Goal: Task Accomplishment & Management: Manage account settings

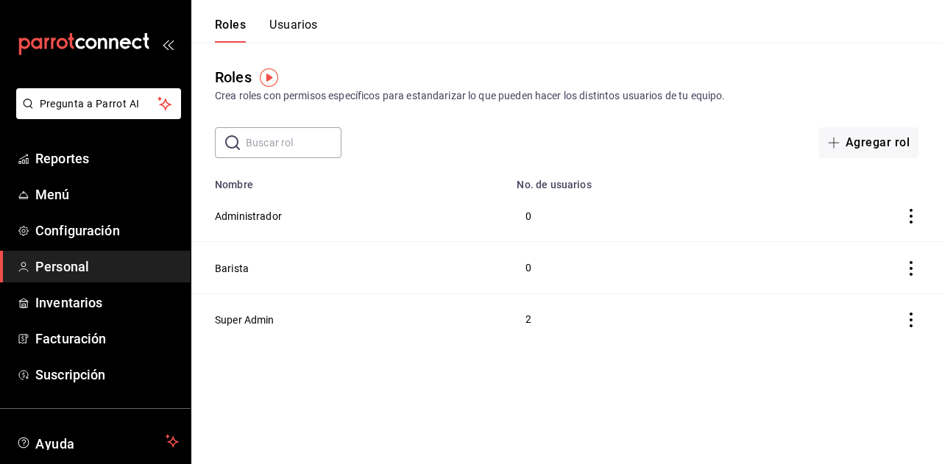
click at [310, 23] on button "Usuarios" at bounding box center [293, 30] width 49 height 25
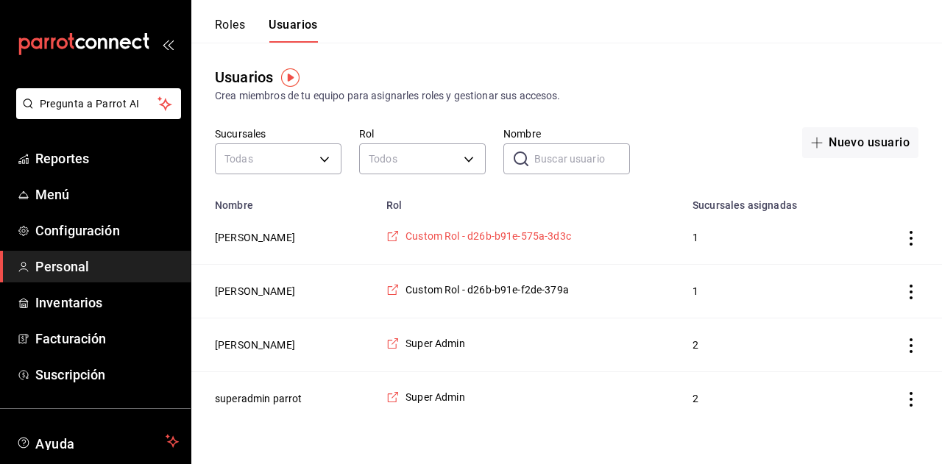
click at [400, 235] on icon "employeesTable" at bounding box center [392, 236] width 13 height 13
click at [232, 30] on button "Roles" at bounding box center [230, 30] width 30 height 25
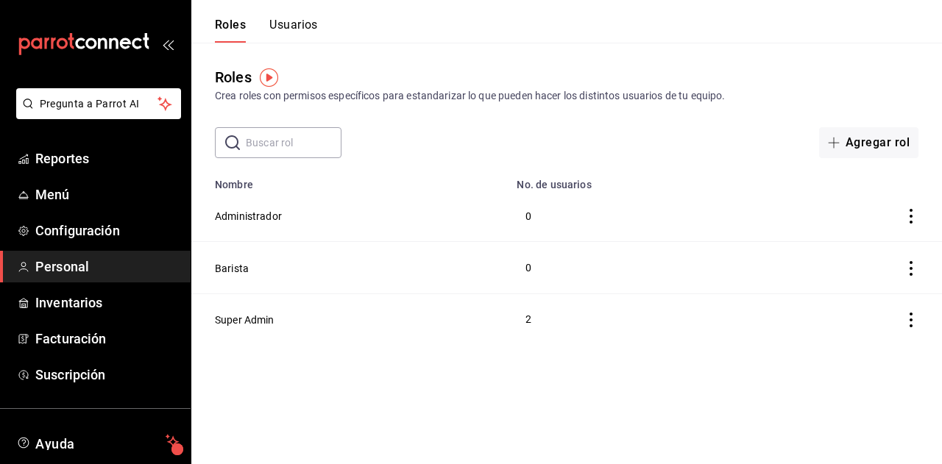
scroll to position [91, 0]
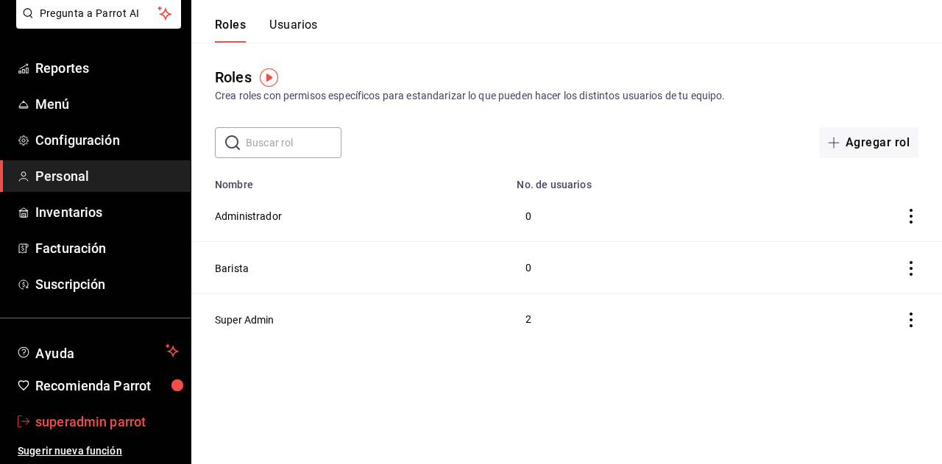
click at [71, 429] on span "superadmin parrot" at bounding box center [106, 422] width 143 height 20
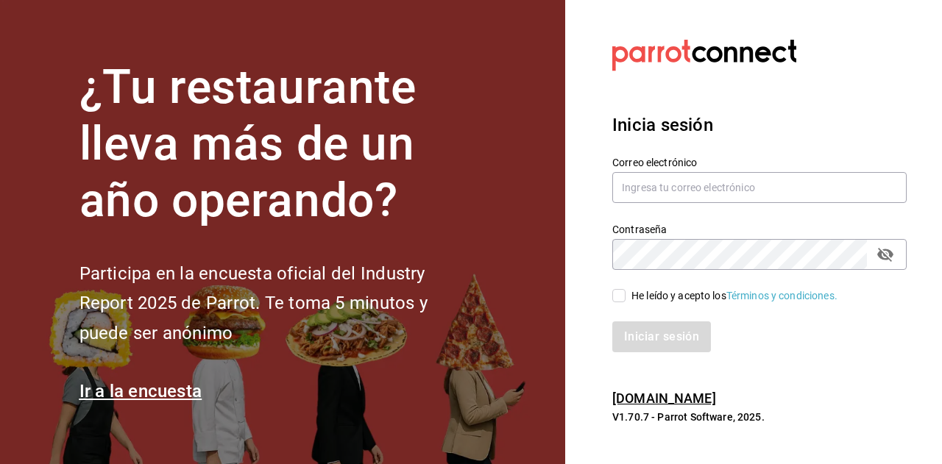
click at [639, 294] on div "He leído y acepto los Términos y condiciones." at bounding box center [734, 295] width 206 height 15
click at [625, 294] on input "He leído y acepto los Términos y condiciones." at bounding box center [618, 295] width 13 height 13
checkbox input "true"
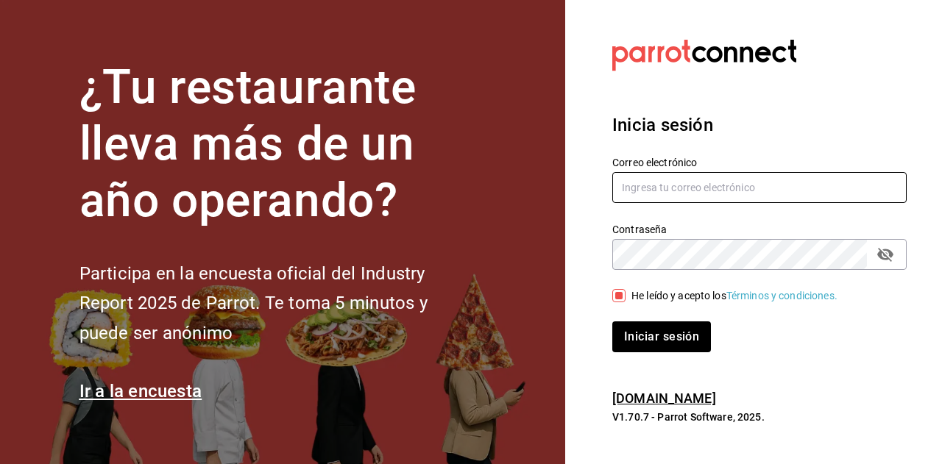
paste input "carnitaselgallo@elvergel.com"
click at [683, 194] on input "carnitaselgallo@elvergel.com" at bounding box center [759, 187] width 294 height 31
type input "carnitaselgallo@elvergel.com"
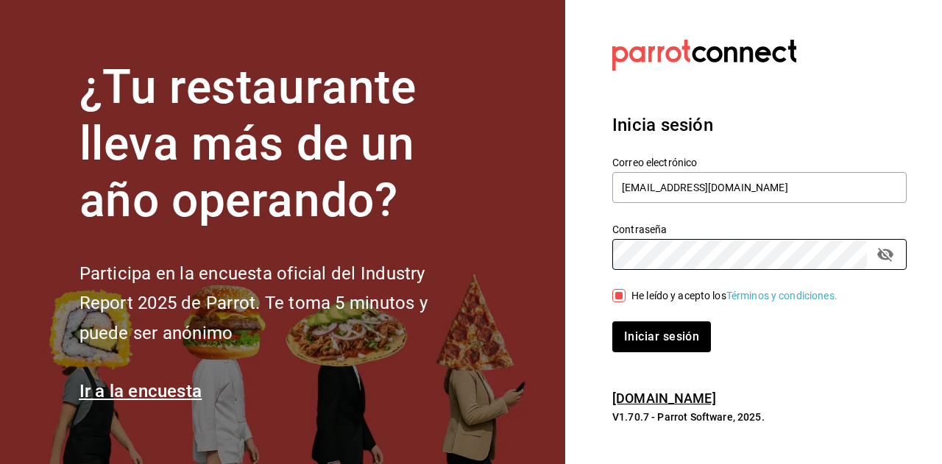
click at [612, 322] on button "Iniciar sesión" at bounding box center [661, 337] width 99 height 31
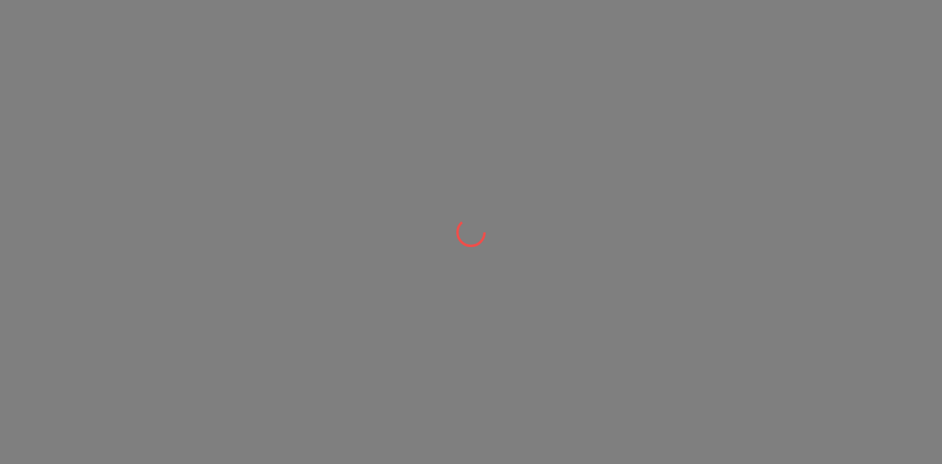
click at [403, 235] on div at bounding box center [471, 232] width 942 height 464
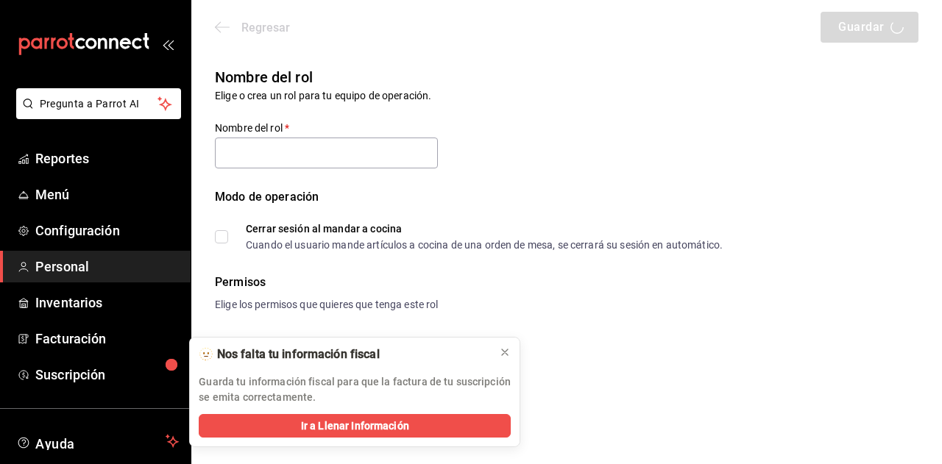
click at [216, 30] on div "Regresar Guardar" at bounding box center [566, 27] width 751 height 54
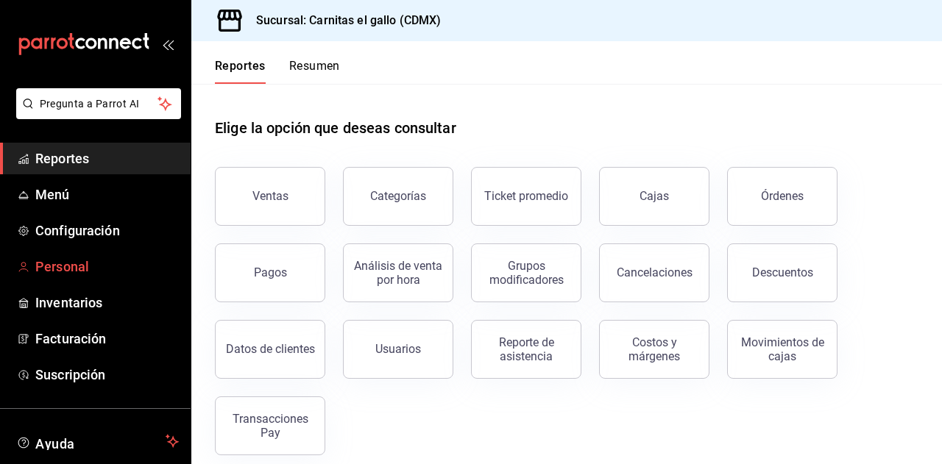
click at [100, 263] on span "Personal" at bounding box center [106, 267] width 143 height 20
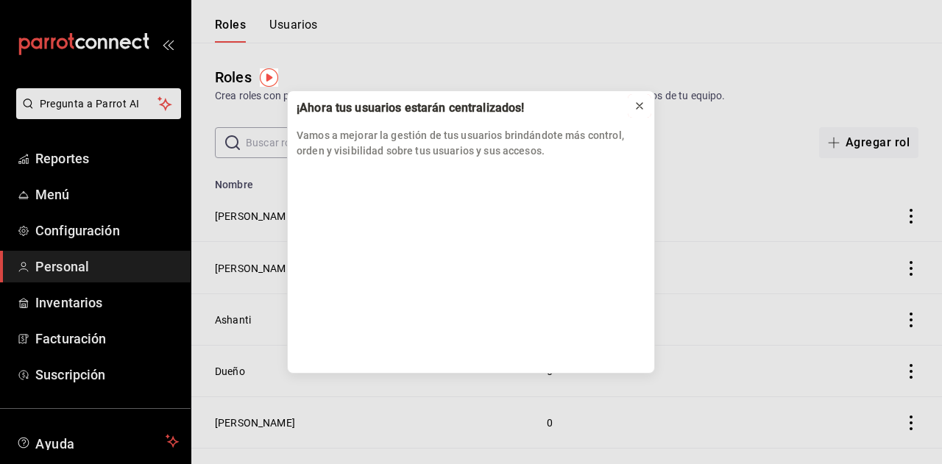
click at [636, 104] on icon at bounding box center [640, 106] width 12 height 12
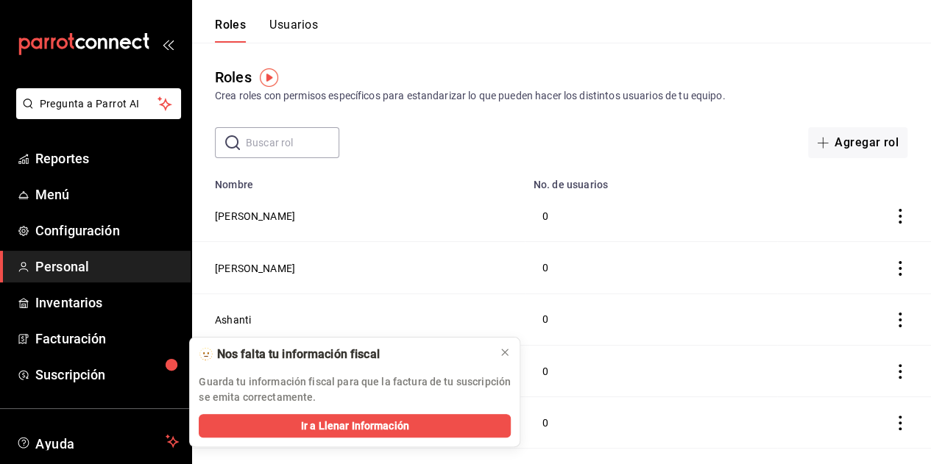
click at [289, 30] on button "Usuarios" at bounding box center [293, 30] width 49 height 25
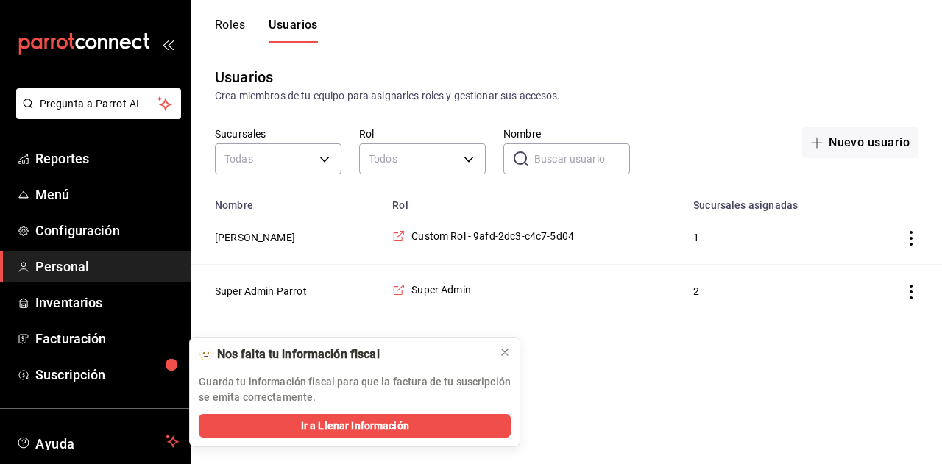
scroll to position [91, 0]
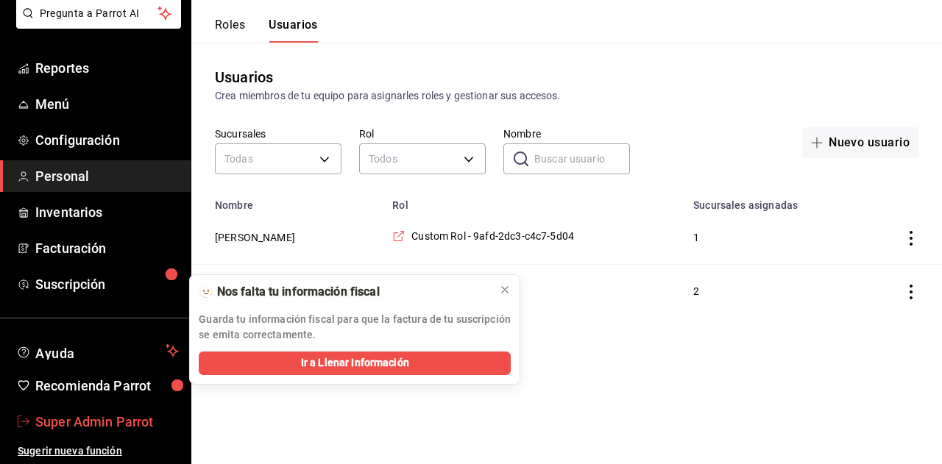
click at [107, 412] on span "Super Admin Parrot" at bounding box center [106, 422] width 143 height 20
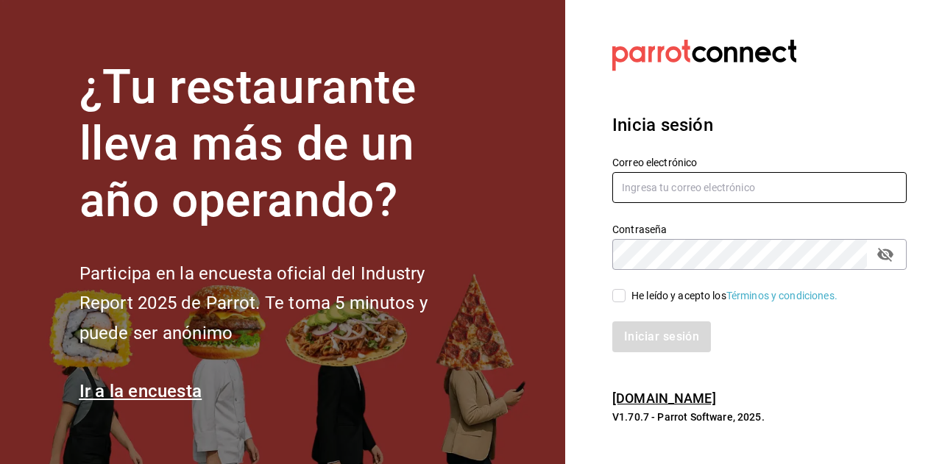
click at [680, 180] on input "text" at bounding box center [759, 187] width 294 height 31
paste input "fresnitos@hidalgo.com"
type input "fresnitos@hidalgo.com"
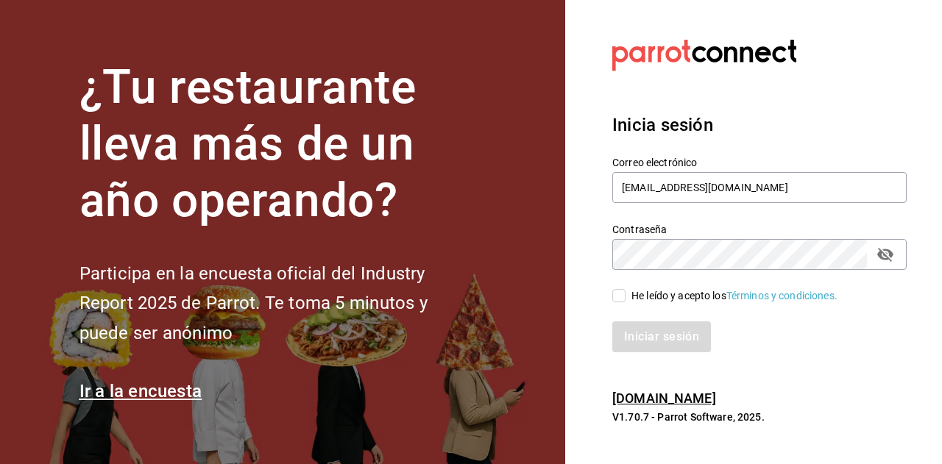
click at [620, 299] on input "He leído y acepto los Términos y condiciones." at bounding box center [618, 295] width 13 height 13
checkbox input "true"
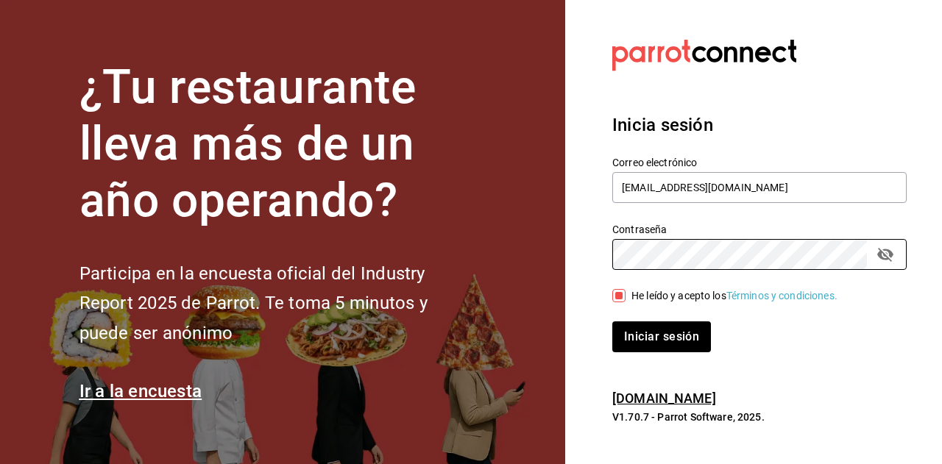
click at [612, 322] on button "Iniciar sesión" at bounding box center [661, 337] width 99 height 31
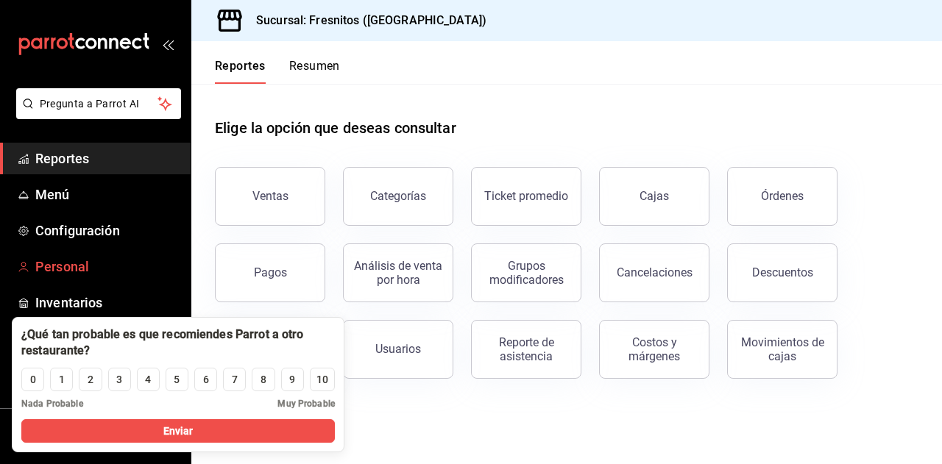
click at [107, 269] on span "Personal" at bounding box center [106, 267] width 143 height 20
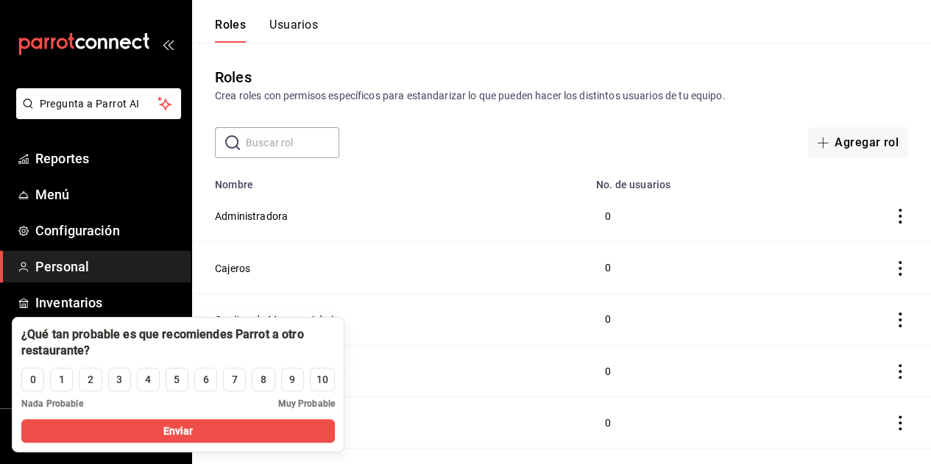
click at [301, 24] on button "Usuarios" at bounding box center [293, 30] width 49 height 25
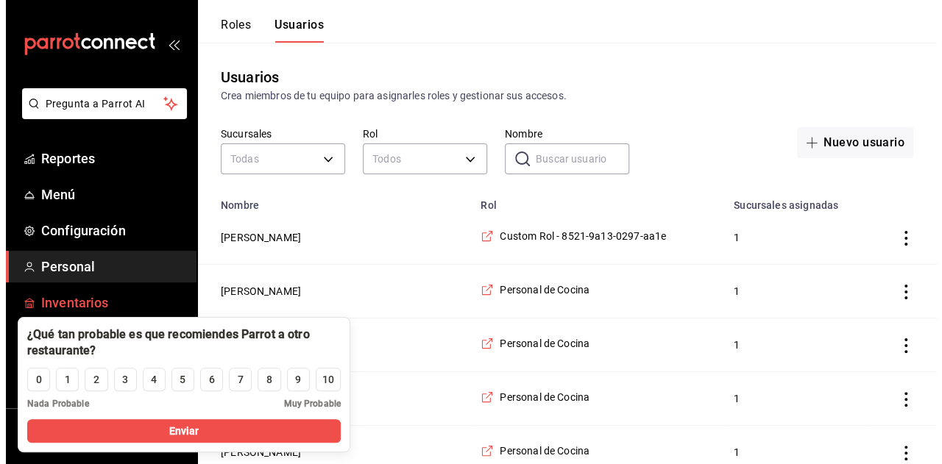
scroll to position [91, 0]
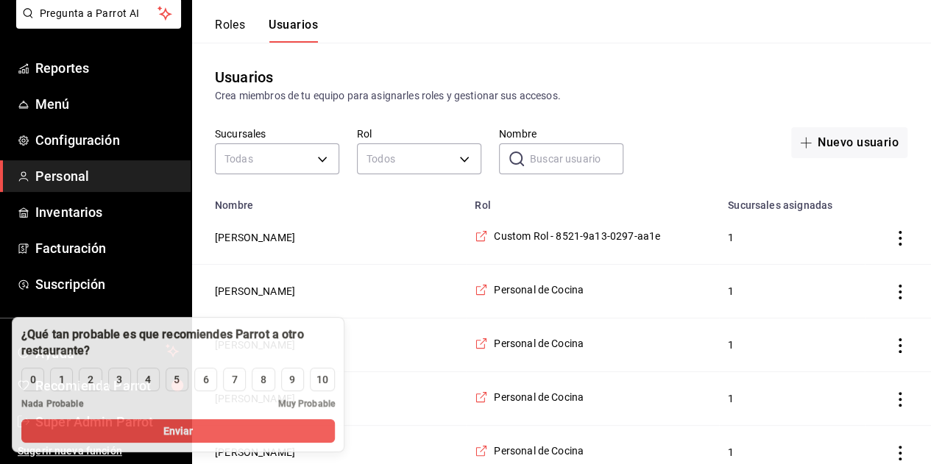
drag, startPoint x: 138, startPoint y: 335, endPoint x: 472, endPoint y: 254, distance: 343.0
click at [335, 327] on div at bounding box center [177, 343] width 313 height 32
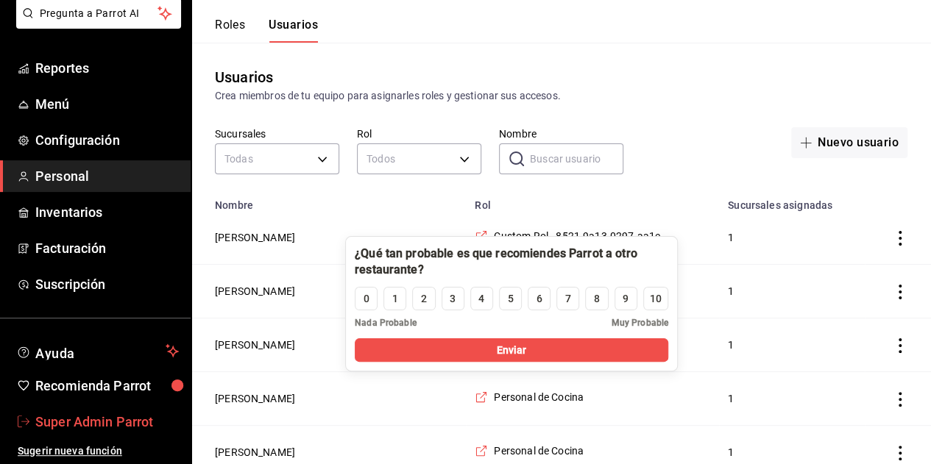
click at [102, 414] on span "Super Admin Parrot" at bounding box center [106, 422] width 143 height 20
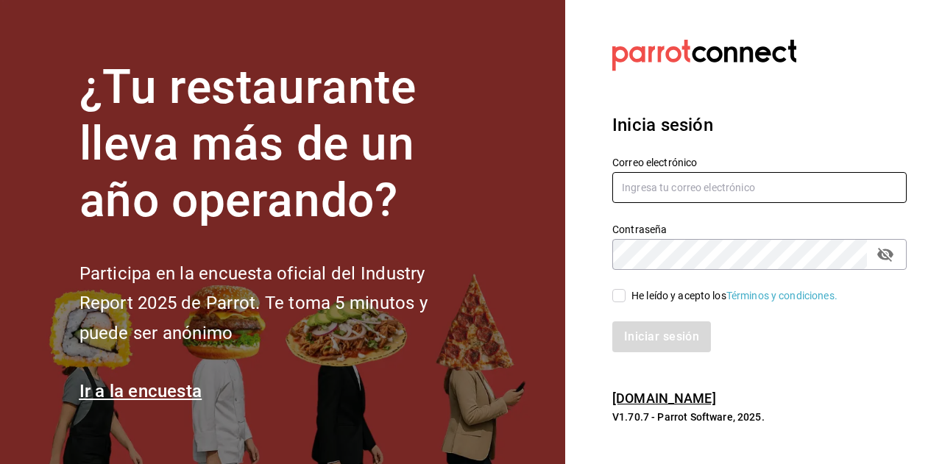
paste input "cafeprofesor@cancun.com"
click at [716, 179] on input "cafeprofesor@cancun.com" at bounding box center [759, 187] width 294 height 31
type input "cafeprofesor@cancun.com"
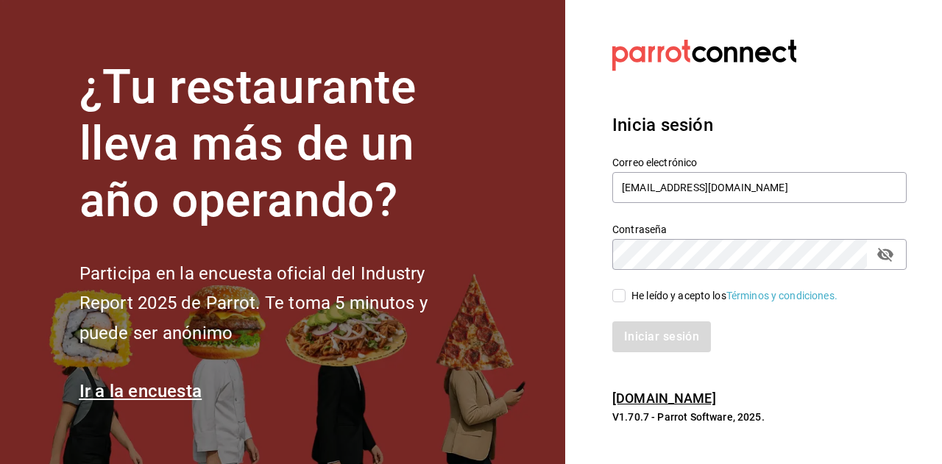
click at [634, 289] on div "He leído y acepto los Términos y condiciones." at bounding box center [734, 295] width 206 height 15
click at [625, 289] on input "He leído y acepto los Términos y condiciones." at bounding box center [618, 295] width 13 height 13
checkbox input "true"
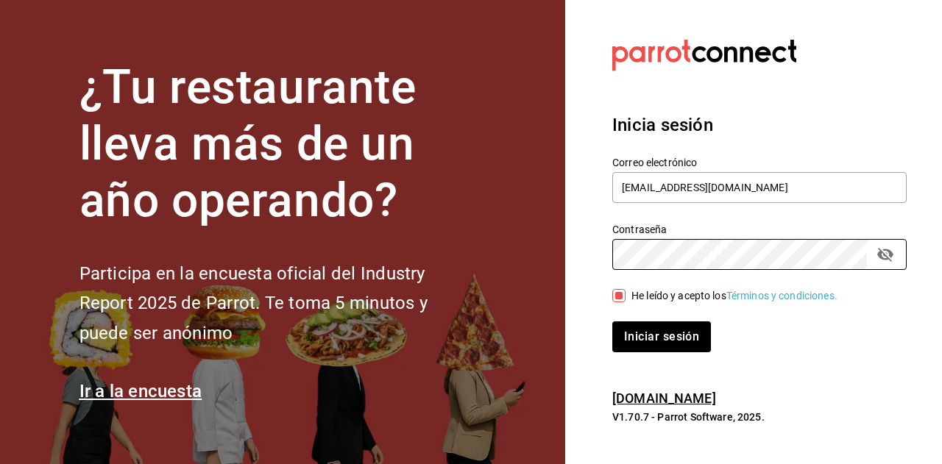
click at [612, 322] on button "Iniciar sesión" at bounding box center [661, 337] width 99 height 31
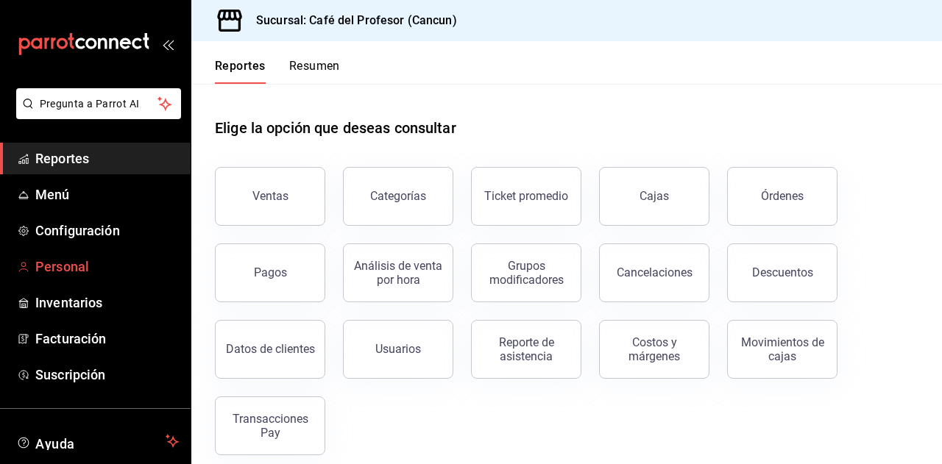
click at [75, 277] on link "Personal" at bounding box center [95, 267] width 191 height 32
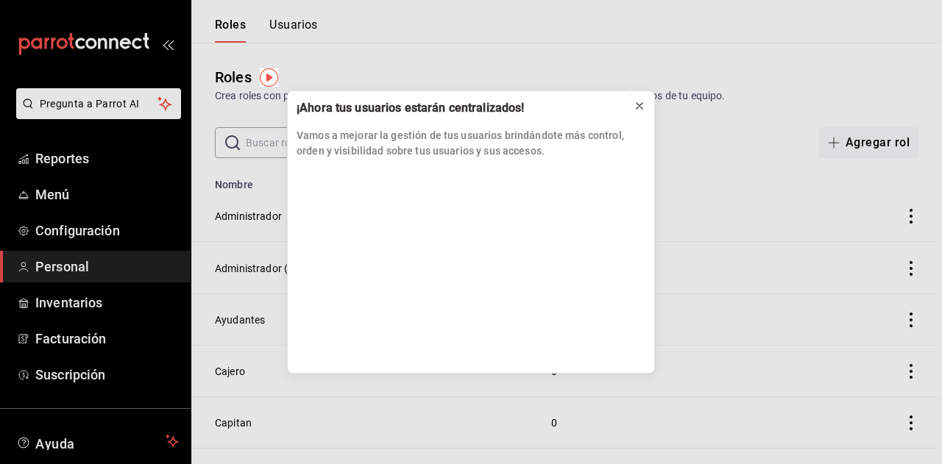
click at [634, 107] on icon at bounding box center [640, 106] width 12 height 12
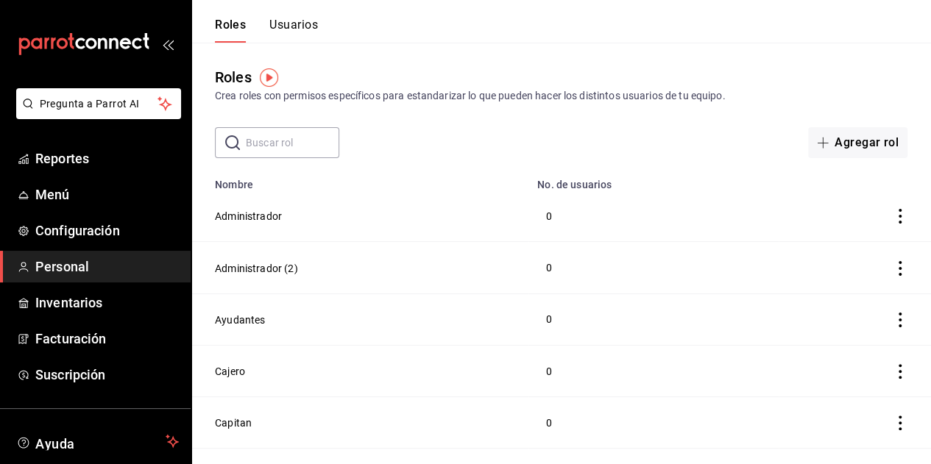
click at [311, 37] on button "Usuarios" at bounding box center [293, 30] width 49 height 25
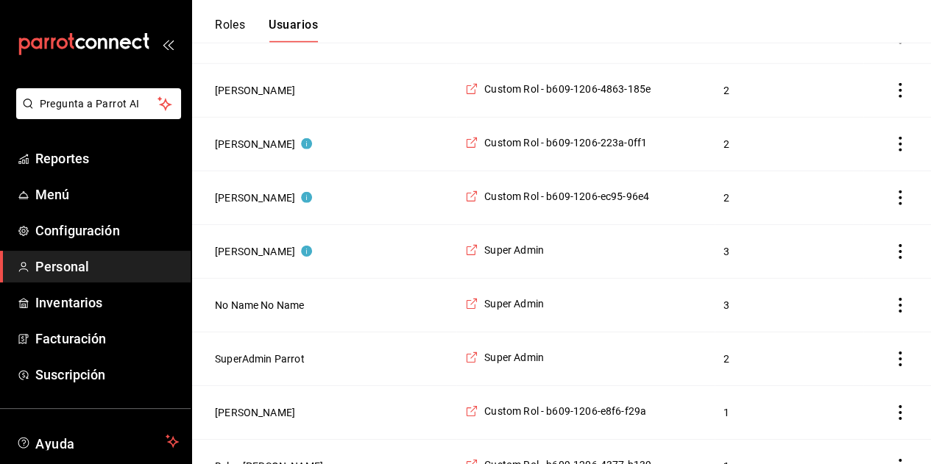
scroll to position [2397, 0]
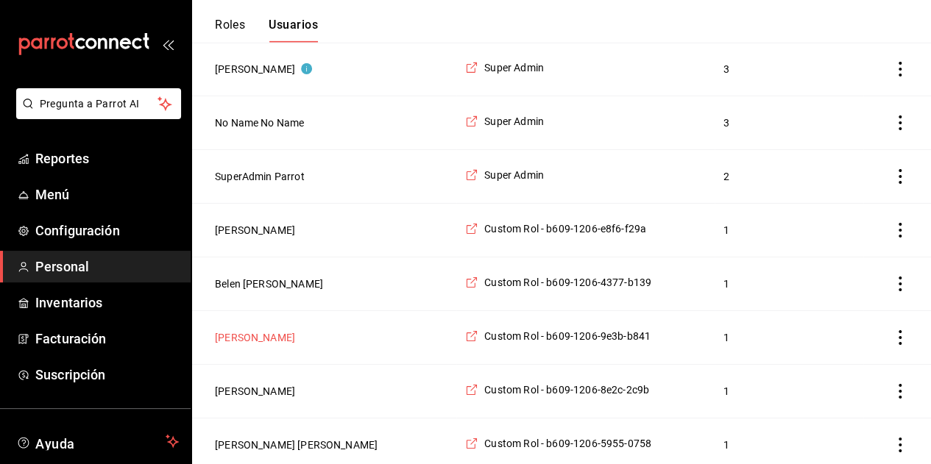
click at [243, 331] on button "[PERSON_NAME]" at bounding box center [255, 337] width 80 height 15
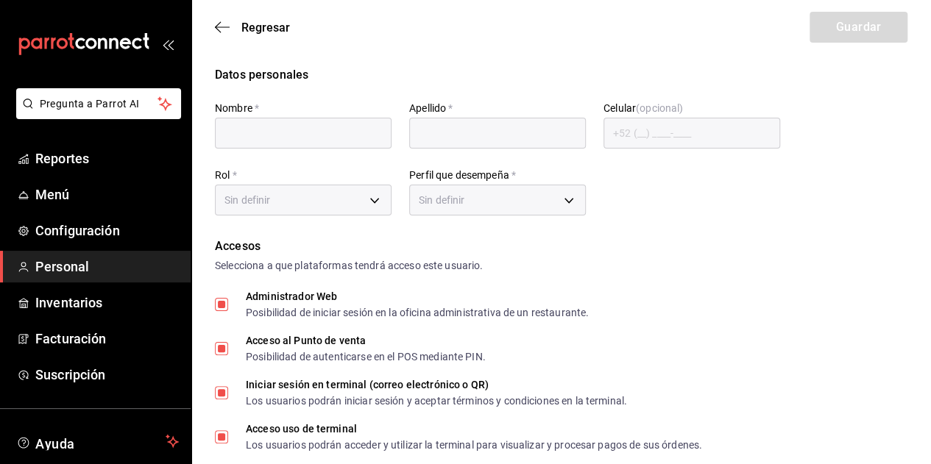
type input "Yeray"
type input "Díaz"
checkbox input "true"
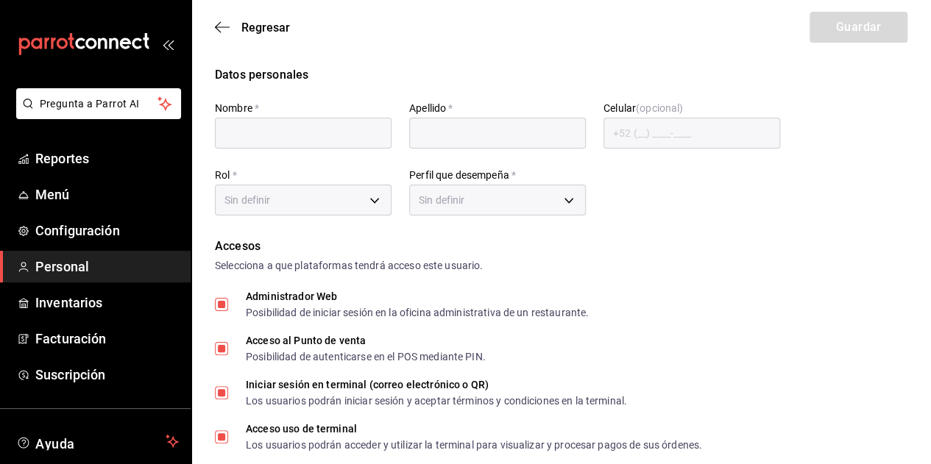
checkbox input "true"
type input "yeraydiaz444@gmail.com"
type input "7414"
checkbox input "true"
type input "+52 (52) 9982-9226"
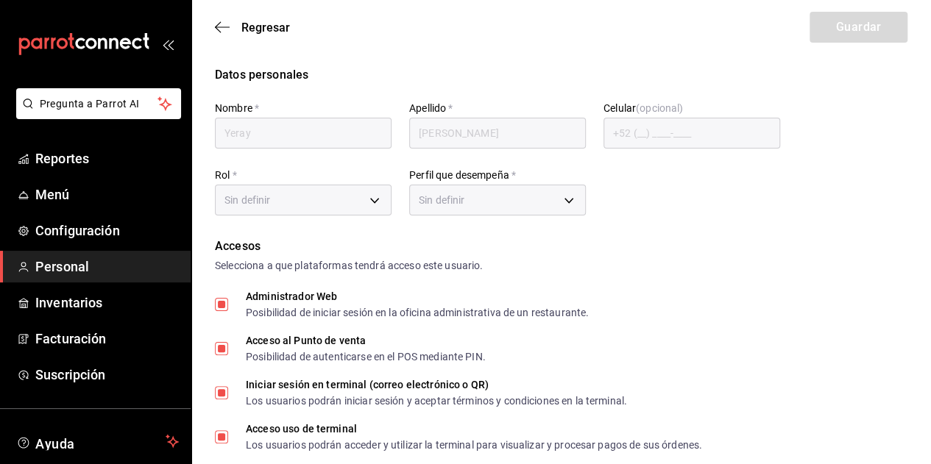
type input "1b4015a4-ffda-4f9d-9d78-ea16cb20eadf"
type input "WAITER"
checkbox input "true"
click at [227, 26] on icon "button" at bounding box center [222, 27] width 15 height 13
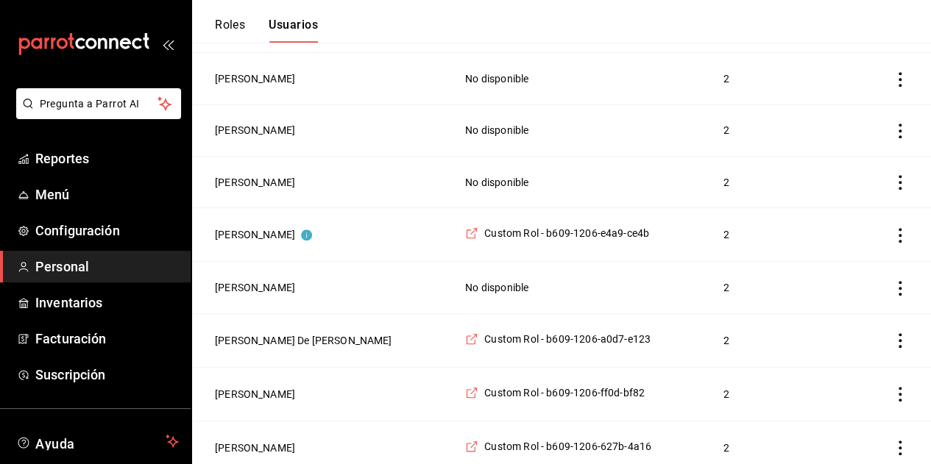
scroll to position [479, 0]
click at [288, 183] on button "KAROL CASTILLO" at bounding box center [255, 181] width 80 height 15
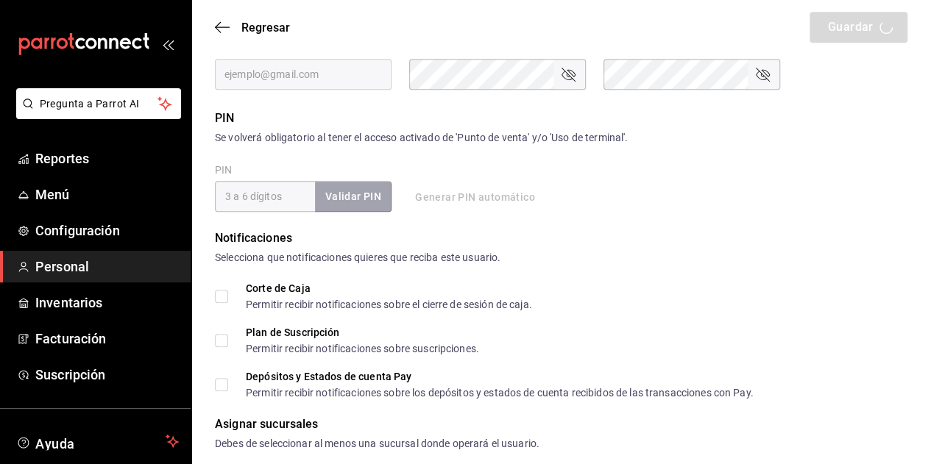
type input "KAROL"
type input "CASTILLO"
checkbox input "true"
type input "mishellkarol97@icloud.com"
type input "1210"
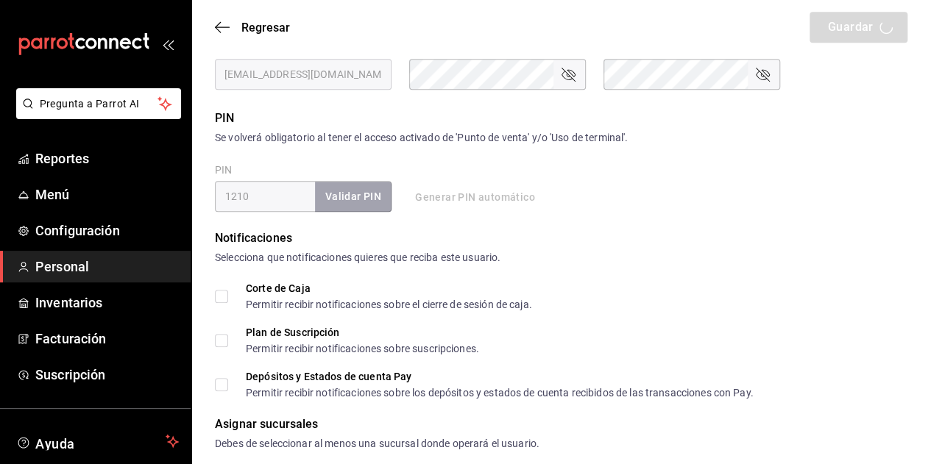
type input "UNDEFINED"
checkbox input "true"
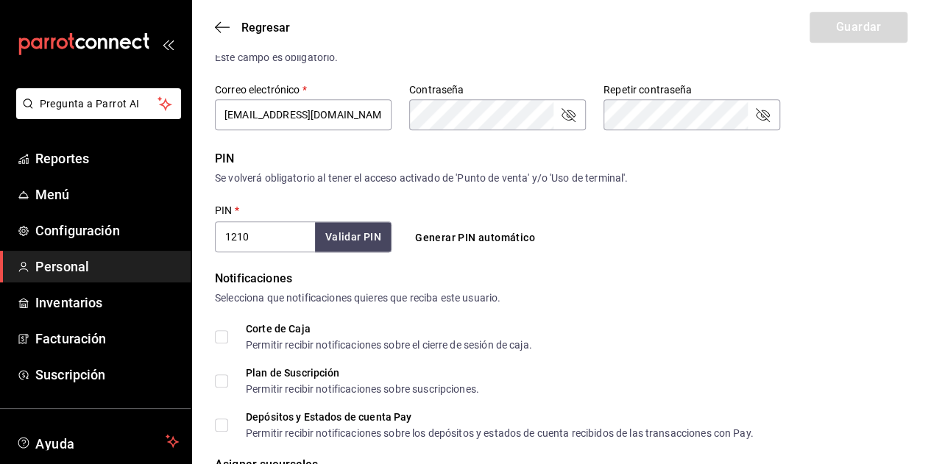
scroll to position [594, 0]
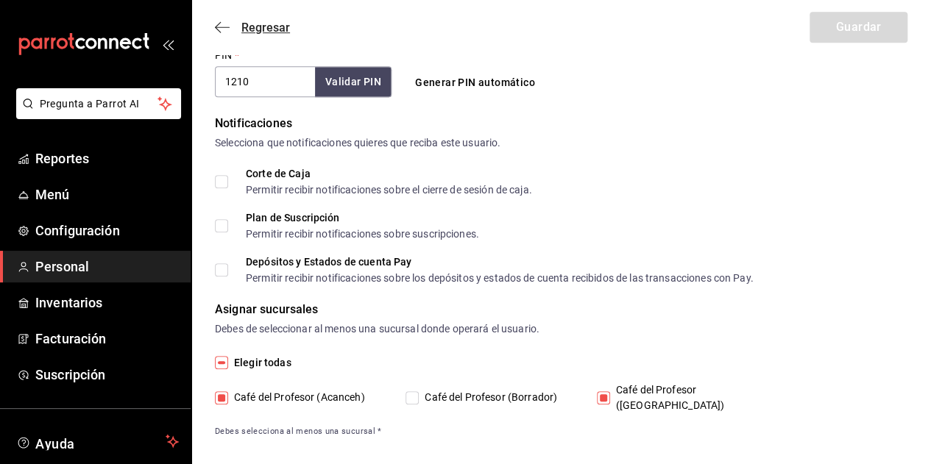
click at [220, 26] on icon "button" at bounding box center [222, 27] width 15 height 13
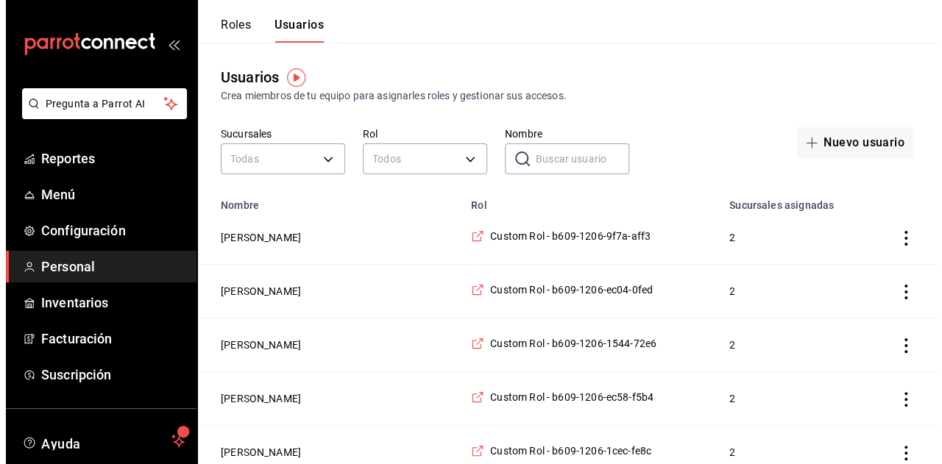
scroll to position [91, 0]
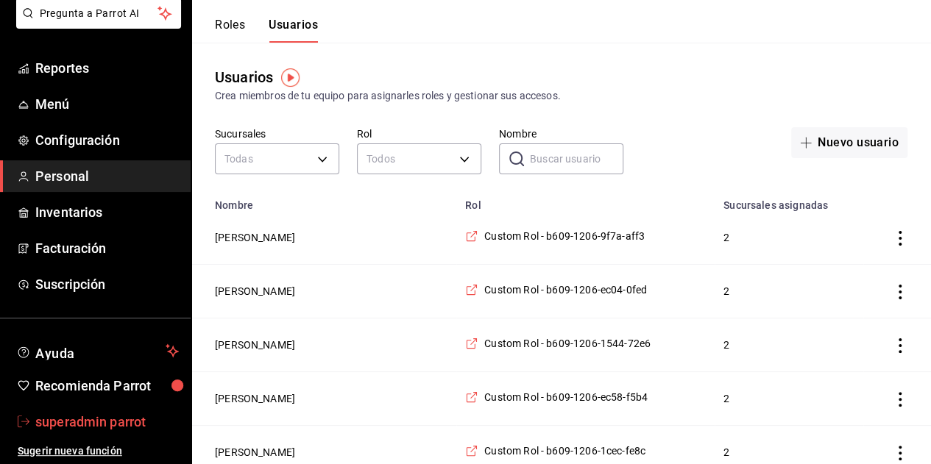
click at [91, 419] on span "superadmin parrot" at bounding box center [106, 422] width 143 height 20
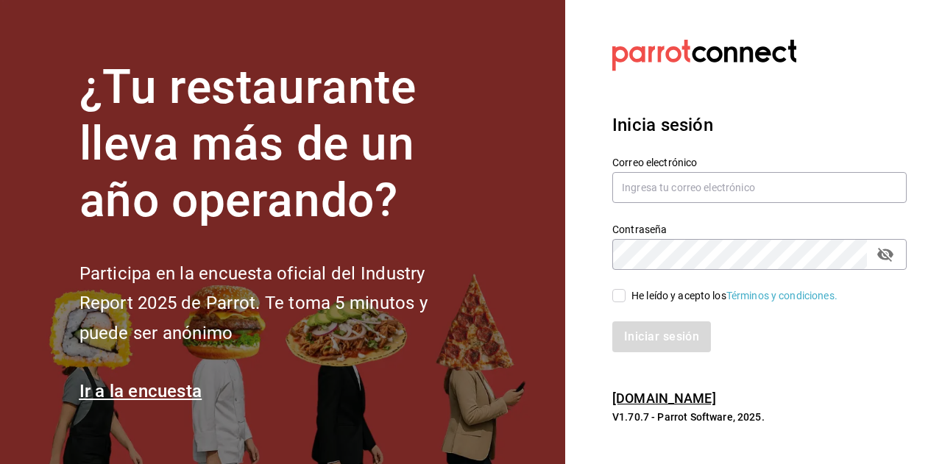
click at [627, 304] on div "Iniciar sesión" at bounding box center [751, 328] width 312 height 49
click at [640, 297] on div "He leído y acepto los Términos y condiciones." at bounding box center [734, 295] width 206 height 15
click at [625, 297] on input "He leído y acepto los Términos y condiciones." at bounding box center [618, 295] width 13 height 13
checkbox input "true"
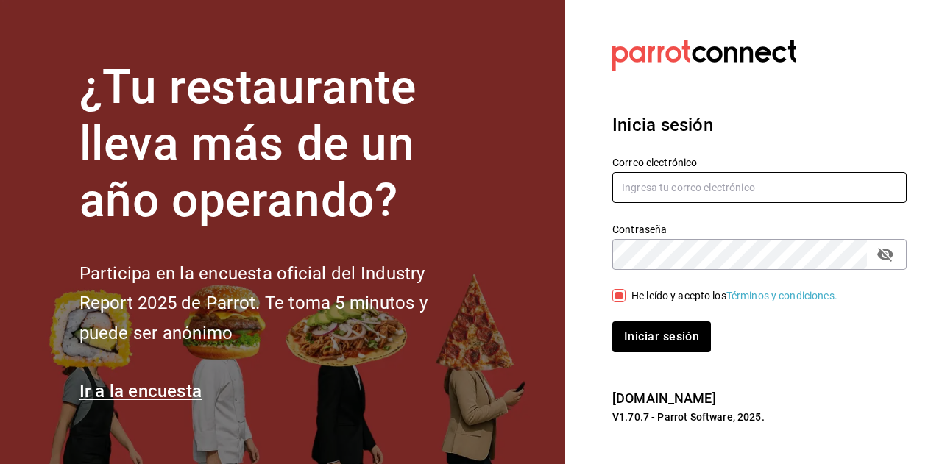
paste input "elmickey@cdmx.com"
click at [685, 195] on input "elmickey@cdmx.com" at bounding box center [759, 187] width 294 height 31
type input "elmickey@cdmx.com"
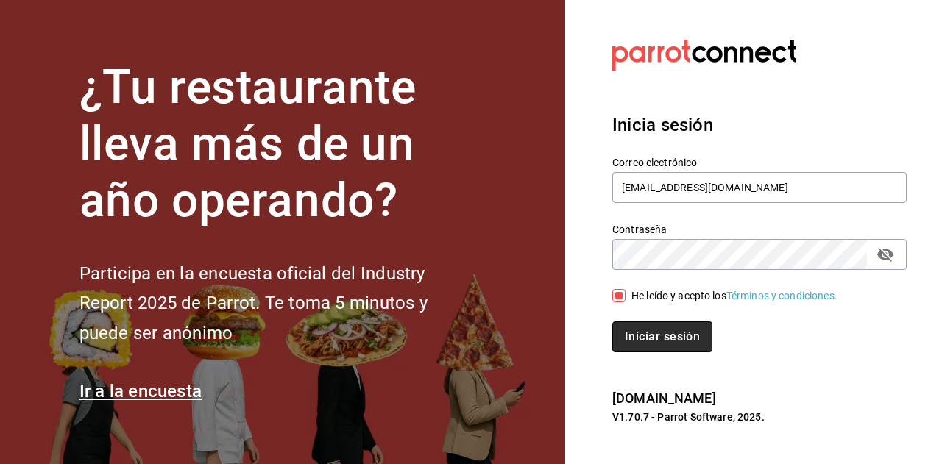
click at [646, 344] on button "Iniciar sesión" at bounding box center [662, 337] width 100 height 31
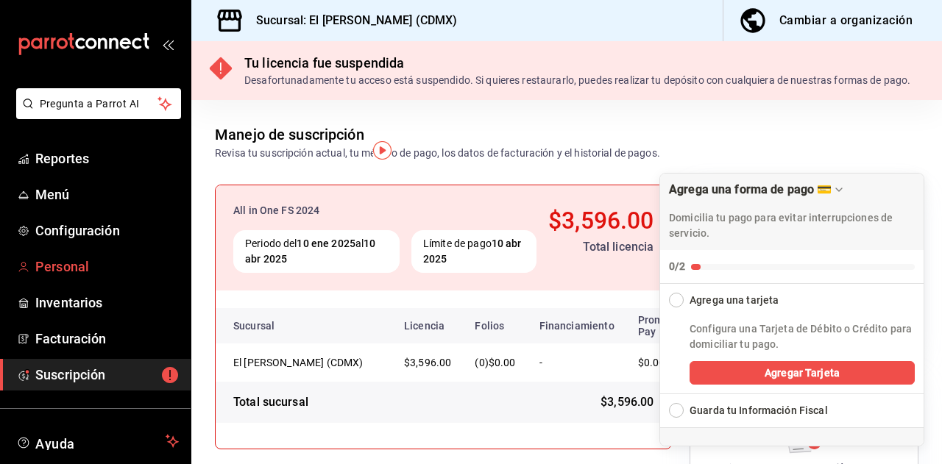
click at [79, 265] on span "Personal" at bounding box center [106, 267] width 143 height 20
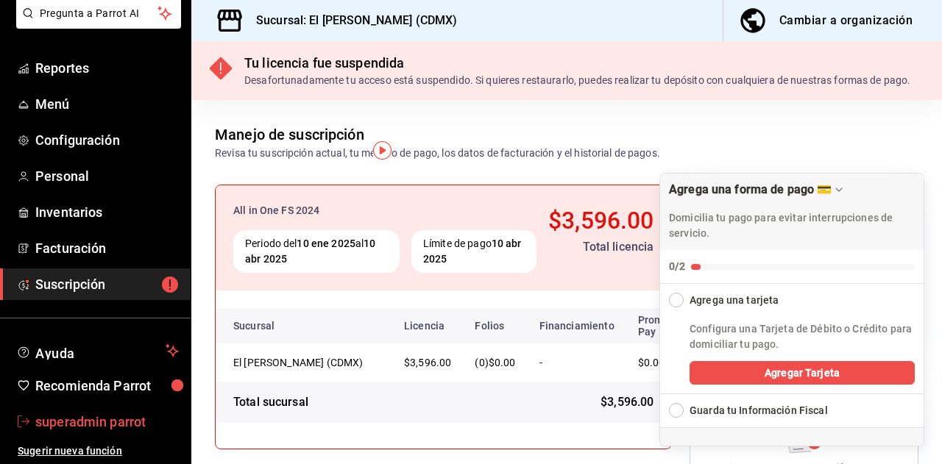
click at [91, 425] on span "superadmin parrot" at bounding box center [106, 422] width 143 height 20
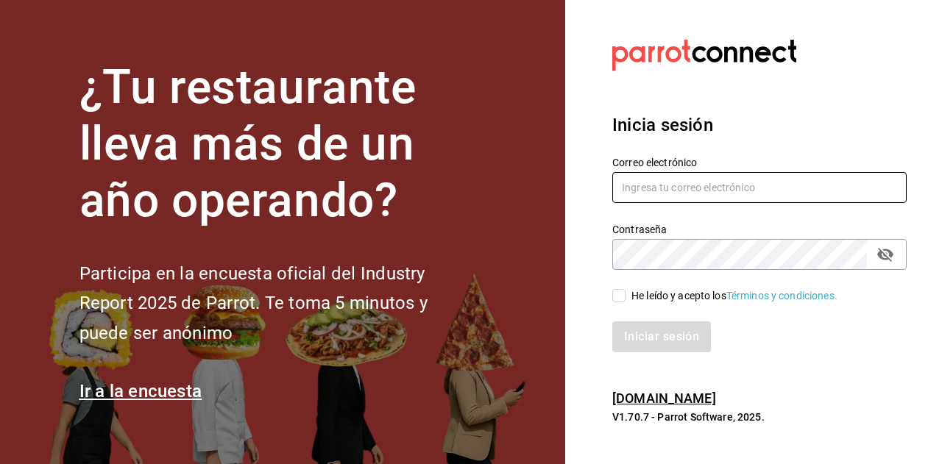
paste input "recadoazul@merida.com"
click at [655, 185] on input "recadoazul@merida.com" at bounding box center [759, 187] width 294 height 31
type input "recadoazul@merida.com"
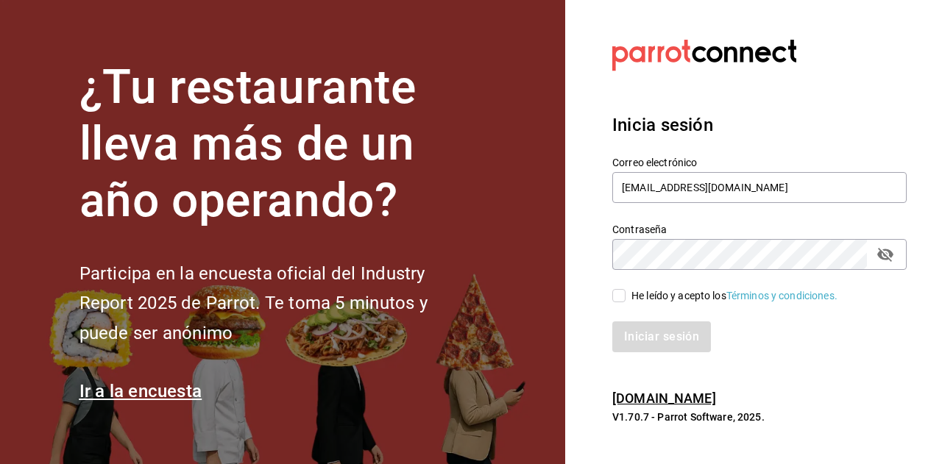
click at [662, 290] on div "He leído y acepto los Términos y condiciones." at bounding box center [734, 295] width 206 height 15
click at [625, 290] on input "He leído y acepto los Términos y condiciones." at bounding box center [618, 295] width 13 height 13
checkbox input "true"
click at [677, 335] on button "Iniciar sesión" at bounding box center [662, 337] width 100 height 31
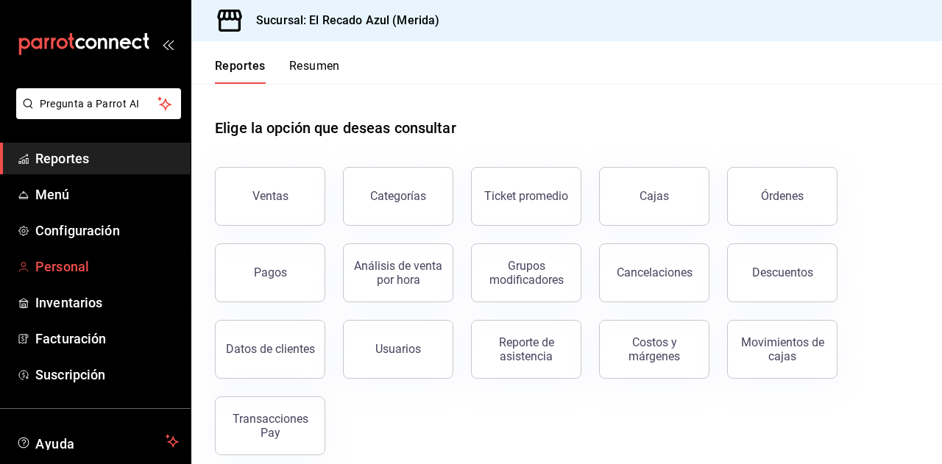
click at [87, 272] on span "Personal" at bounding box center [106, 267] width 143 height 20
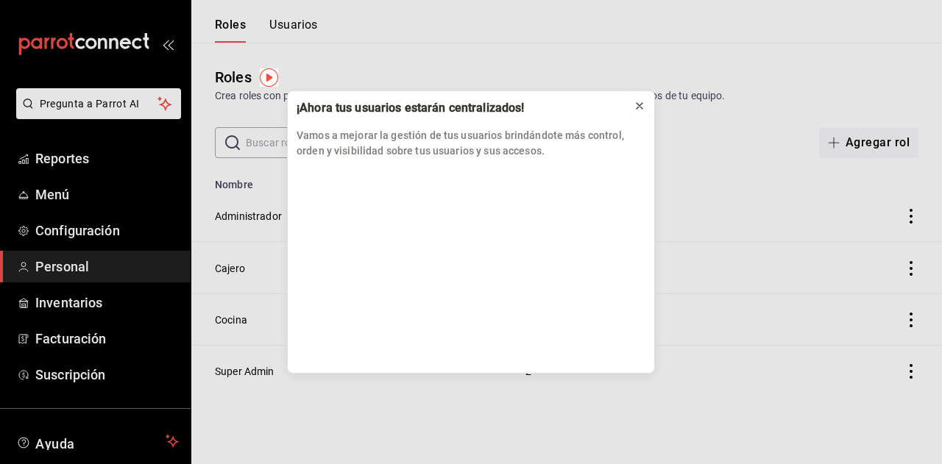
click at [634, 109] on icon at bounding box center [640, 106] width 12 height 12
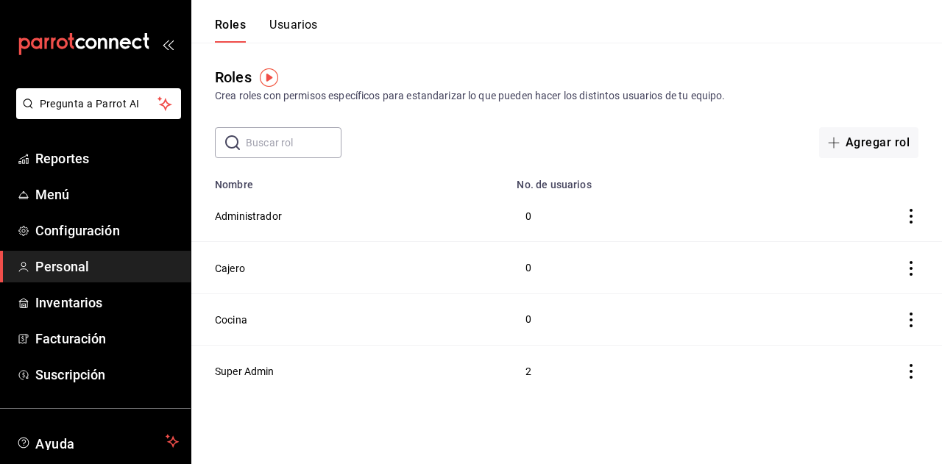
click at [288, 32] on button "Usuarios" at bounding box center [293, 30] width 49 height 25
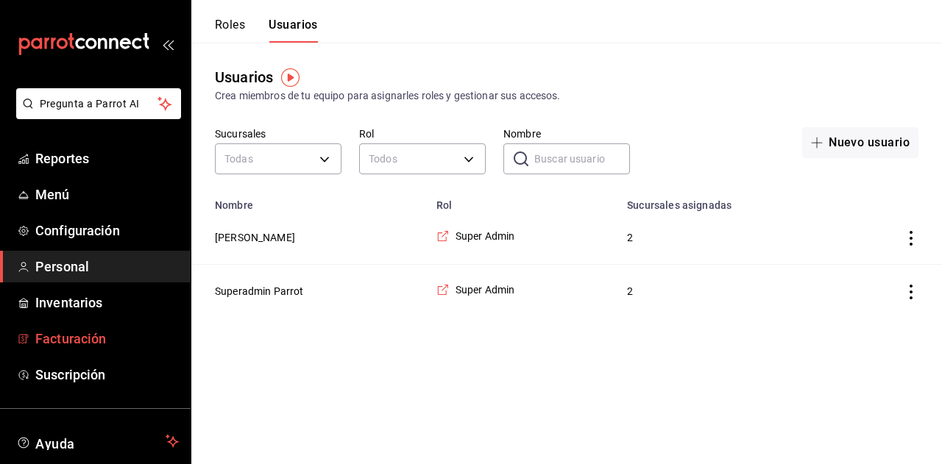
scroll to position [91, 0]
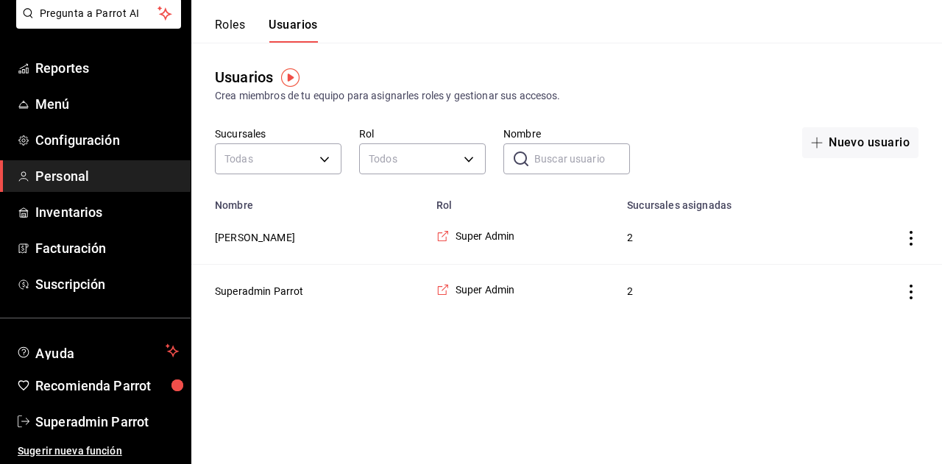
click at [240, 33] on button "Roles" at bounding box center [230, 30] width 30 height 25
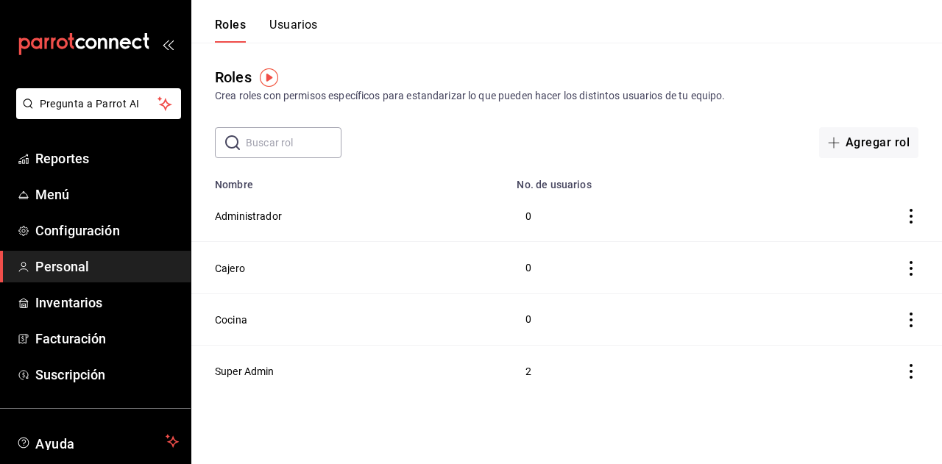
scroll to position [91, 0]
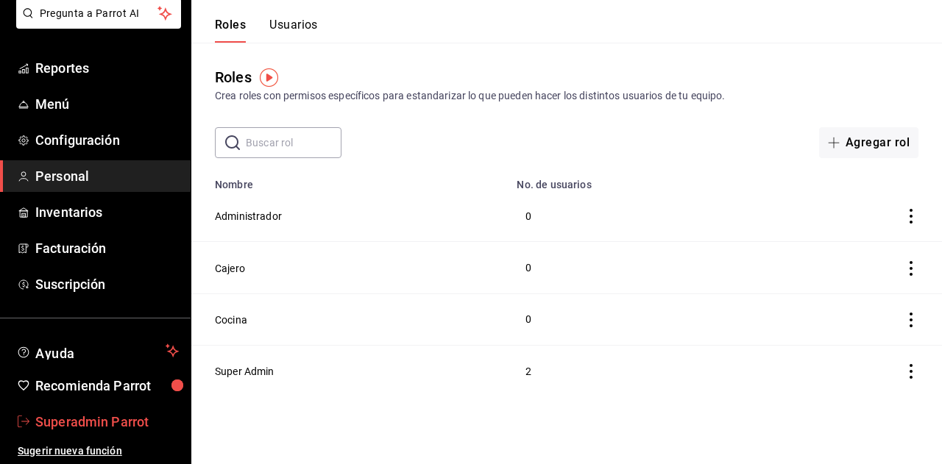
click at [41, 422] on span "Superadmin Parrot" at bounding box center [106, 422] width 143 height 20
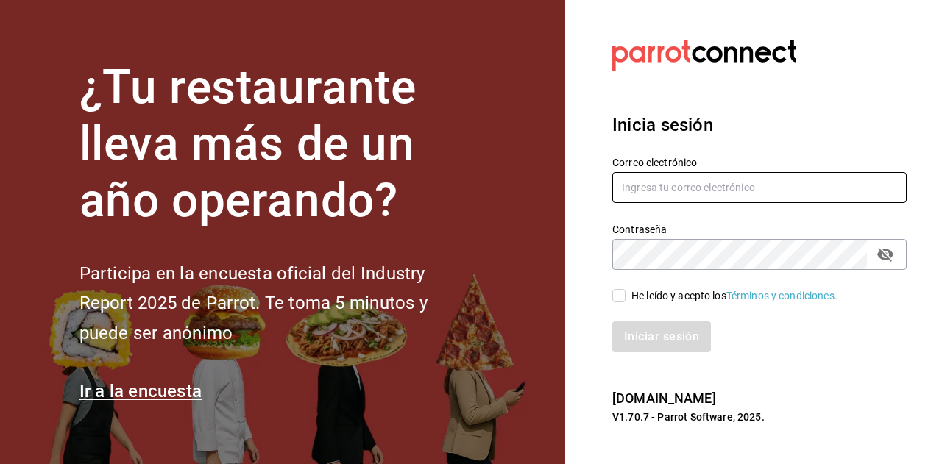
click at [673, 188] on input "text" at bounding box center [759, 187] width 294 height 31
paste input "cafeprofesor@cancun.com"
type input "cafeprofesor@cancun.com"
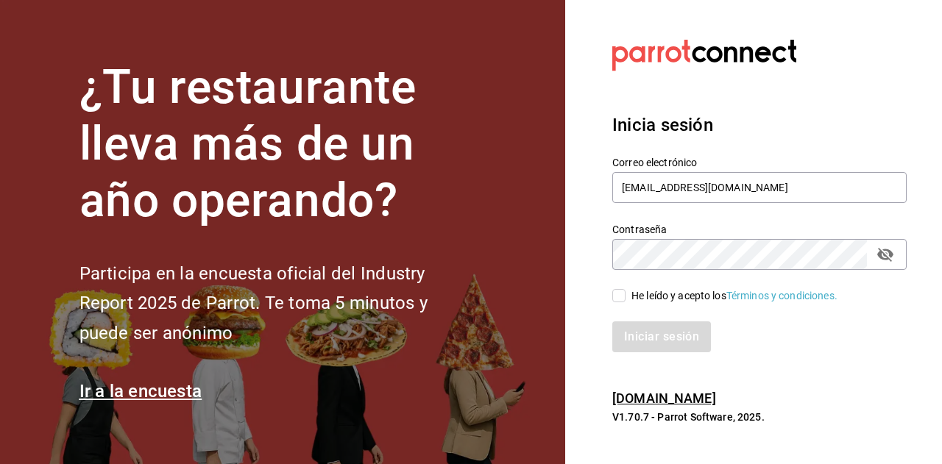
click at [613, 298] on input "He leído y acepto los Términos y condiciones." at bounding box center [618, 295] width 13 height 13
checkbox input "true"
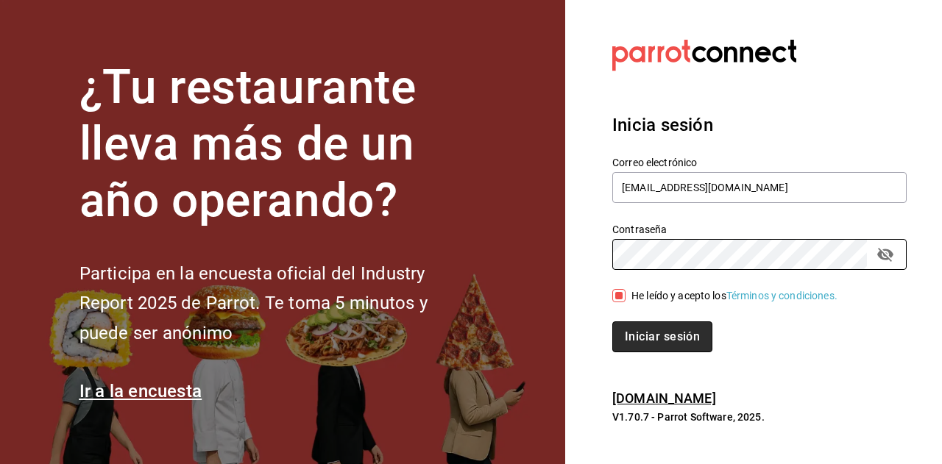
click at [674, 330] on button "Iniciar sesión" at bounding box center [662, 337] width 100 height 31
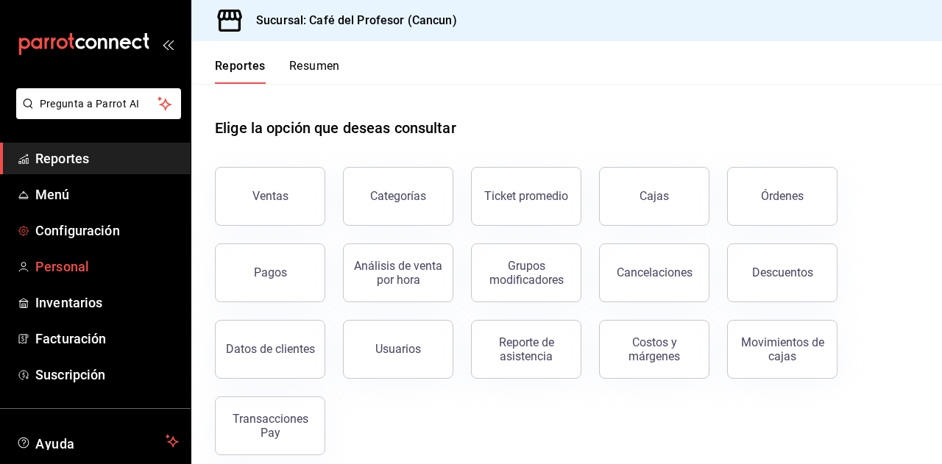
click at [54, 264] on span "Personal" at bounding box center [106, 267] width 143 height 20
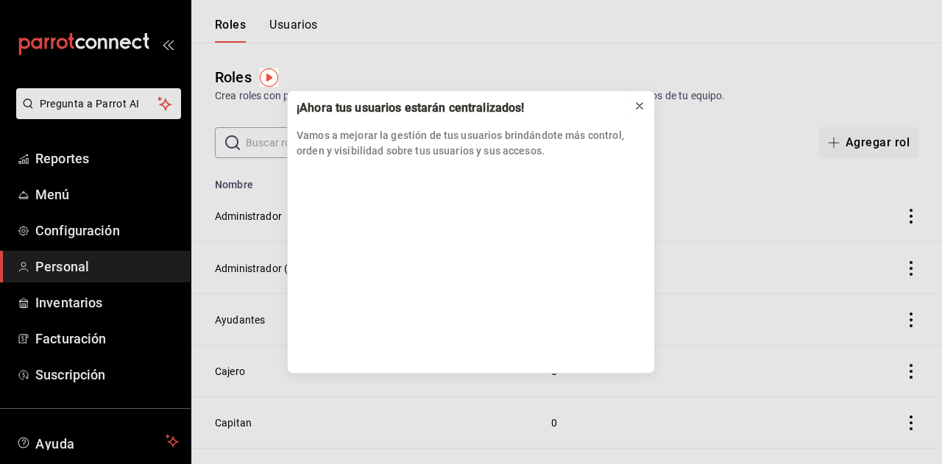
click at [637, 111] on icon at bounding box center [640, 106] width 12 height 12
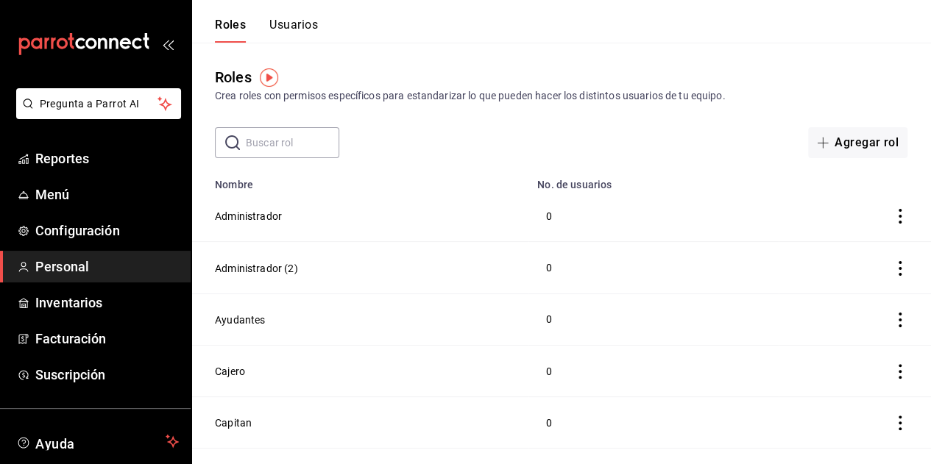
click at [301, 21] on button "Usuarios" at bounding box center [293, 30] width 49 height 25
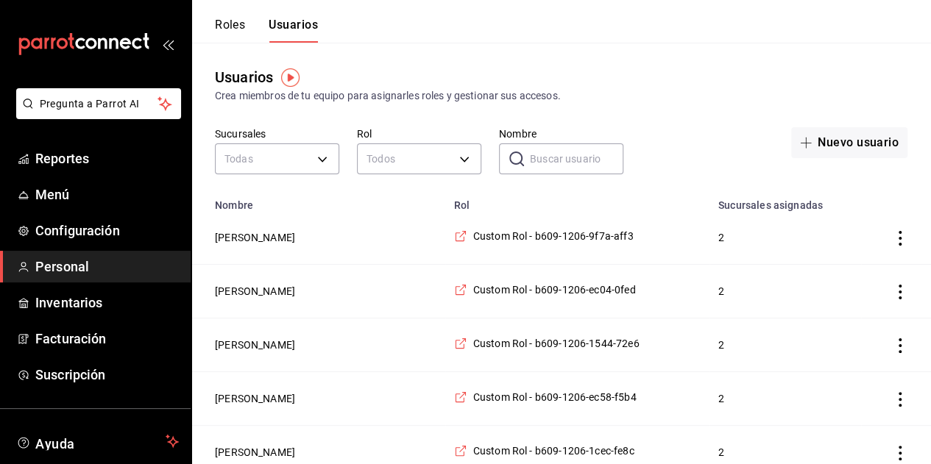
click at [227, 21] on button "Roles" at bounding box center [230, 30] width 30 height 25
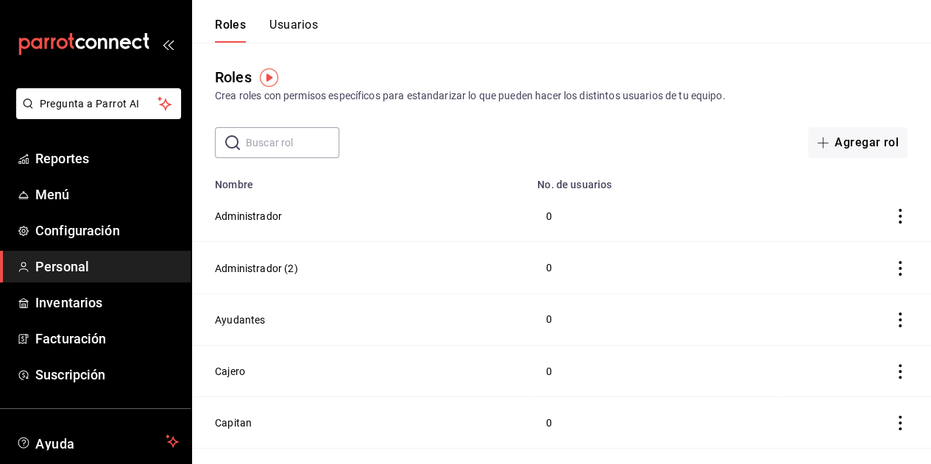
click at [294, 35] on button "Usuarios" at bounding box center [293, 30] width 49 height 25
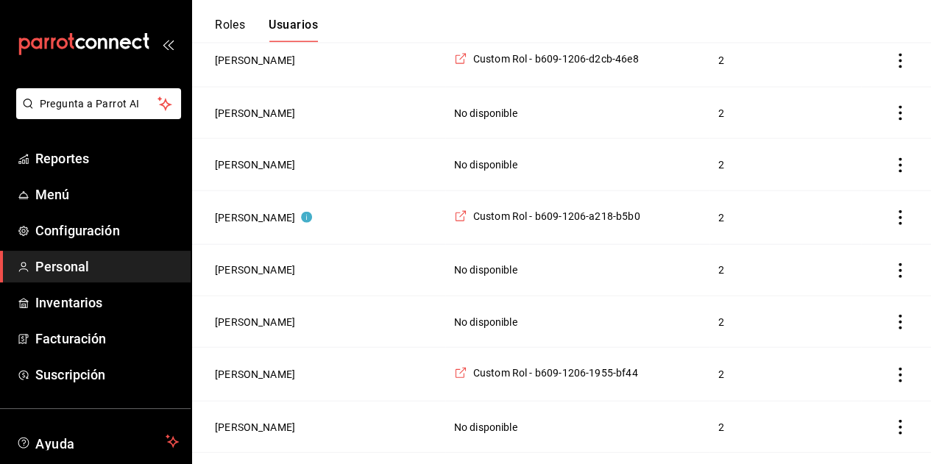
scroll to position [1557, 0]
click at [288, 157] on button "[PERSON_NAME]" at bounding box center [255, 164] width 80 height 15
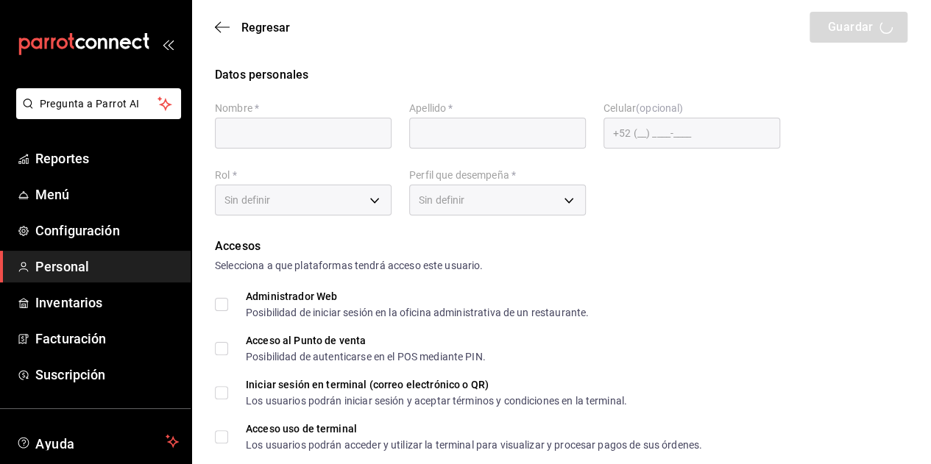
type input "Sujeily"
type input "Diaz Jiménez"
checkbox input "true"
type input "bifurcado_amebas0@icloud.com"
type input "2120"
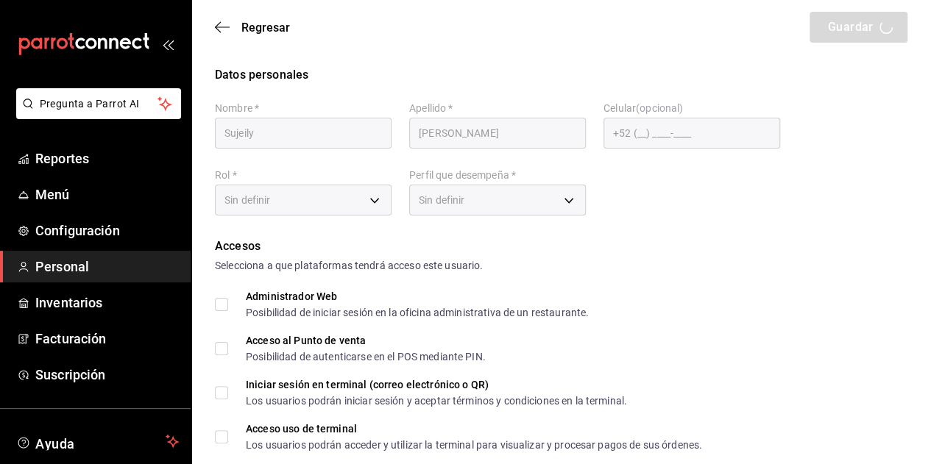
type input "UNDEFINED"
checkbox input "true"
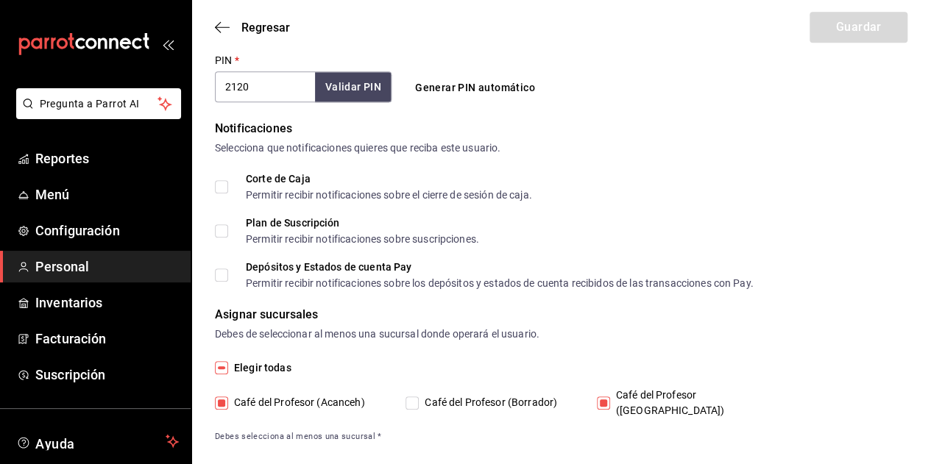
scroll to position [588, 0]
click at [221, 26] on icon "button" at bounding box center [222, 27] width 15 height 13
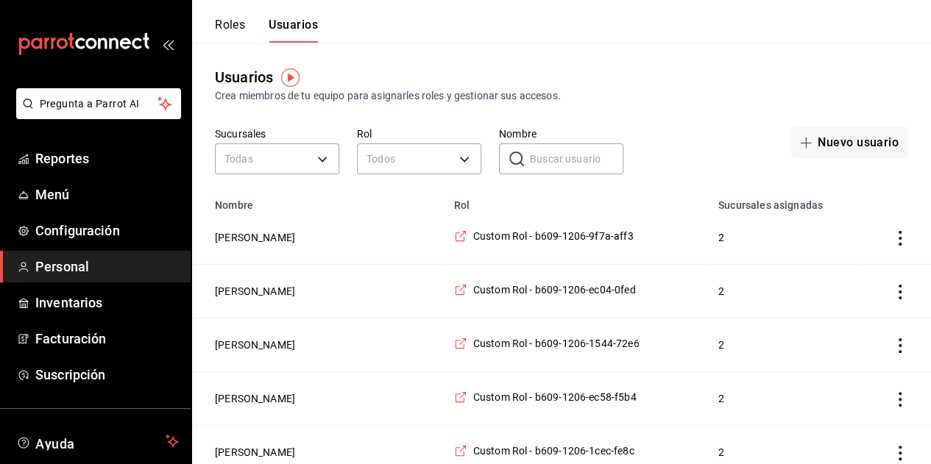
click at [531, 148] on input "Nombre" at bounding box center [576, 158] width 93 height 29
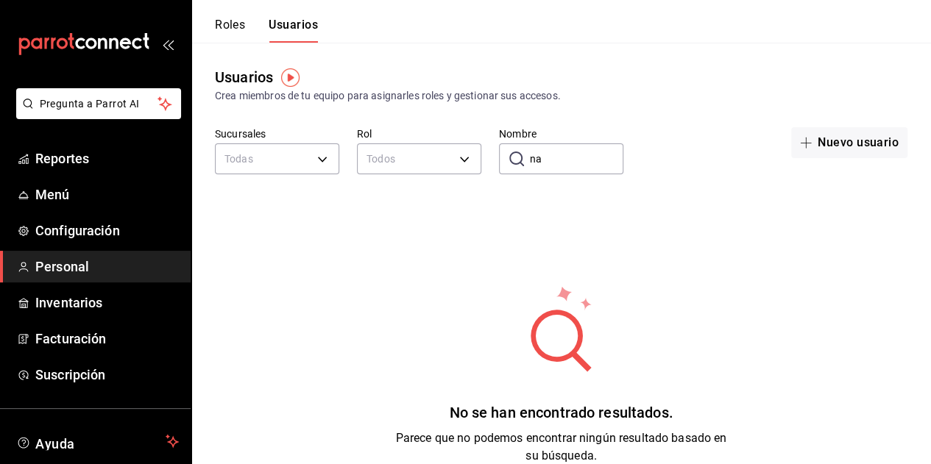
type input "n"
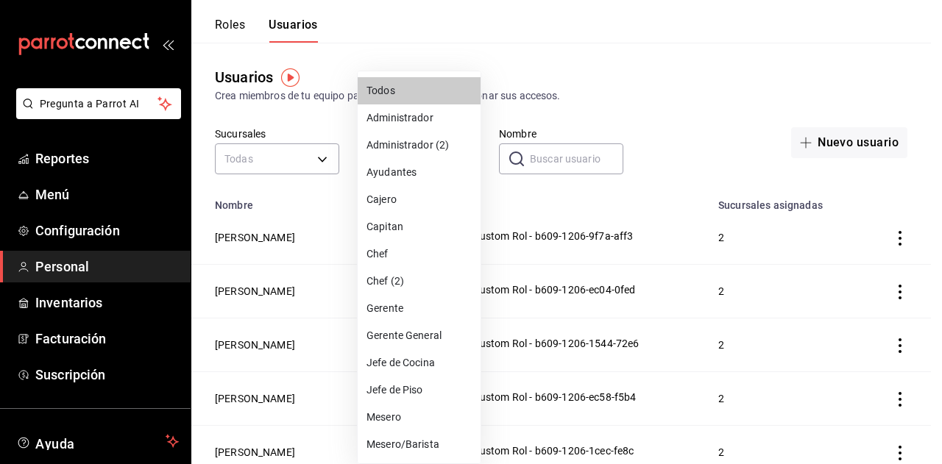
click at [421, 102] on li "Todos" at bounding box center [419, 90] width 123 height 27
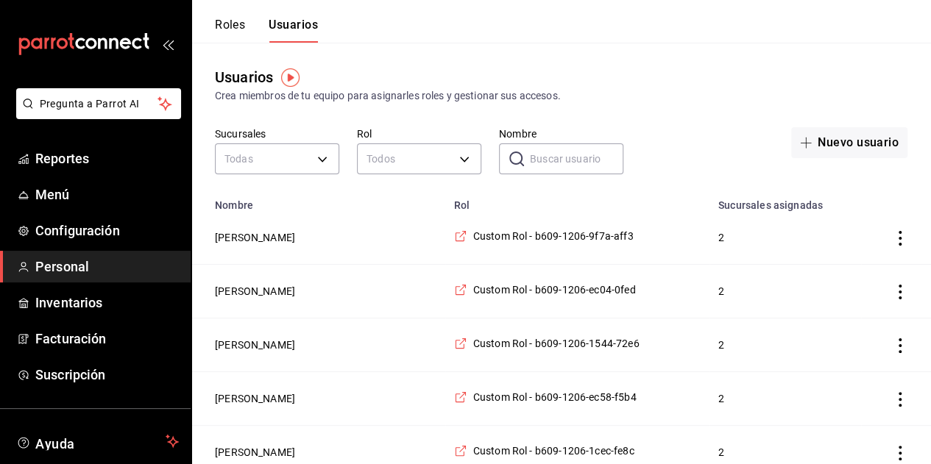
click at [533, 160] on input "Nombre" at bounding box center [576, 158] width 93 height 29
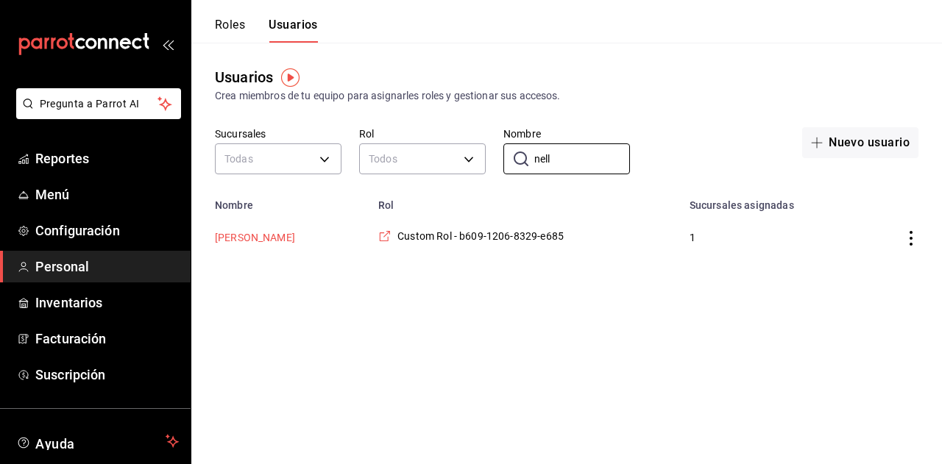
type input "nell"
click at [245, 242] on button "[PERSON_NAME]" at bounding box center [255, 237] width 80 height 15
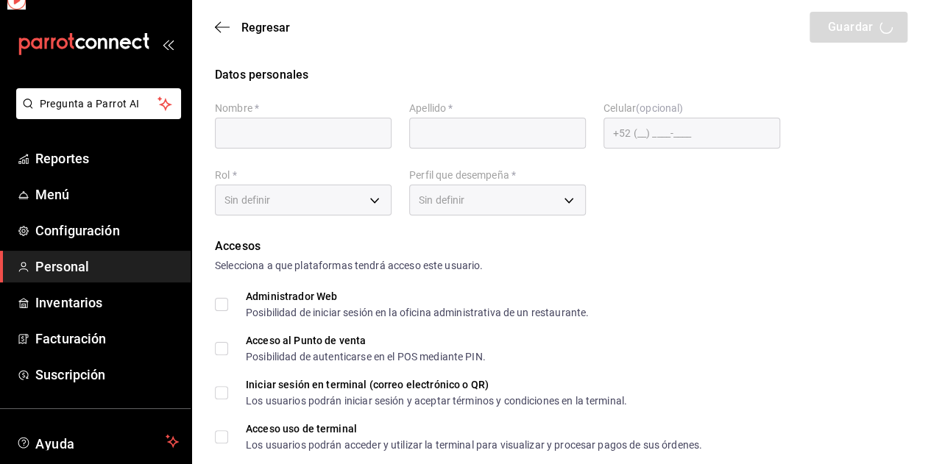
type input "Nelly"
type input "Picazo"
checkbox input "true"
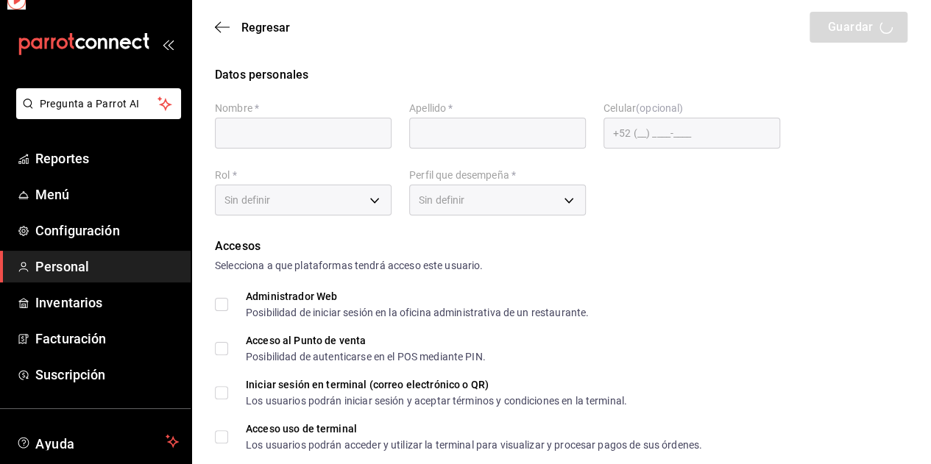
type input "nellypc1611@gmail.com"
type input "1022"
type input "e1e3f414-fe59-4233-80d8-0cd5b0a8b95b"
type input "WAITER"
checkbox input "true"
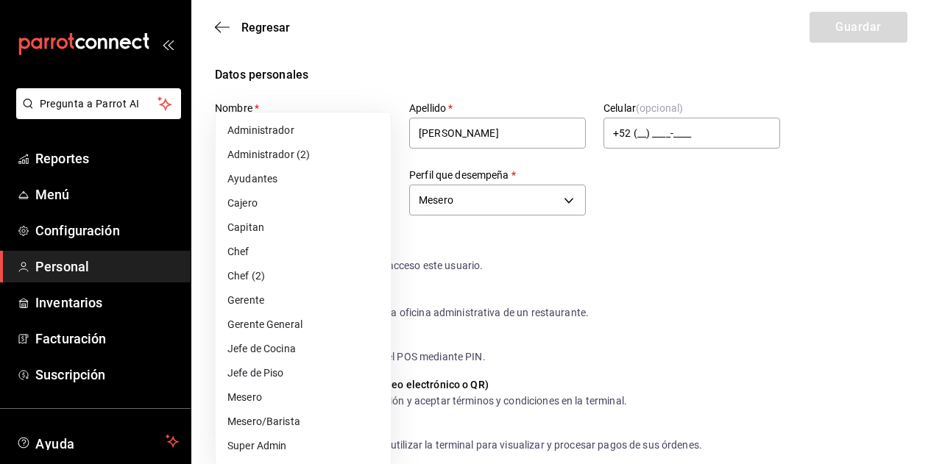
click at [461, 225] on div at bounding box center [471, 232] width 942 height 464
click at [336, 400] on li "Mesero" at bounding box center [303, 398] width 175 height 24
type input "1a76cd6b-98a7-4025-b815-3a88f11c6c47"
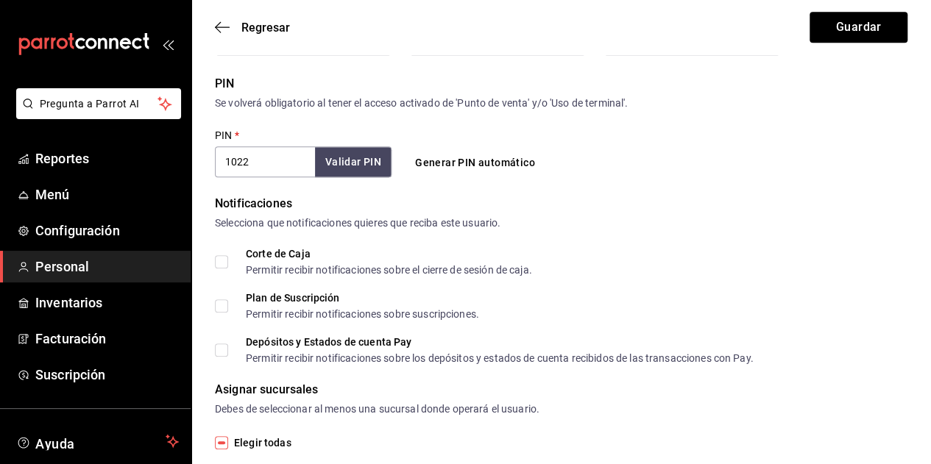
scroll to position [568, 0]
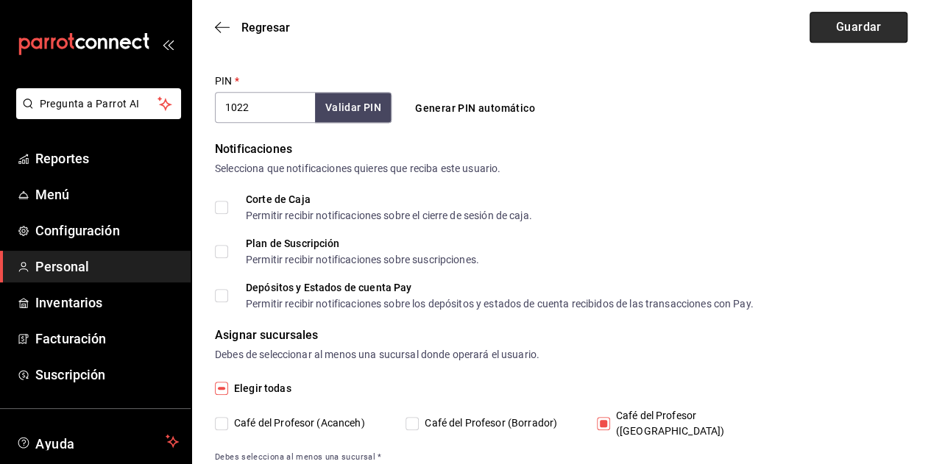
click at [868, 26] on button "Guardar" at bounding box center [858, 27] width 98 height 31
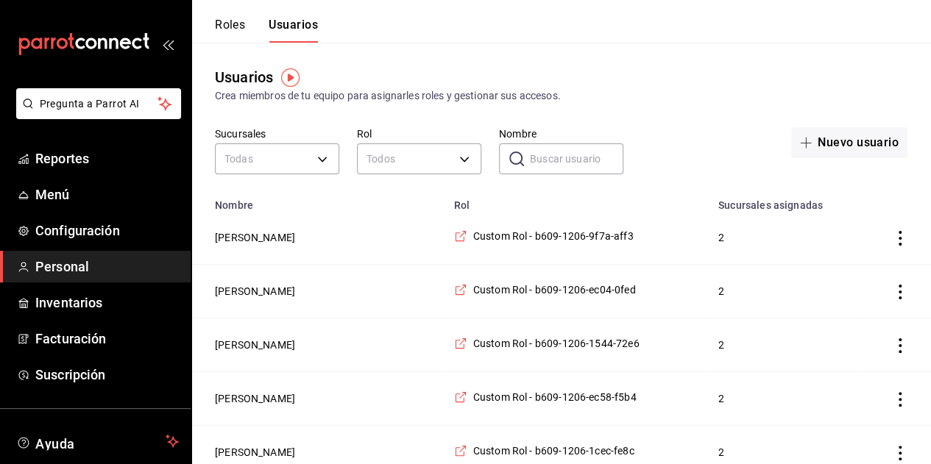
click at [239, 35] on button "Roles" at bounding box center [230, 30] width 30 height 25
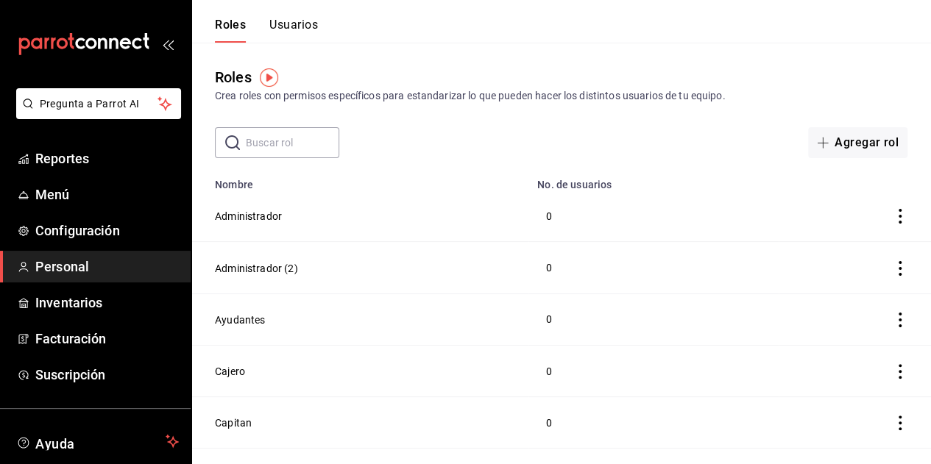
scroll to position [443, 0]
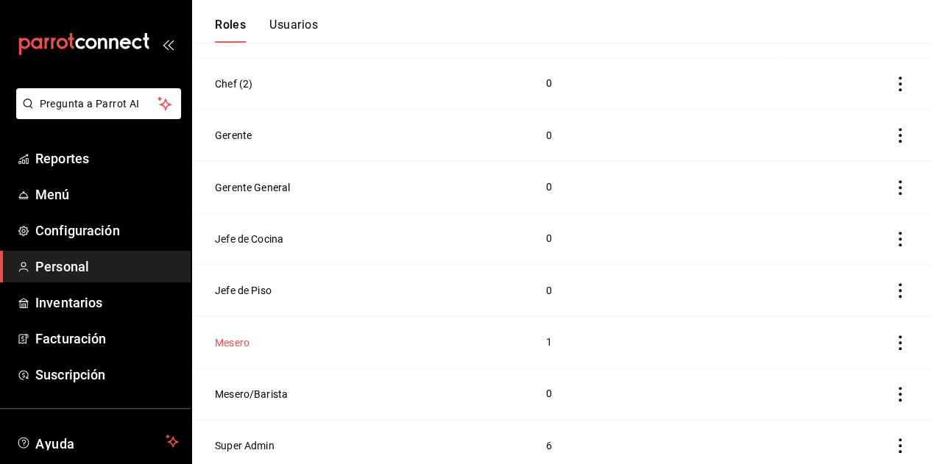
click at [238, 336] on button "Mesero" at bounding box center [232, 343] width 35 height 15
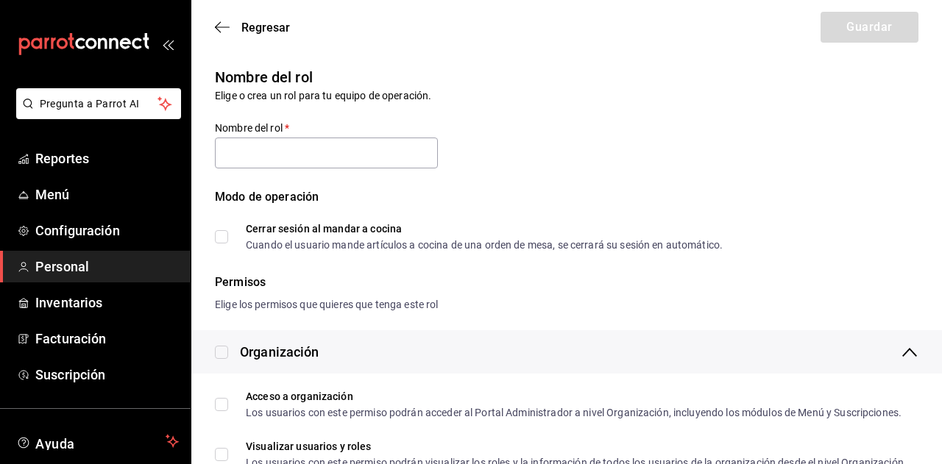
type input "Mesero"
checkbox input "true"
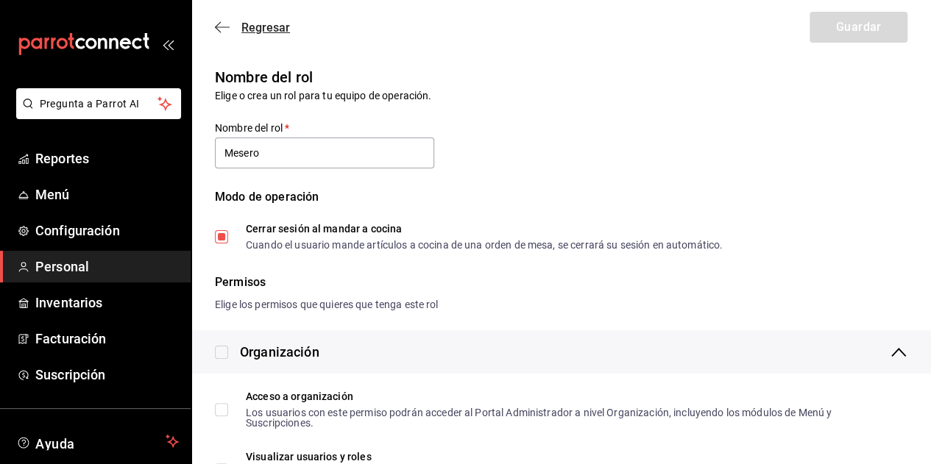
click at [228, 31] on icon "button" at bounding box center [222, 27] width 15 height 13
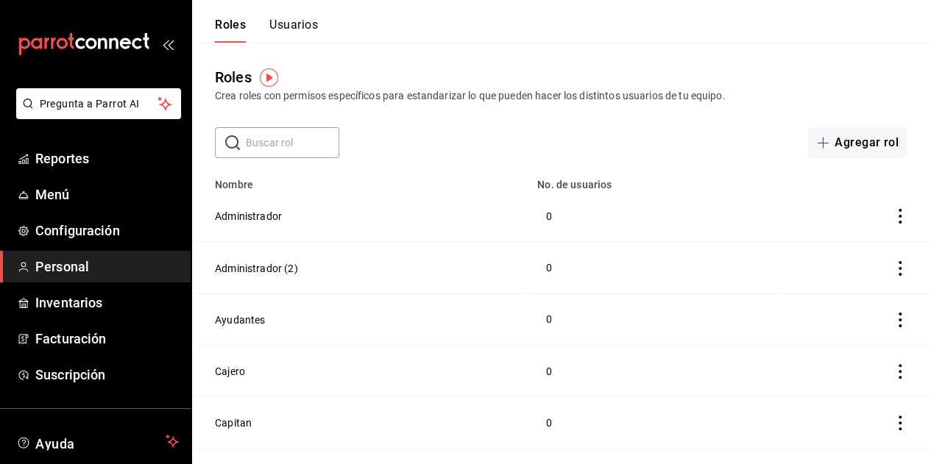
scroll to position [443, 0]
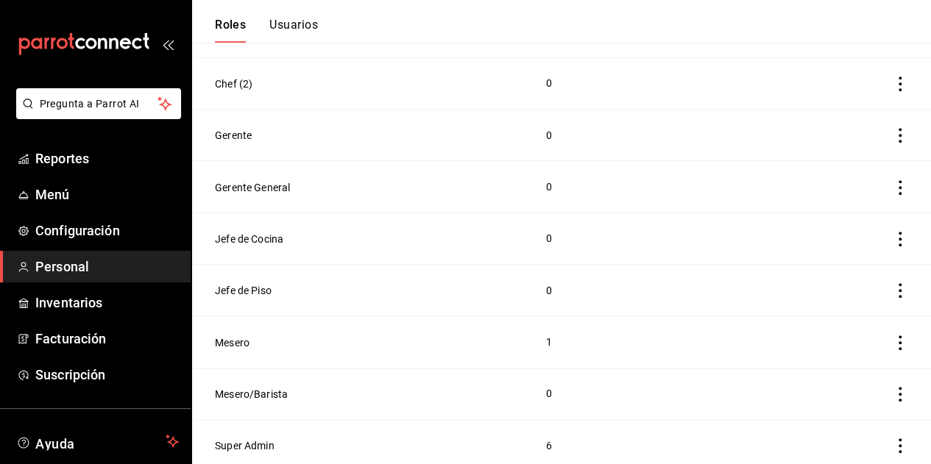
click at [298, 29] on button "Usuarios" at bounding box center [293, 30] width 49 height 25
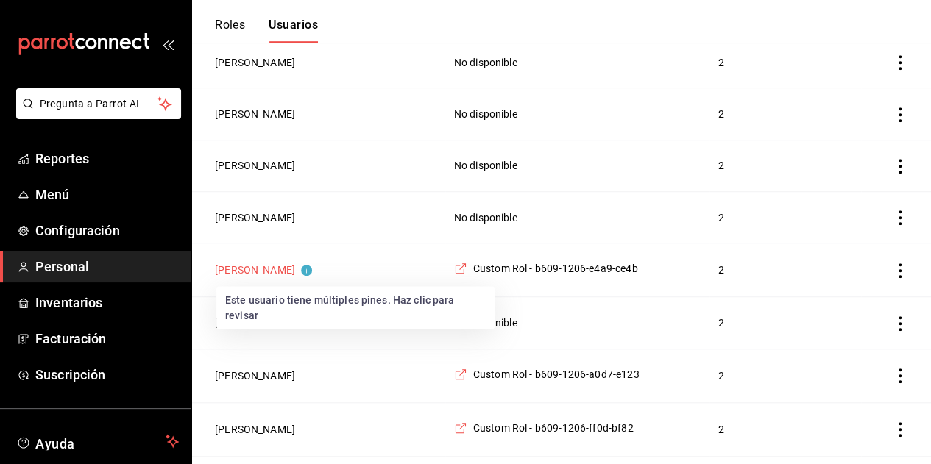
click at [301, 269] on circle "Este usuario tiene múltiples pines. Haz clic para revisar" at bounding box center [306, 270] width 11 height 11
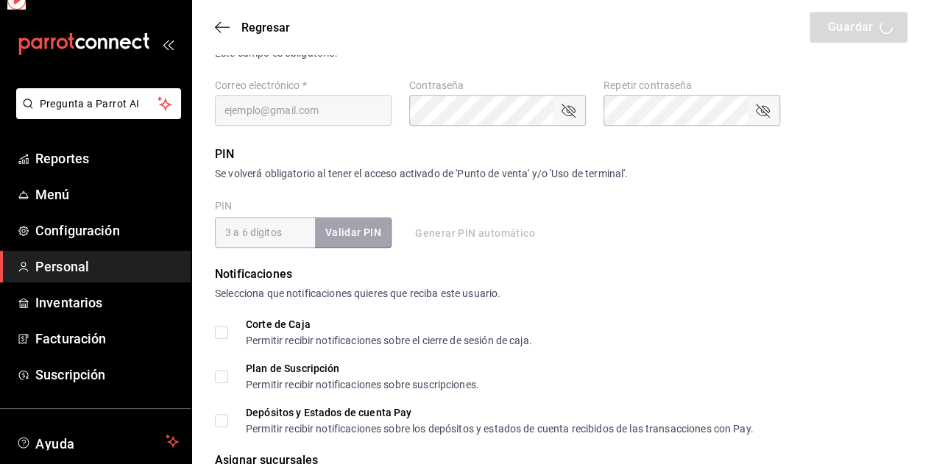
type input "Yeray"
type input "Díaz"
checkbox input "true"
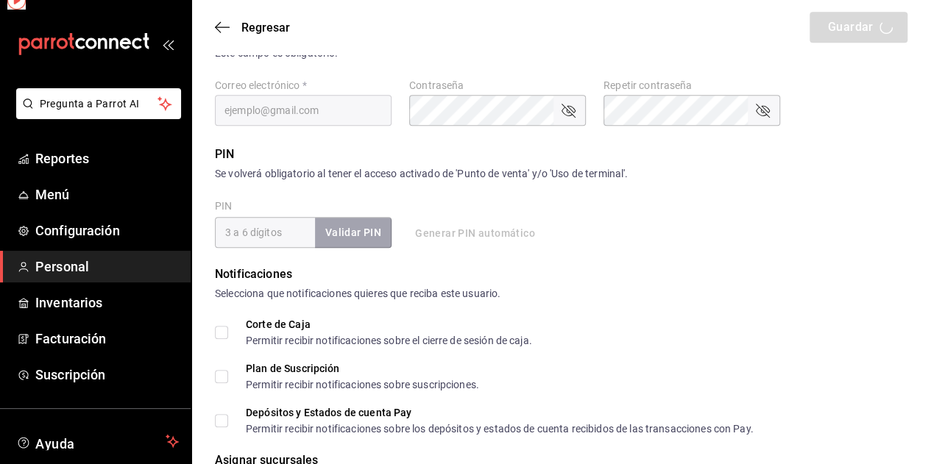
checkbox input "true"
type input "yeray_diaz-04@hotmail.com"
type input "74140"
checkbox input "true"
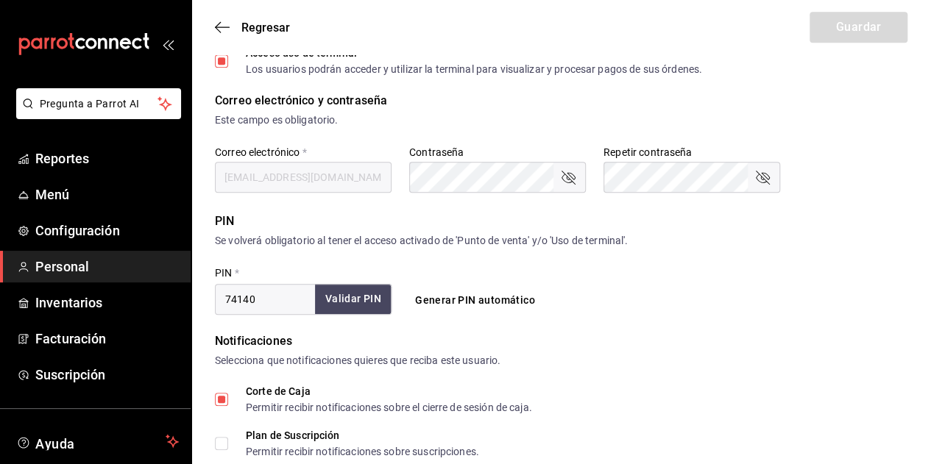
type input "dee58951-f65a-4ad9-bc53-1d7816daeb75"
type input "UNDEFINED"
checkbox input "true"
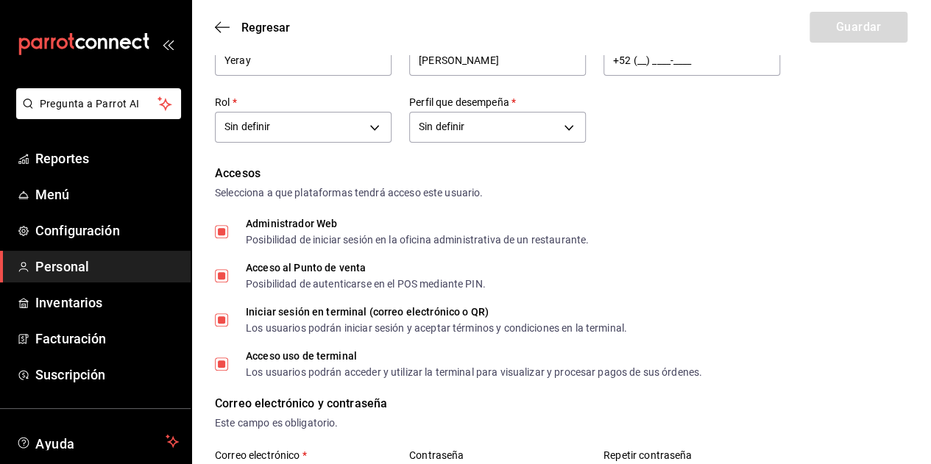
scroll to position [153, 0]
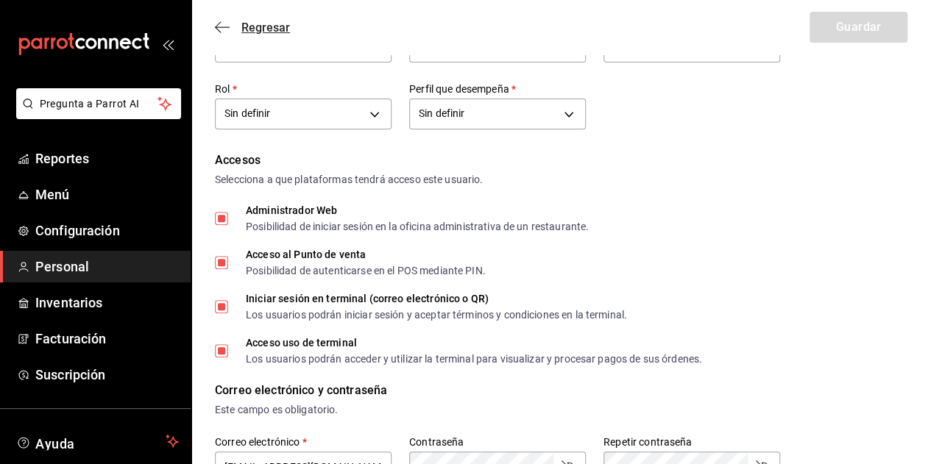
click at [226, 32] on icon "button" at bounding box center [222, 27] width 15 height 13
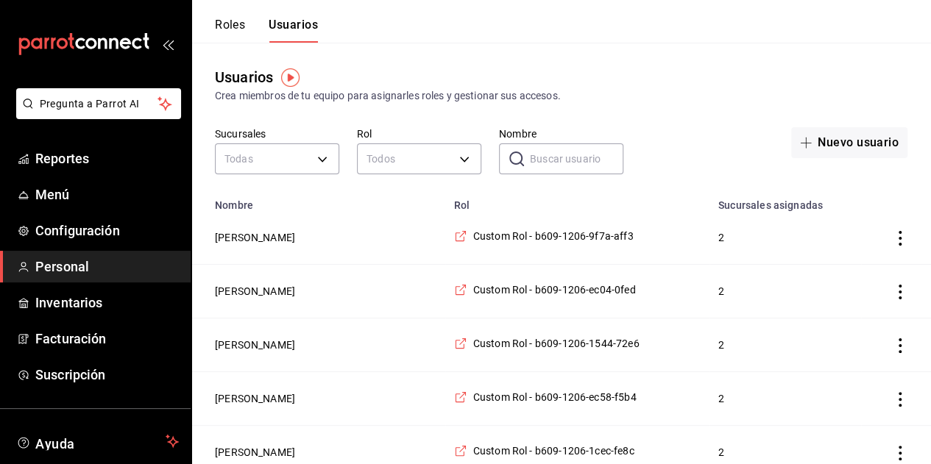
click at [546, 155] on input "Nombre" at bounding box center [576, 158] width 93 height 29
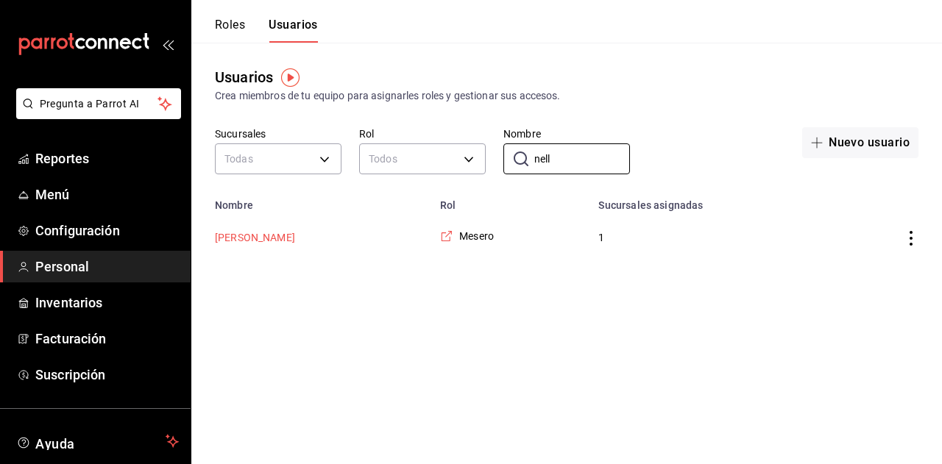
type input "nell"
click at [252, 238] on button "[PERSON_NAME]" at bounding box center [255, 237] width 80 height 15
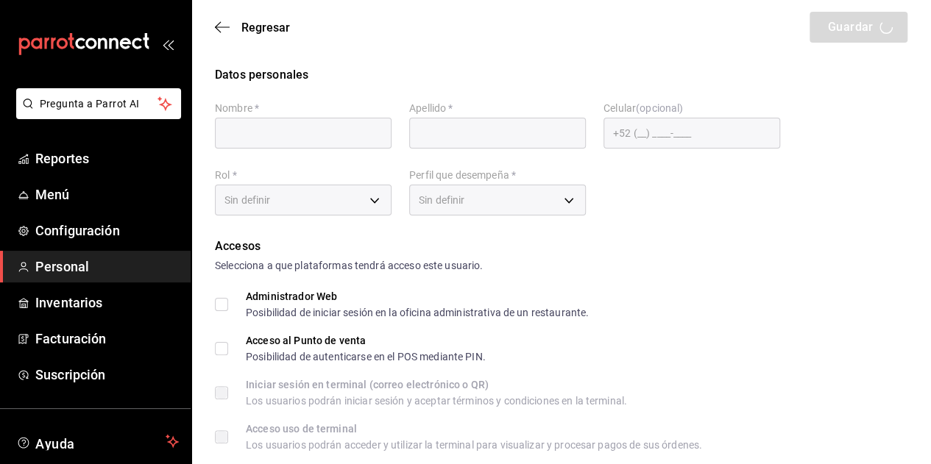
type input "Nelly"
type input "Picazo"
checkbox input "true"
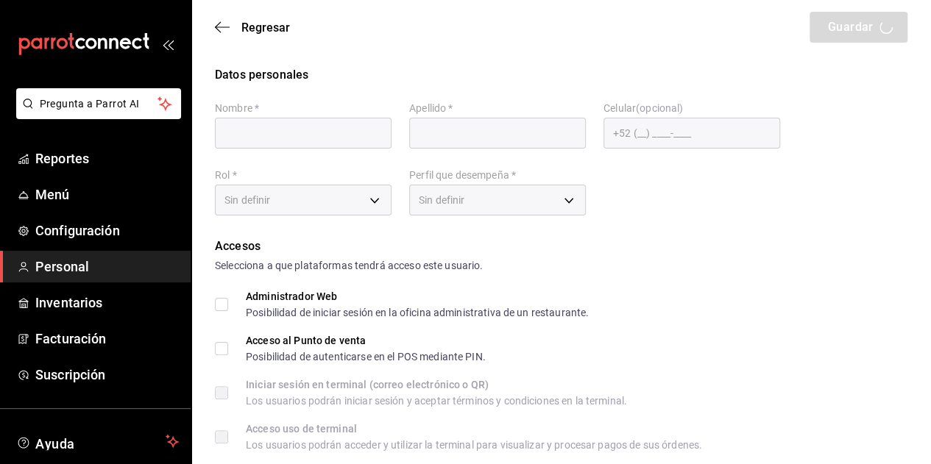
type input "nellypc1611@gmail.com"
type input "1022"
type input "1a76cd6b-98a7-4025-b815-3a88f11c6c47"
type input "WAITER"
checkbox input "true"
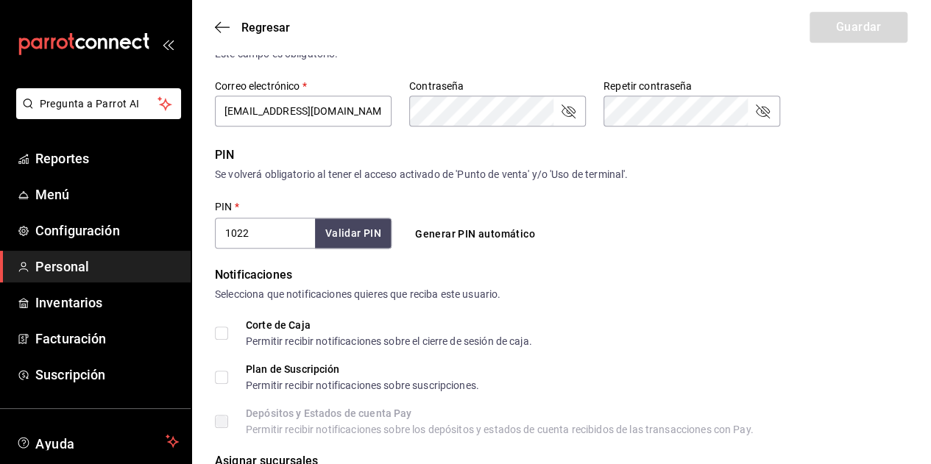
scroll to position [474, 0]
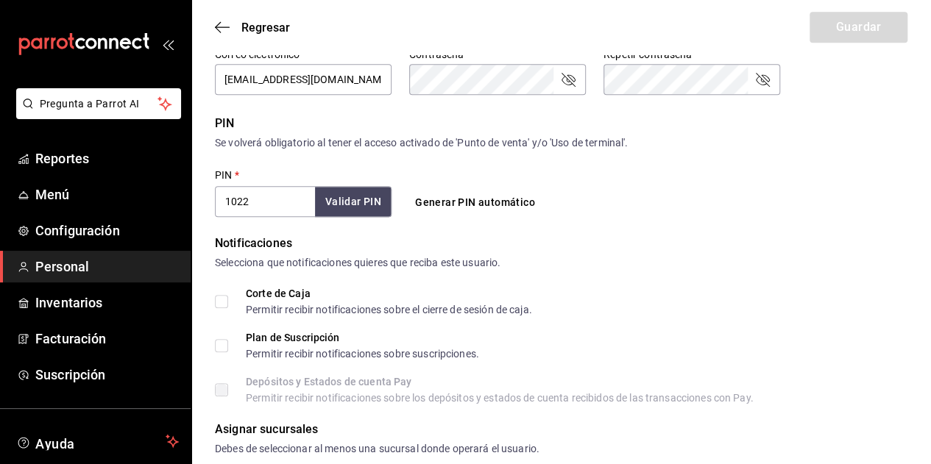
click at [269, 210] on input "1022" at bounding box center [265, 201] width 100 height 31
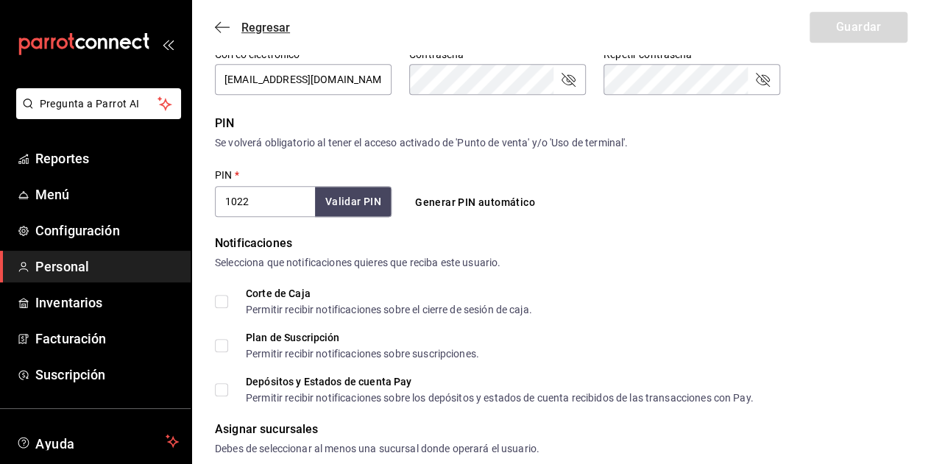
click at [219, 21] on icon "button" at bounding box center [222, 27] width 15 height 13
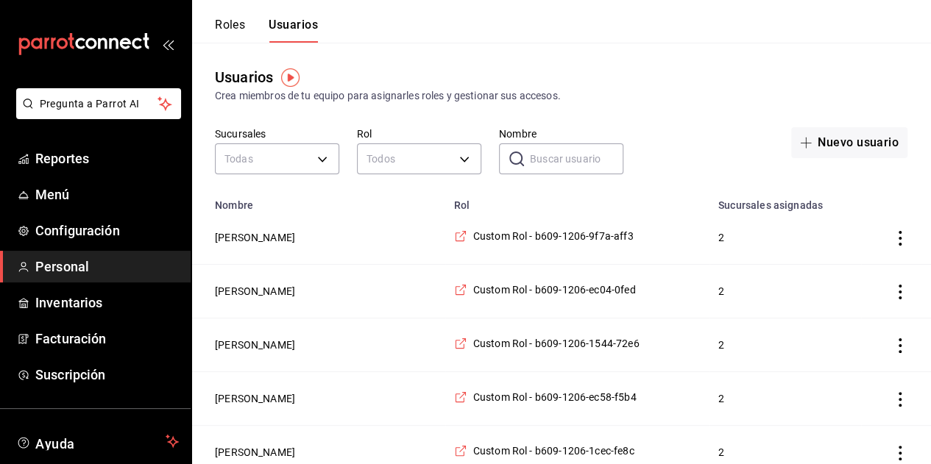
click at [540, 154] on input "Nombre" at bounding box center [576, 158] width 93 height 29
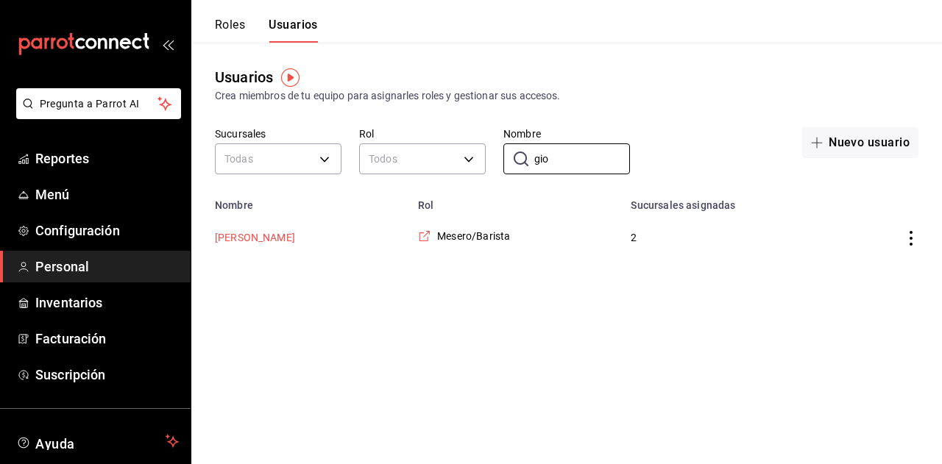
type input "gio"
click at [260, 235] on button "[PERSON_NAME]" at bounding box center [255, 237] width 80 height 15
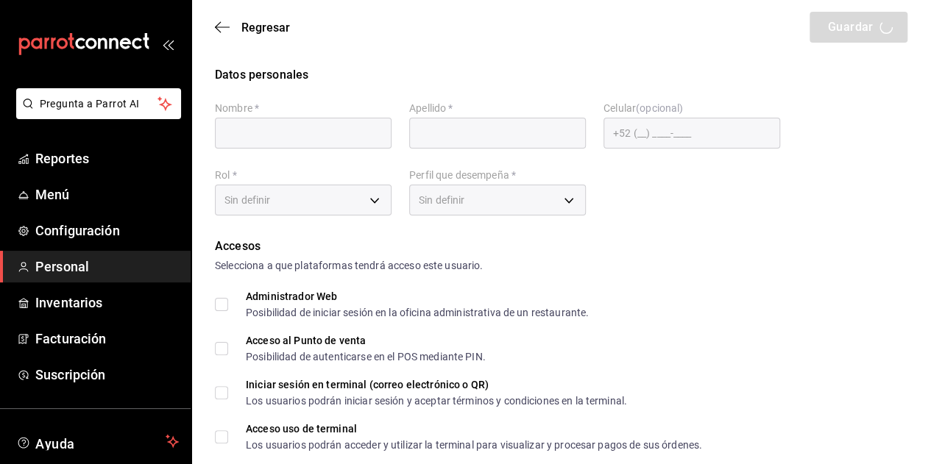
type input "Giovana"
type input "Moreno"
checkbox input "true"
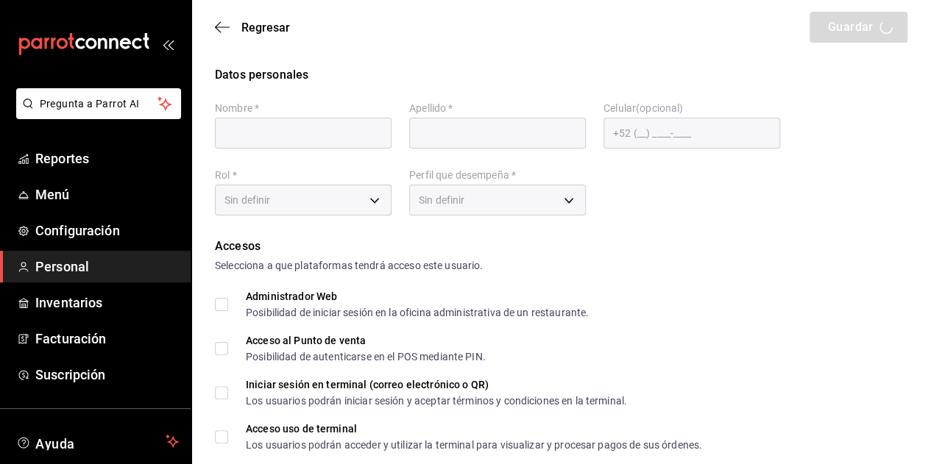
type input "giovanamoreno18@gmail.com"
type input "0933"
type input "+52 (52) 9983-7772"
type input "f9c50c35-7d82-4388-8076-8e4bcaa1ebe8"
type input "STAFF"
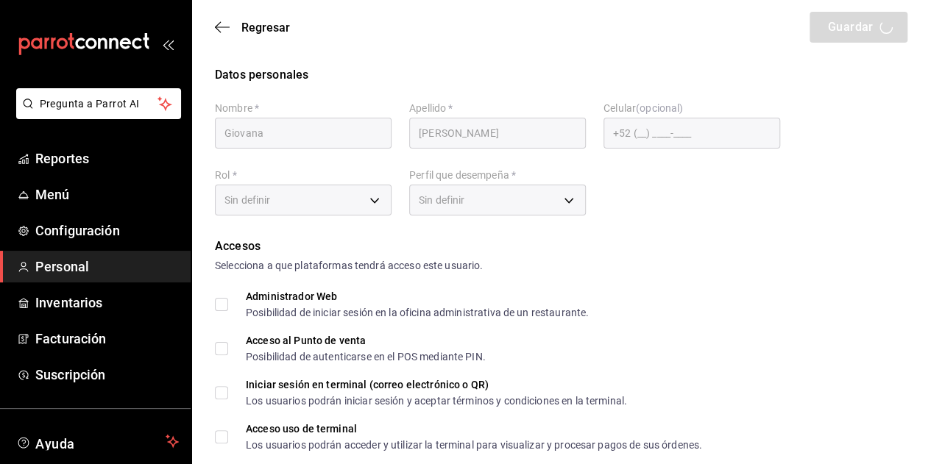
checkbox input "true"
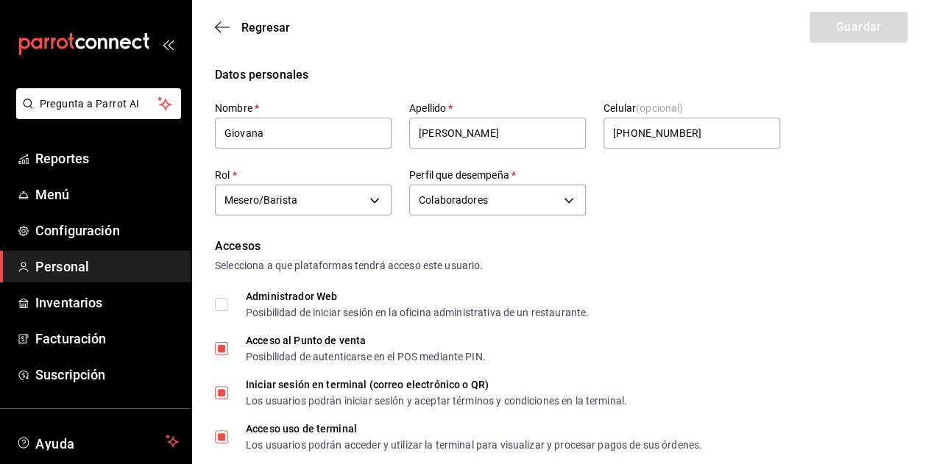
click at [224, 36] on div "Regresar Guardar" at bounding box center [560, 27] width 739 height 54
click at [231, 29] on span "Regresar" at bounding box center [252, 28] width 75 height 14
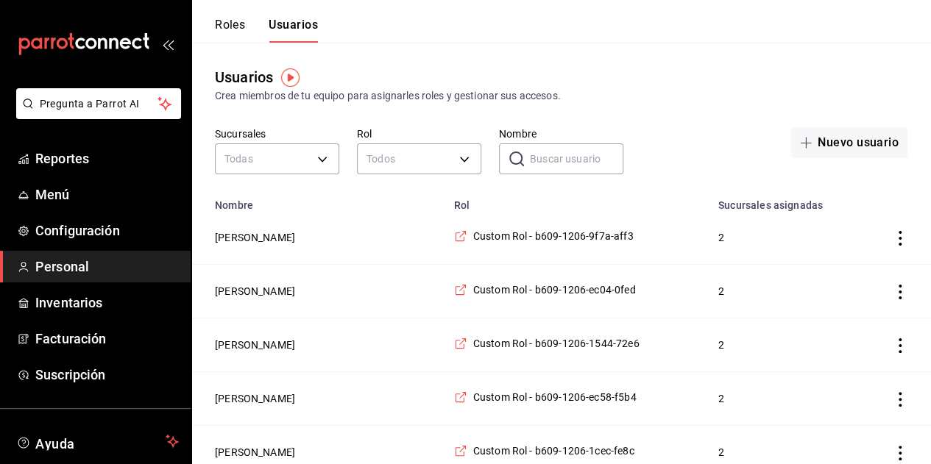
click at [245, 35] on button "Roles" at bounding box center [230, 30] width 30 height 25
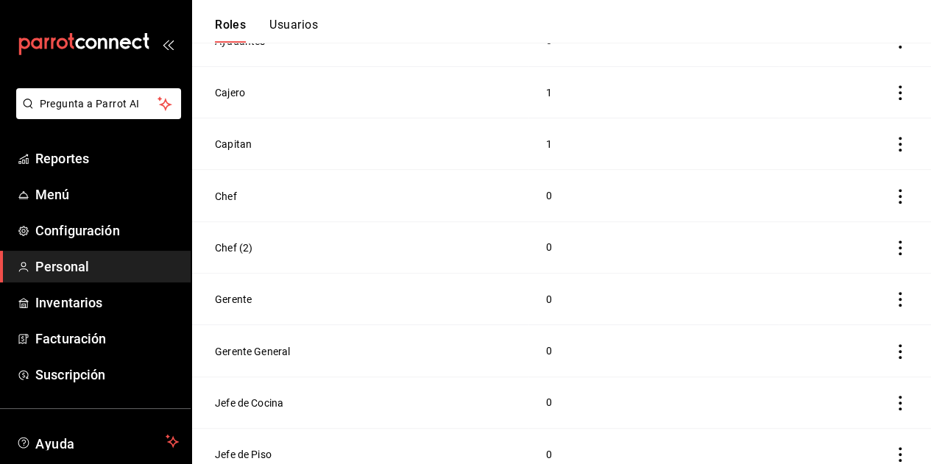
scroll to position [443, 0]
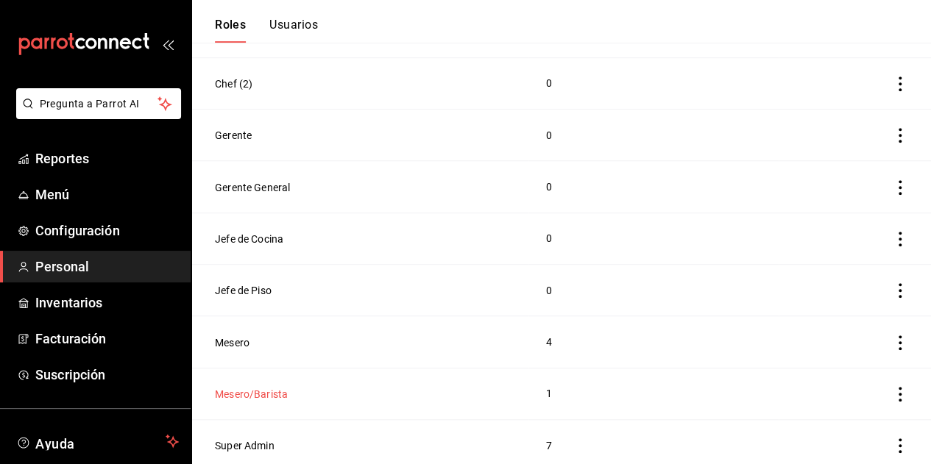
click at [279, 387] on button "Mesero/Barista" at bounding box center [251, 394] width 73 height 15
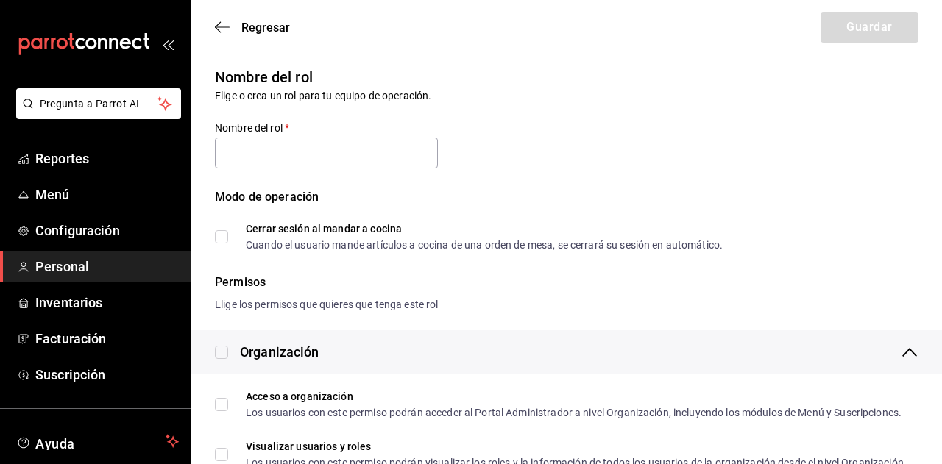
type input "Mesero/Barista"
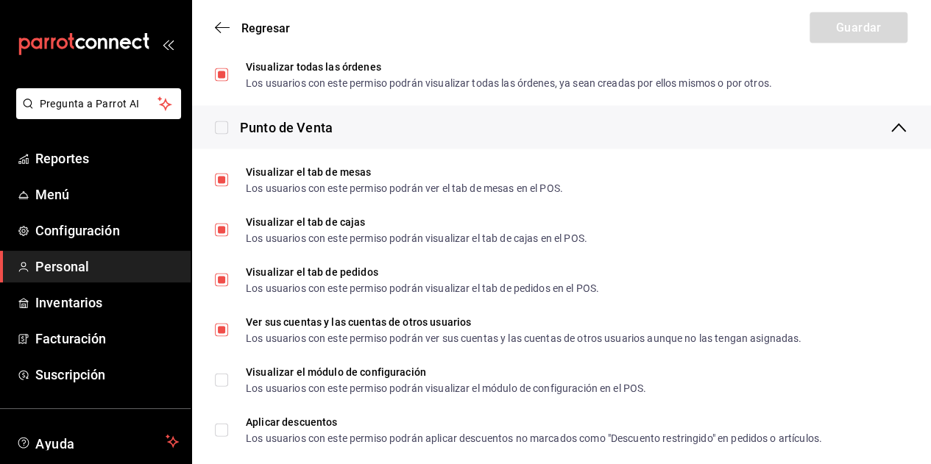
scroll to position [1402, 0]
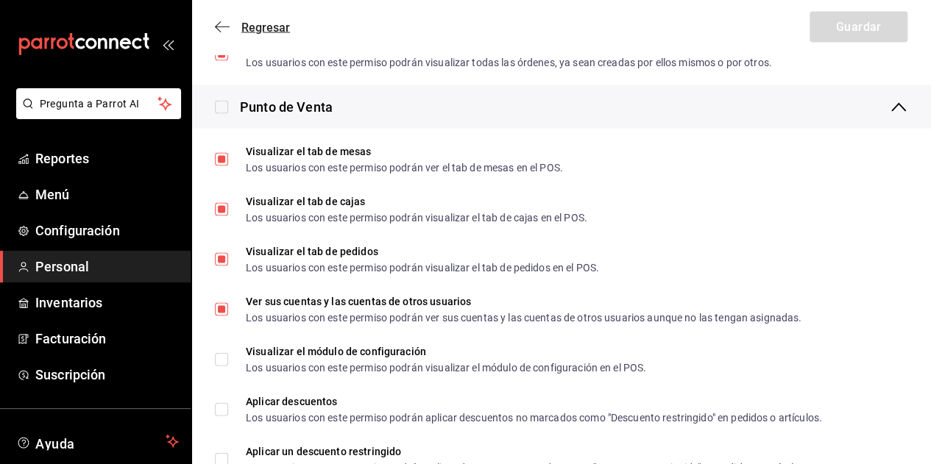
click at [269, 23] on span "Regresar" at bounding box center [265, 28] width 49 height 14
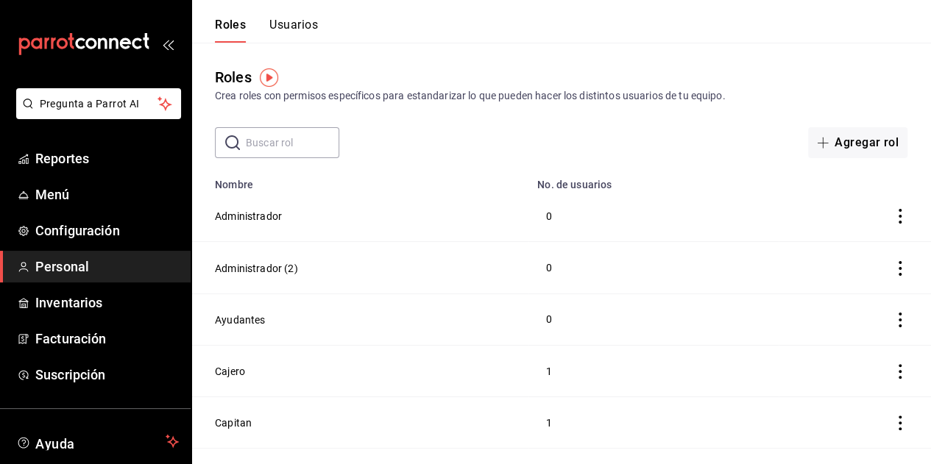
click at [290, 34] on button "Usuarios" at bounding box center [293, 30] width 49 height 25
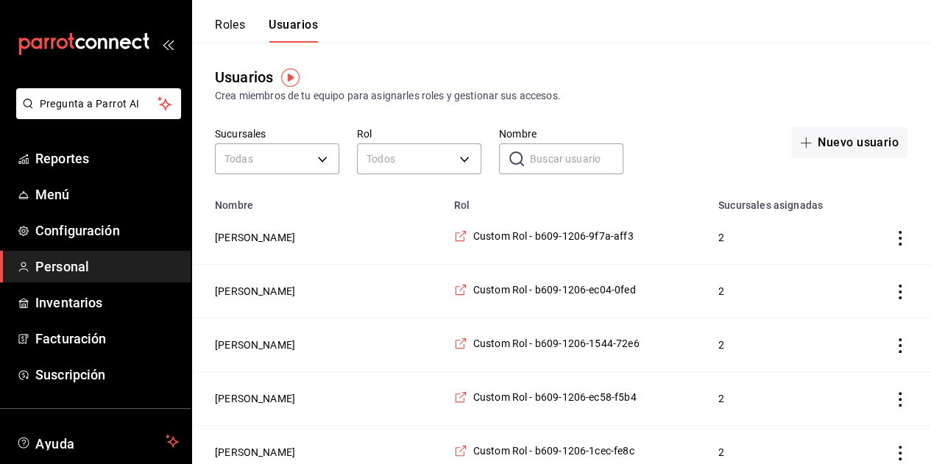
click at [574, 151] on input "Nombre" at bounding box center [576, 158] width 93 height 29
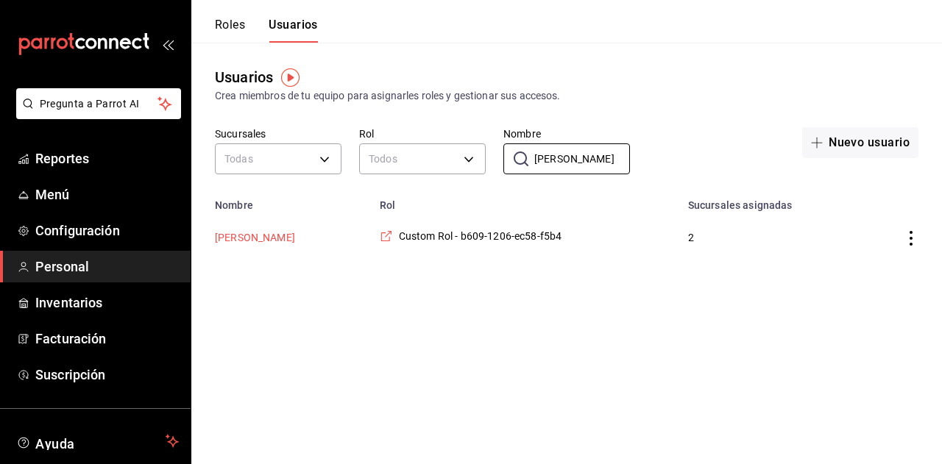
type input "yolanda"
click at [282, 236] on button "[PERSON_NAME]" at bounding box center [255, 237] width 80 height 15
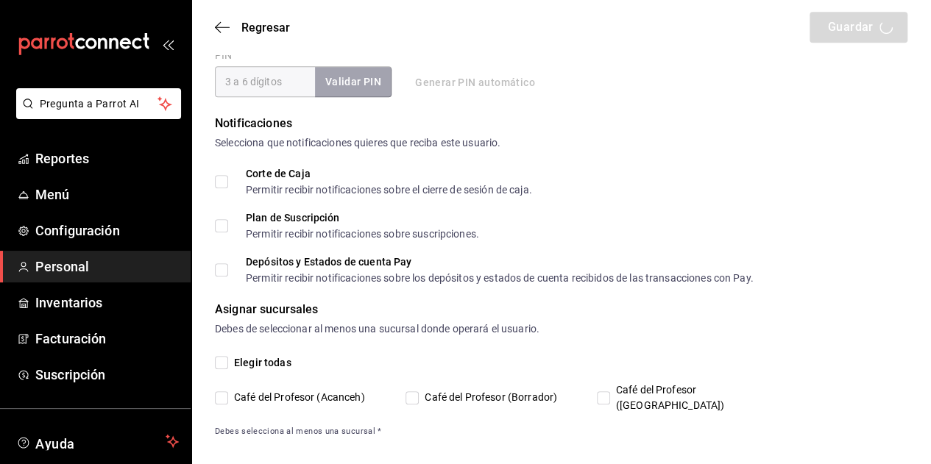
scroll to position [574, 0]
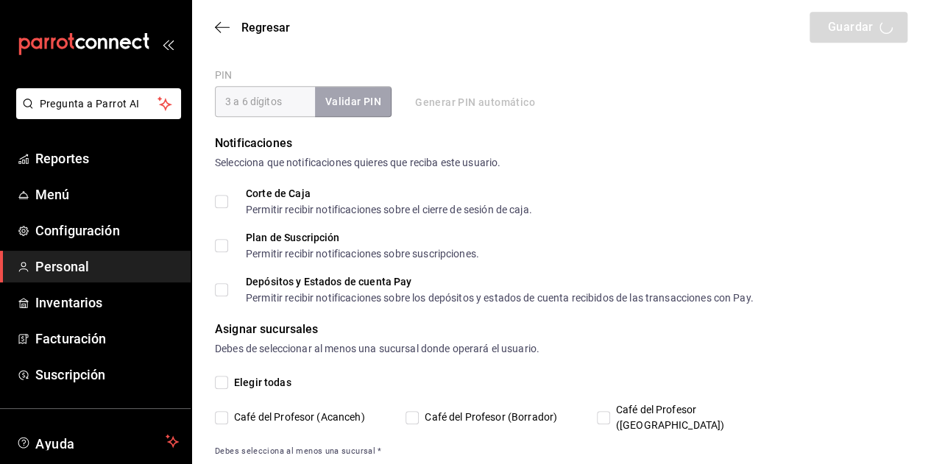
type input "Yolanda"
type input "Diaz Gonzalez"
checkbox input "true"
type input "glezy709@gmail.com"
type input "2828"
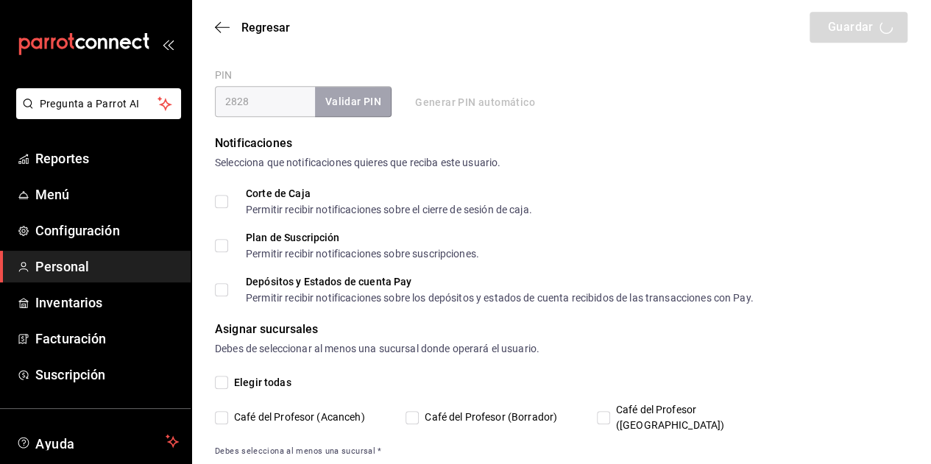
type input "36b2294e-3433-4540-a3fd-2836a9aa72fd"
type input "UNDEFINED"
checkbox input "true"
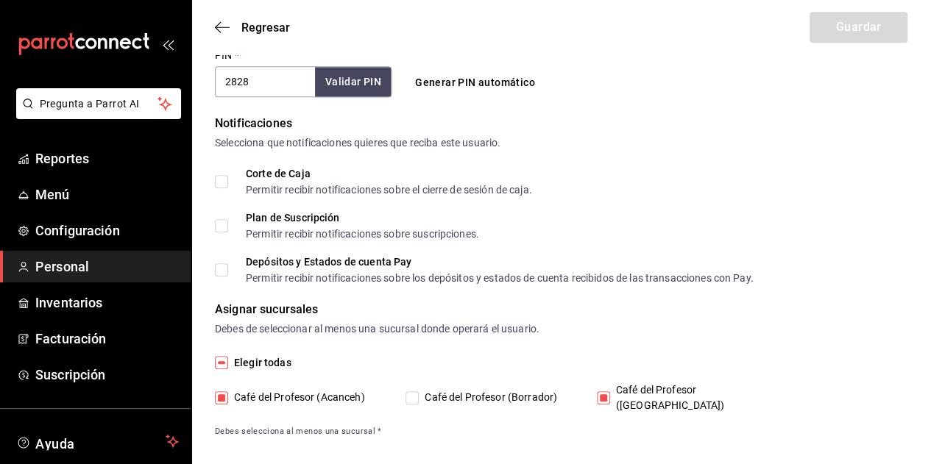
scroll to position [0, 0]
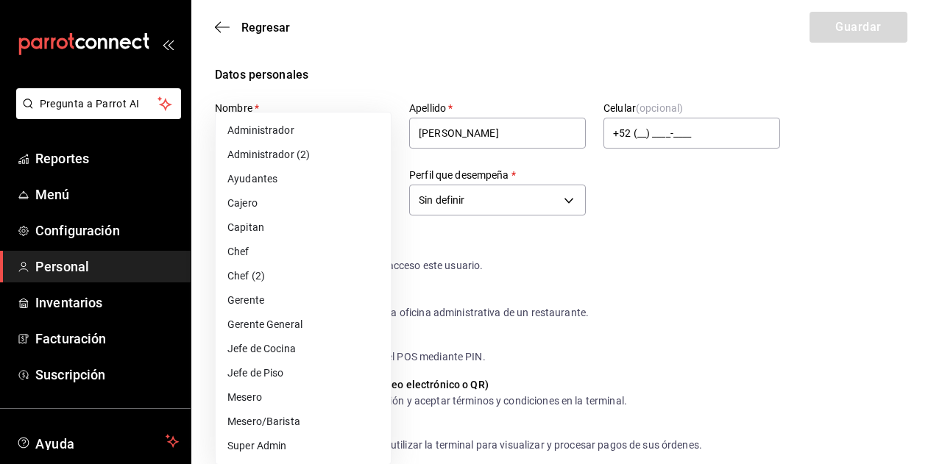
click at [709, 241] on div at bounding box center [471, 232] width 942 height 464
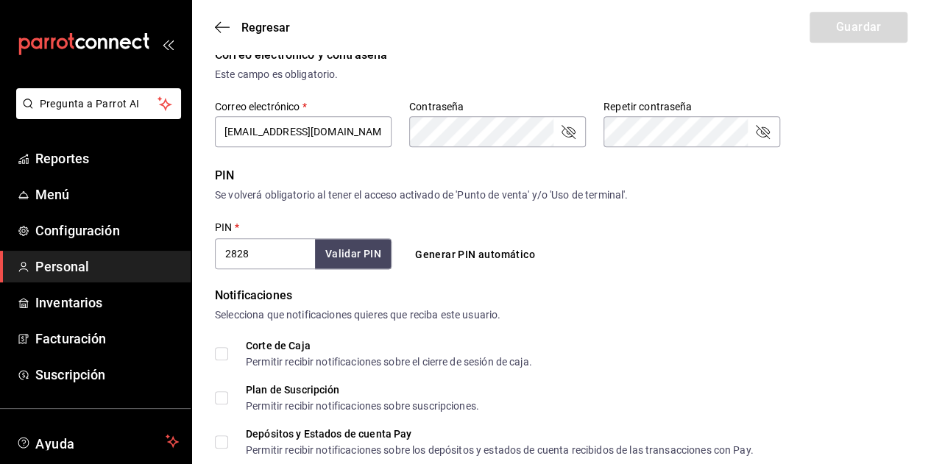
scroll to position [594, 0]
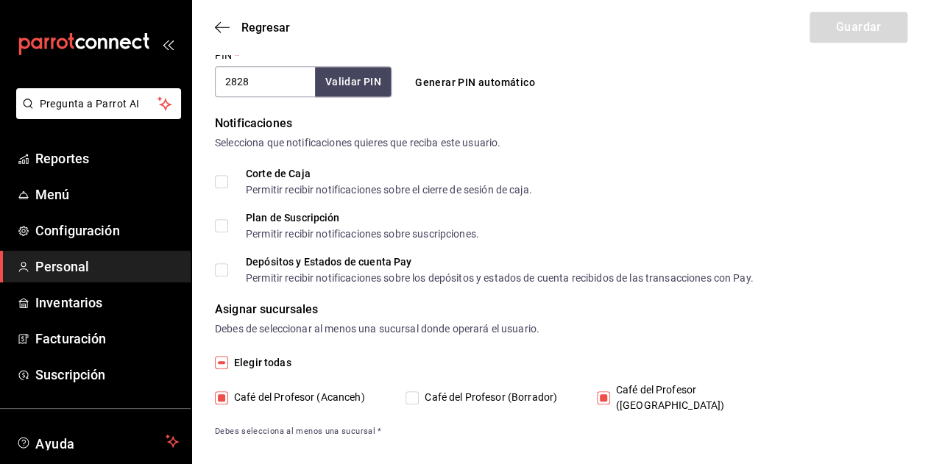
click at [156, 263] on span "Personal" at bounding box center [106, 267] width 143 height 20
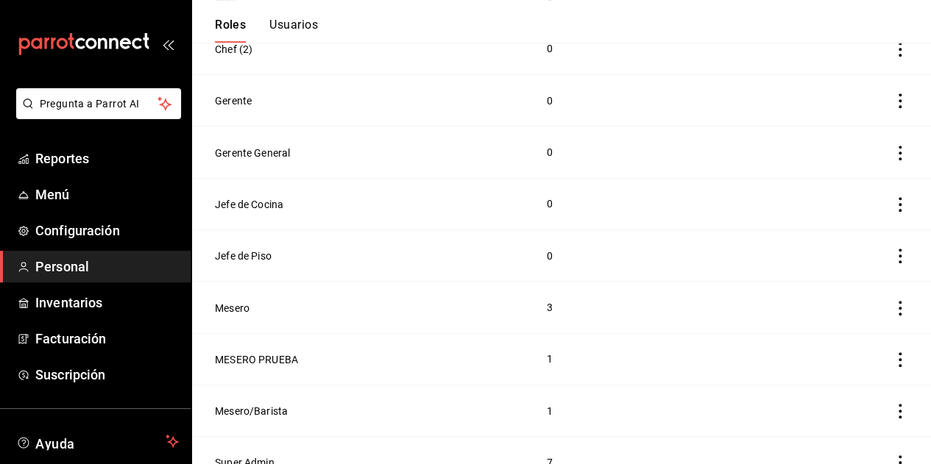
scroll to position [494, 0]
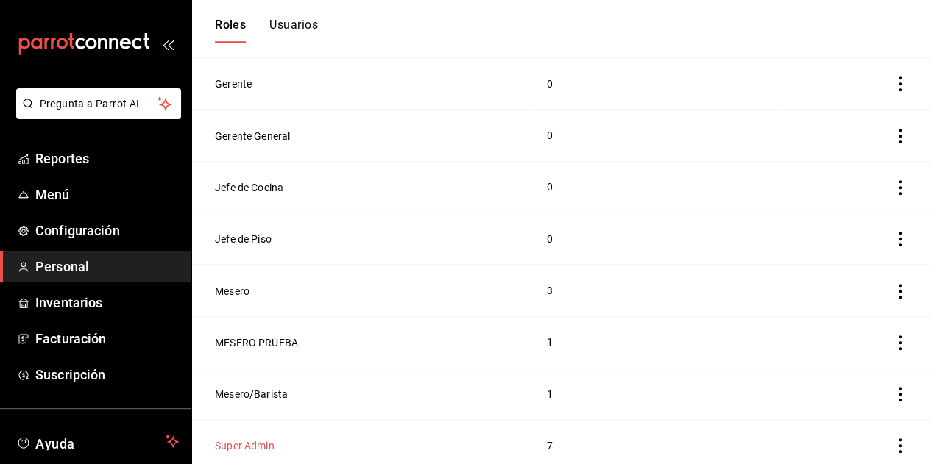
click at [252, 441] on button "Super Admin" at bounding box center [245, 446] width 60 height 15
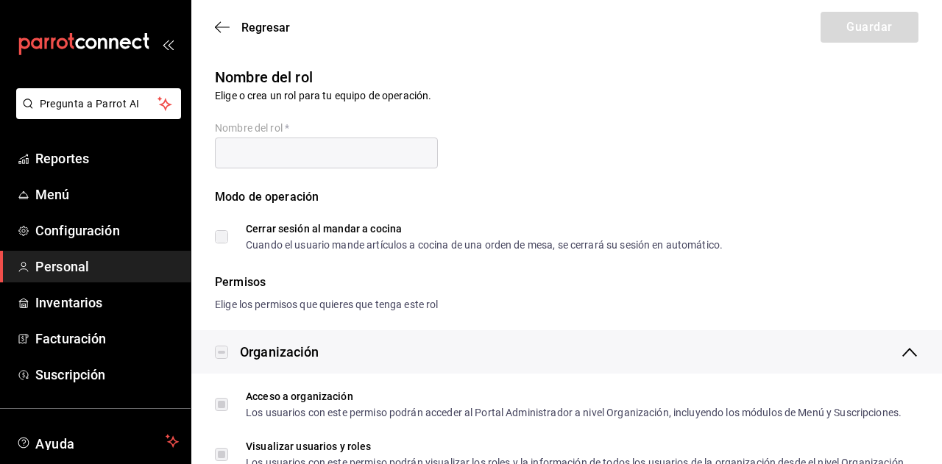
type input "Super Admin"
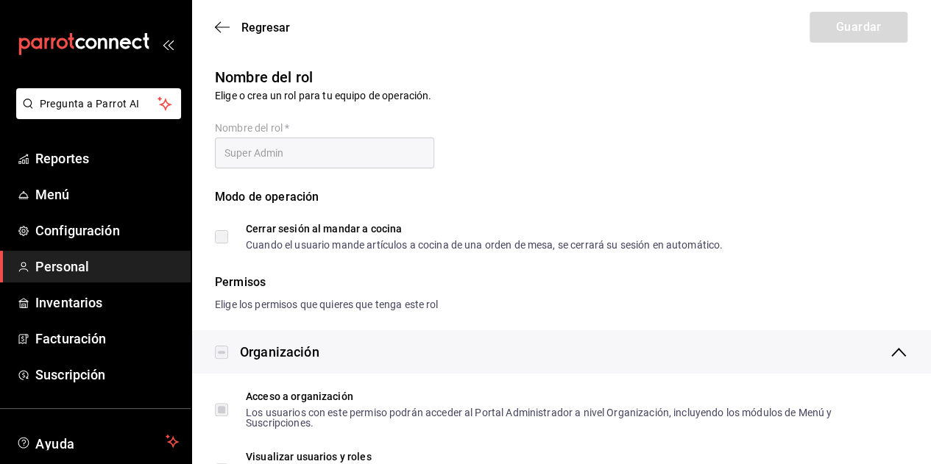
checkbox input "true"
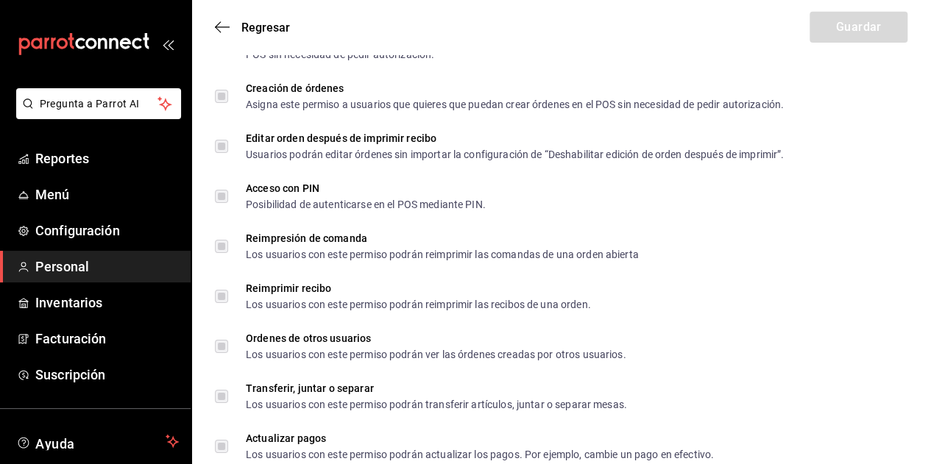
scroll to position [2664, 0]
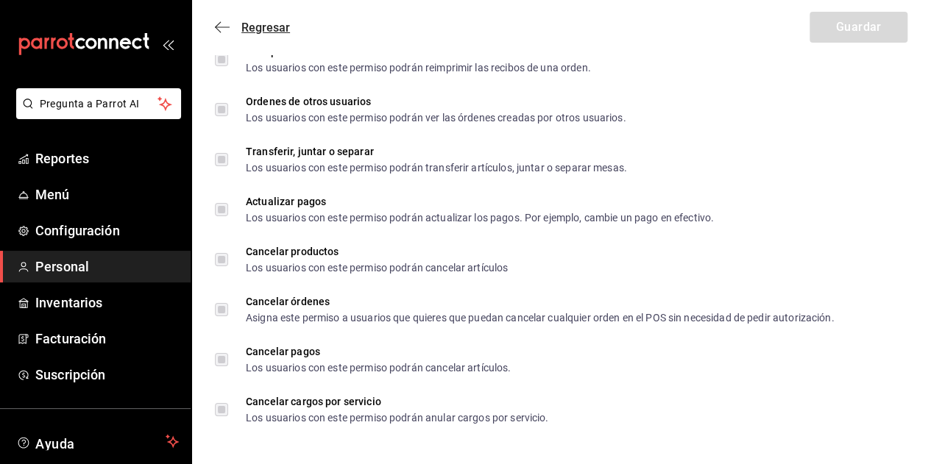
click at [232, 21] on span "Regresar" at bounding box center [252, 28] width 75 height 14
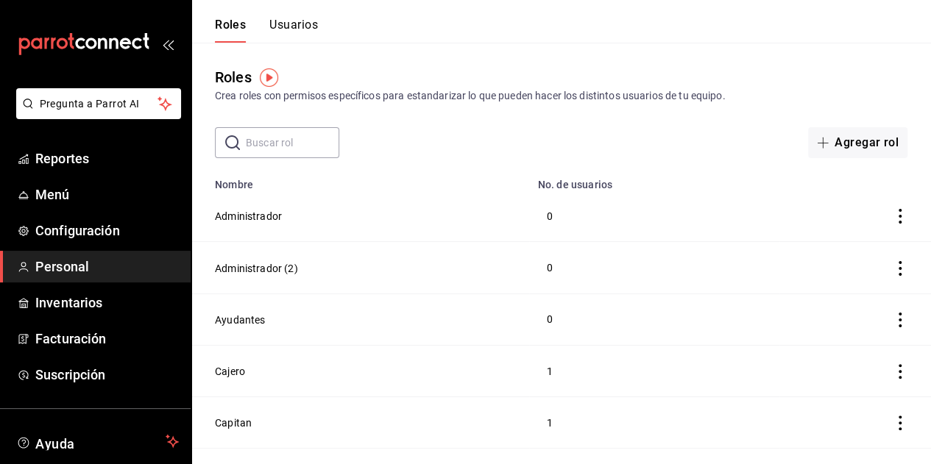
click at [315, 31] on button "Usuarios" at bounding box center [293, 30] width 49 height 25
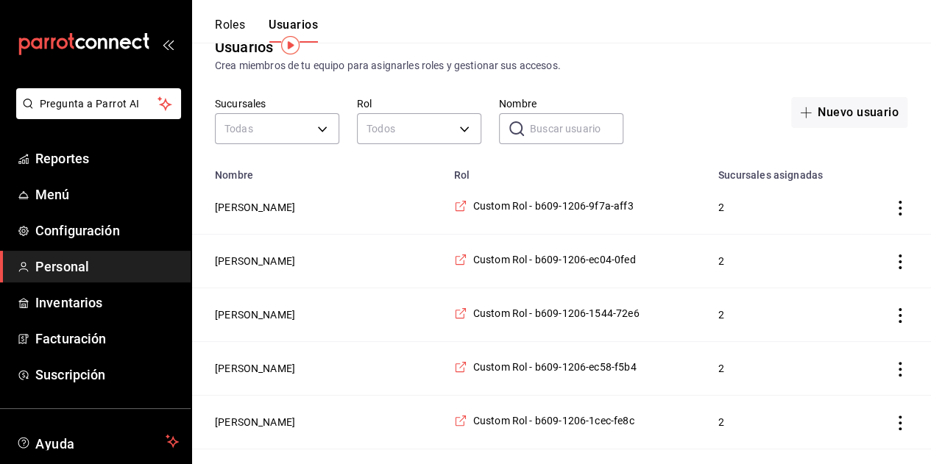
scroll to position [34, 0]
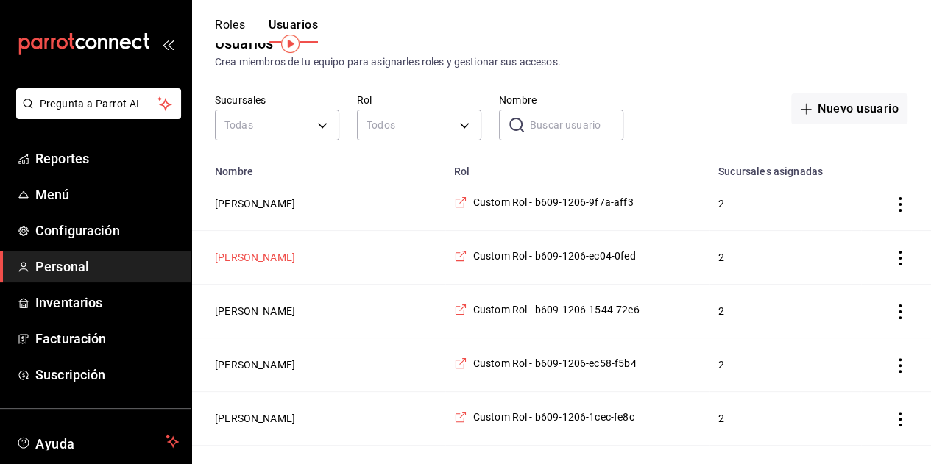
click at [295, 260] on button "[PERSON_NAME]" at bounding box center [255, 257] width 80 height 15
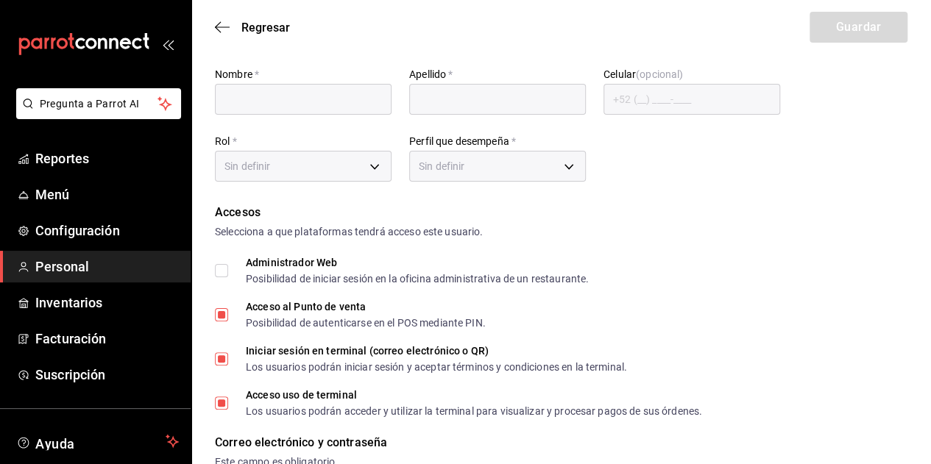
type input "[PERSON_NAME]"
checkbox input "true"
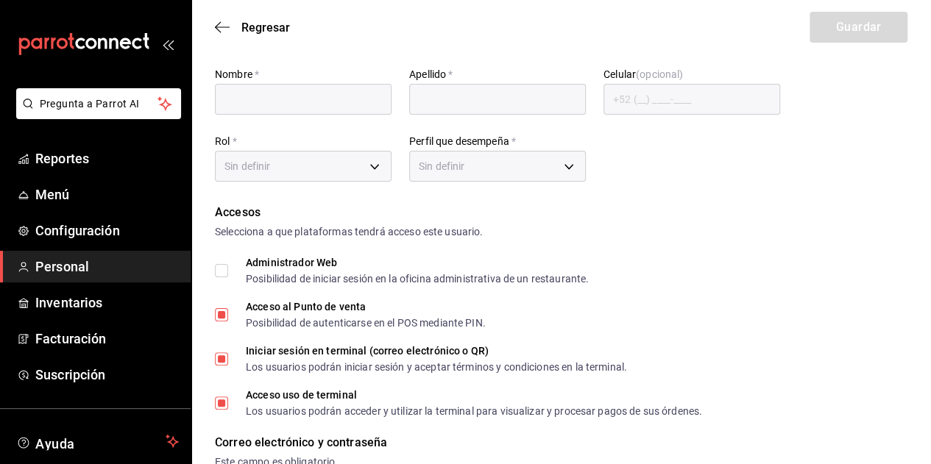
type input "[PERSON_NAME][EMAIL_ADDRESS][DOMAIN_NAME]"
type input "1390"
type input "232fcd6b-4c86-4d77-aed1-9746735d7305"
type input "UNDEFINED"
checkbox input "true"
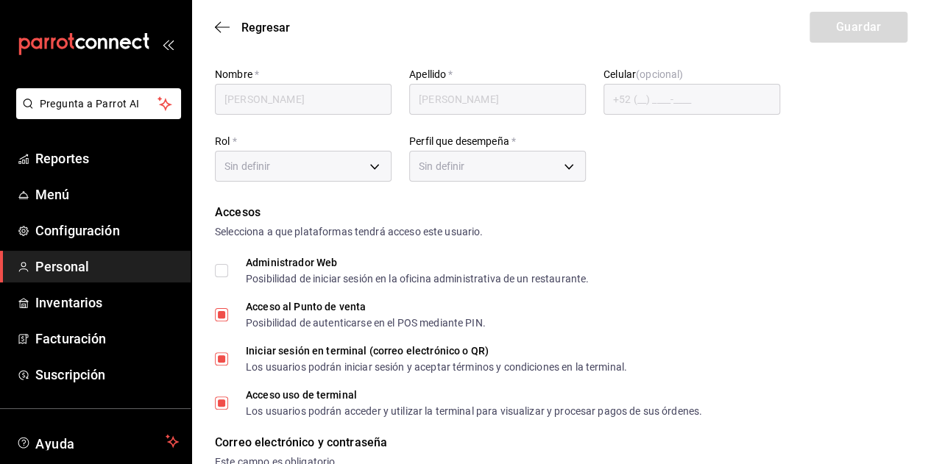
checkbox input "true"
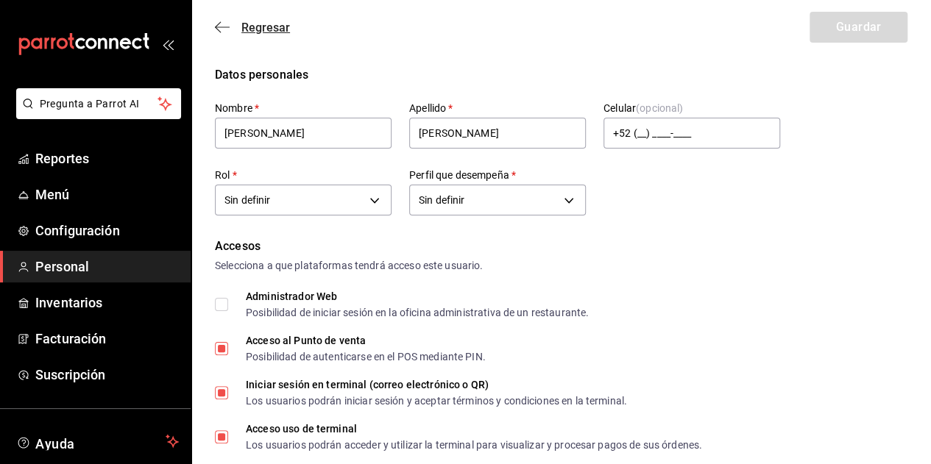
click at [225, 29] on icon "button" at bounding box center [222, 27] width 15 height 13
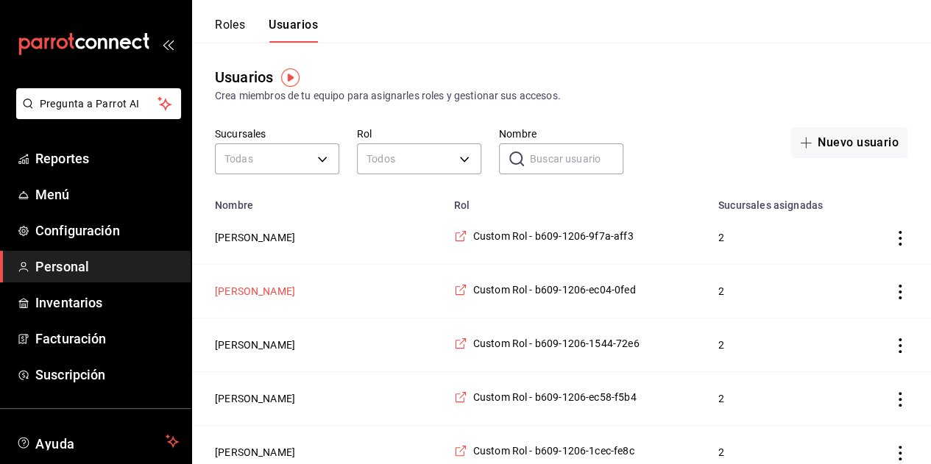
click at [282, 293] on button "[PERSON_NAME]" at bounding box center [255, 291] width 80 height 15
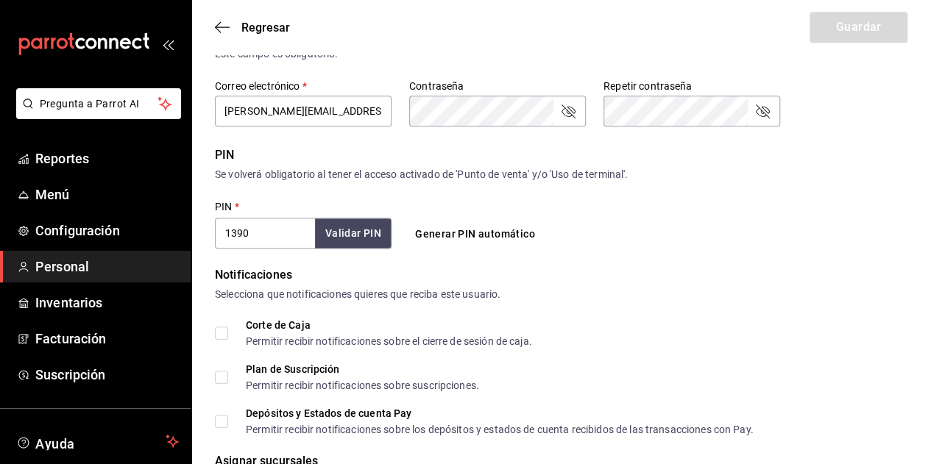
scroll to position [439, 0]
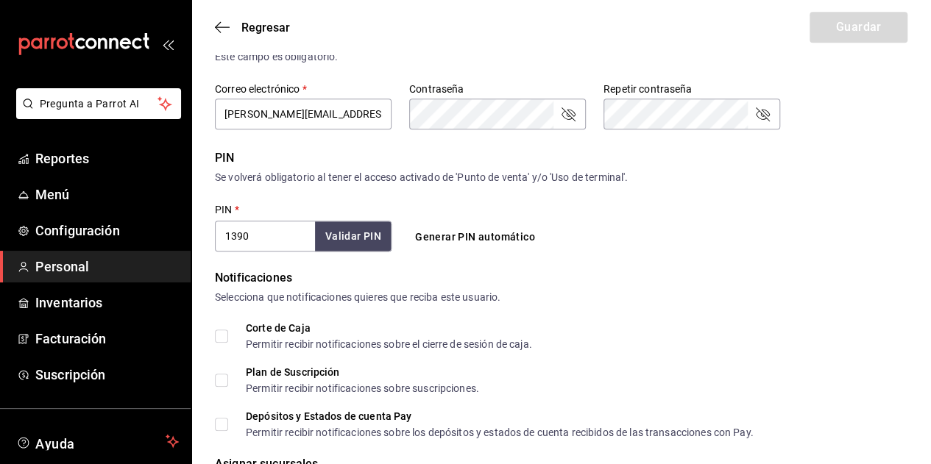
click at [259, 230] on input "1390" at bounding box center [265, 236] width 100 height 31
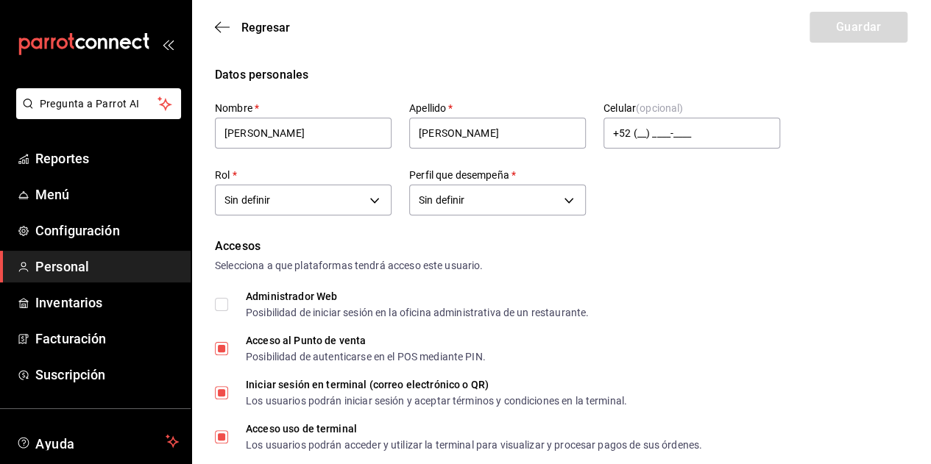
scroll to position [4, 0]
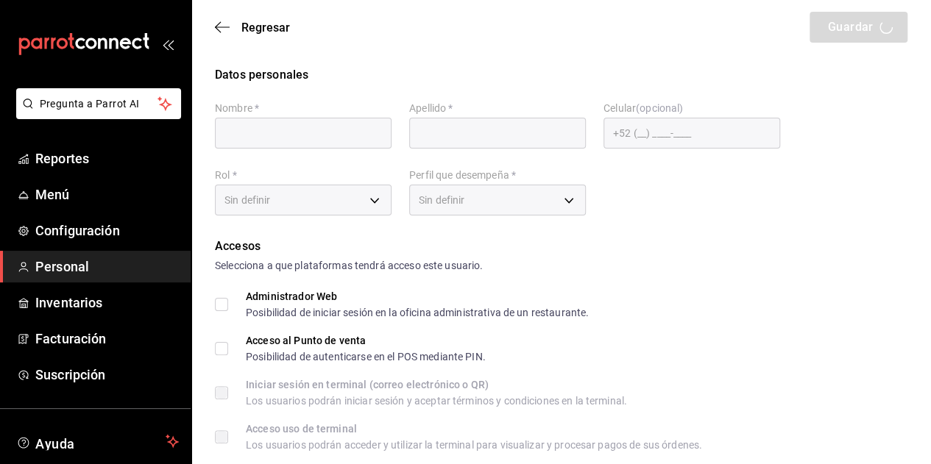
type input "[PERSON_NAME]"
checkbox input "true"
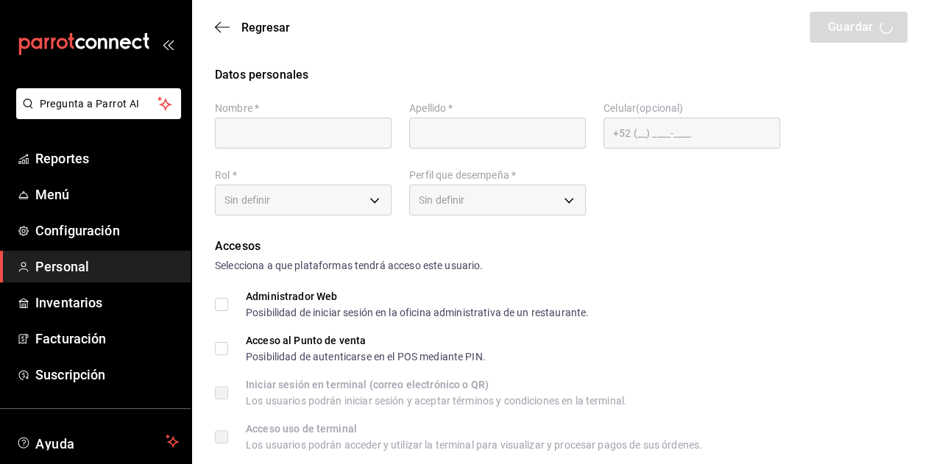
type input "[PERSON_NAME][EMAIL_ADDRESS][DOMAIN_NAME]"
type input "1390"
type input "232fcd6b-4c86-4d77-aed1-9746735d7305"
type input "UNDEFINED"
checkbox input "true"
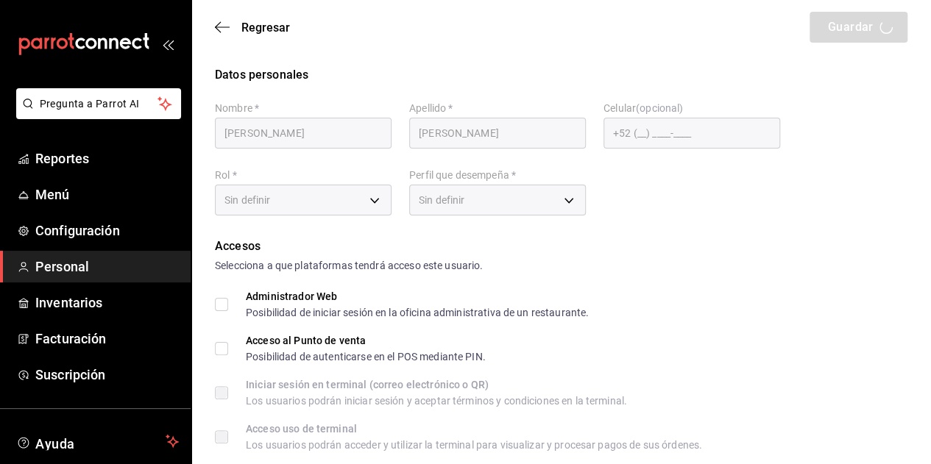
checkbox input "true"
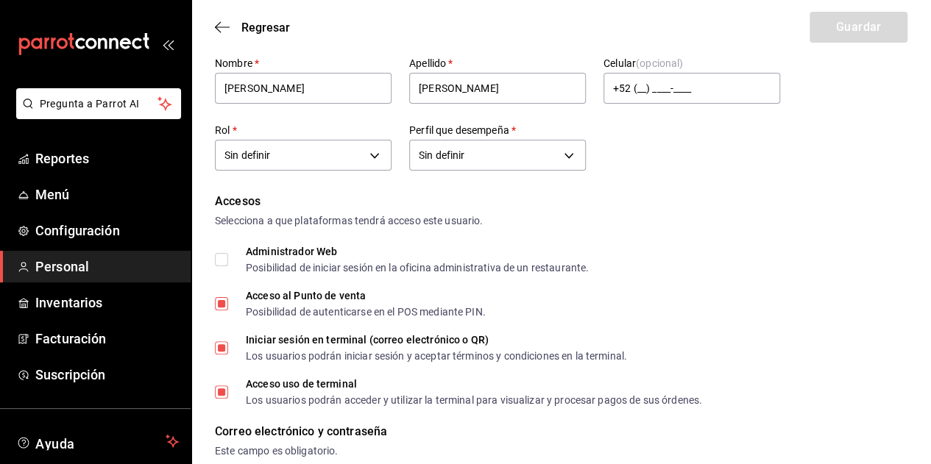
scroll to position [48, 0]
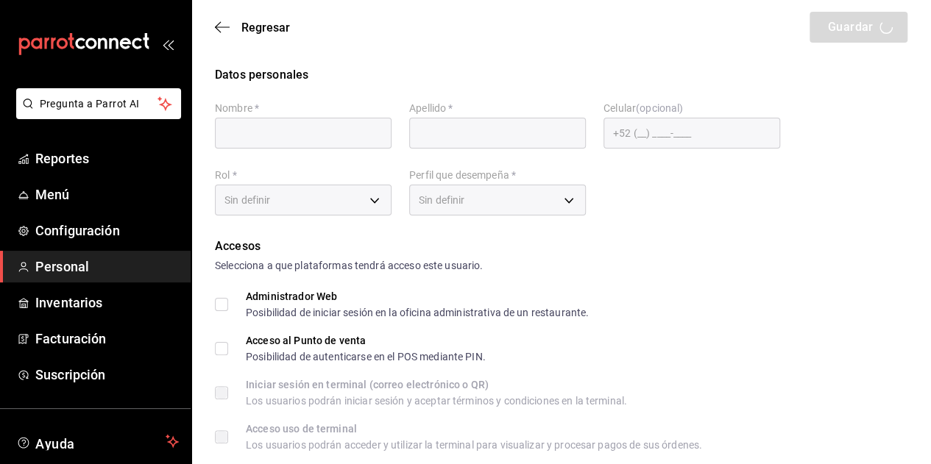
type input "[PERSON_NAME]"
checkbox input "true"
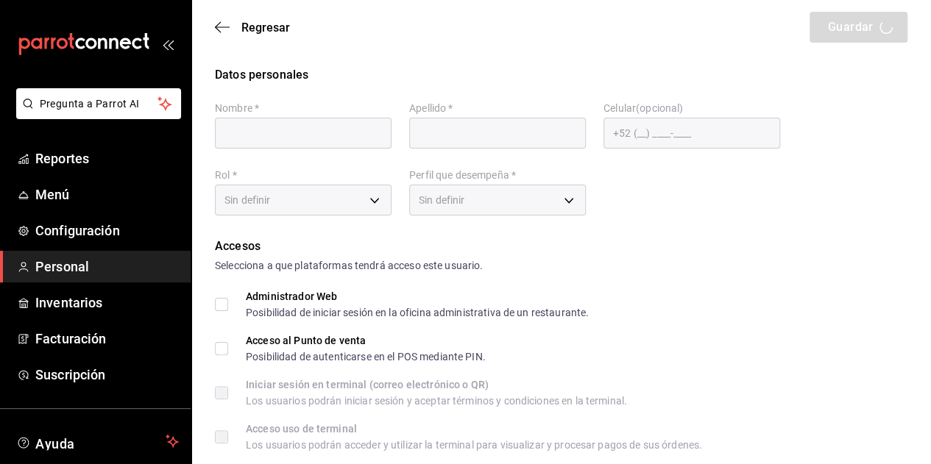
type input "[PERSON_NAME][EMAIL_ADDRESS][DOMAIN_NAME]"
type input "1390"
type input "232fcd6b-4c86-4d77-aed1-9746735d7305"
type input "UNDEFINED"
checkbox input "true"
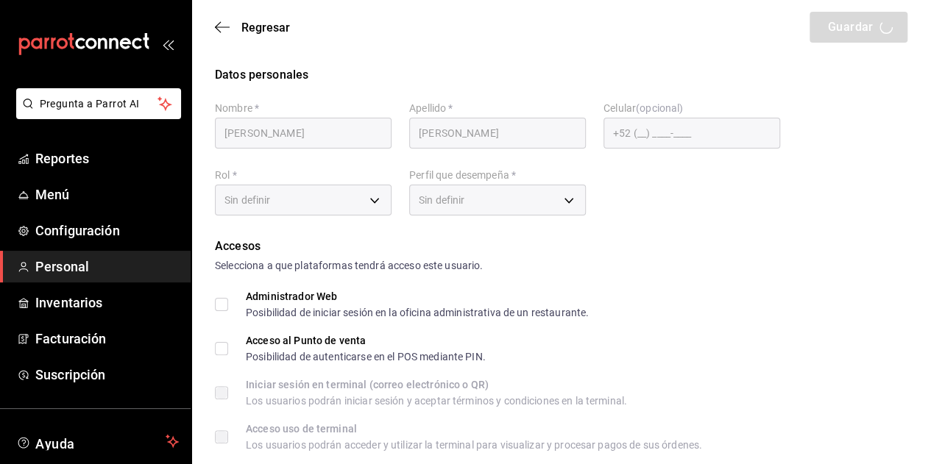
checkbox input "true"
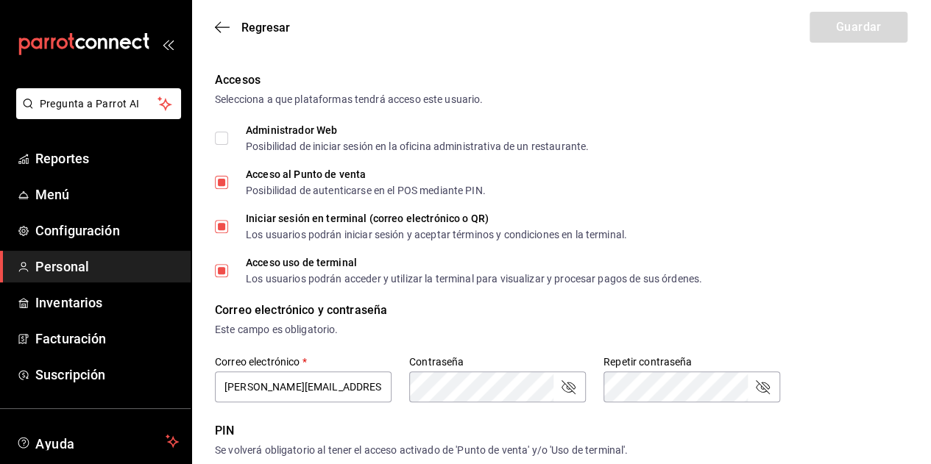
scroll to position [166, 0]
click at [235, 27] on span "Regresar" at bounding box center [252, 28] width 75 height 14
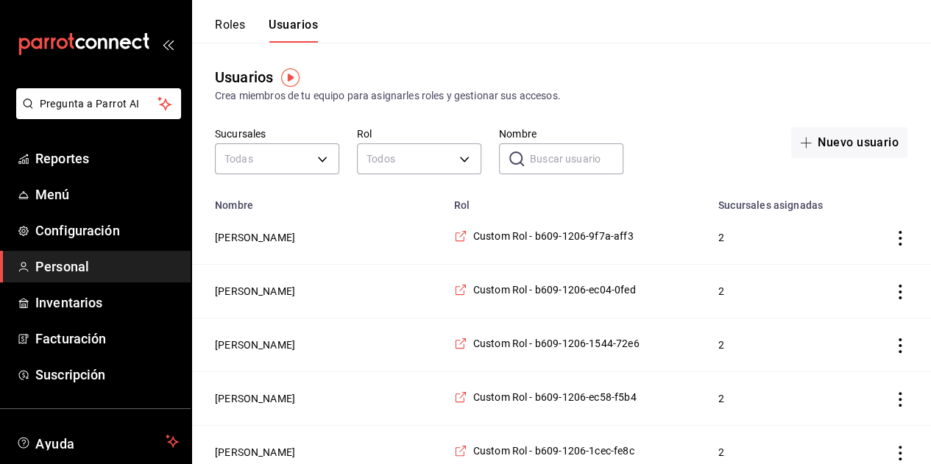
click at [556, 163] on input "Nombre" at bounding box center [576, 158] width 93 height 29
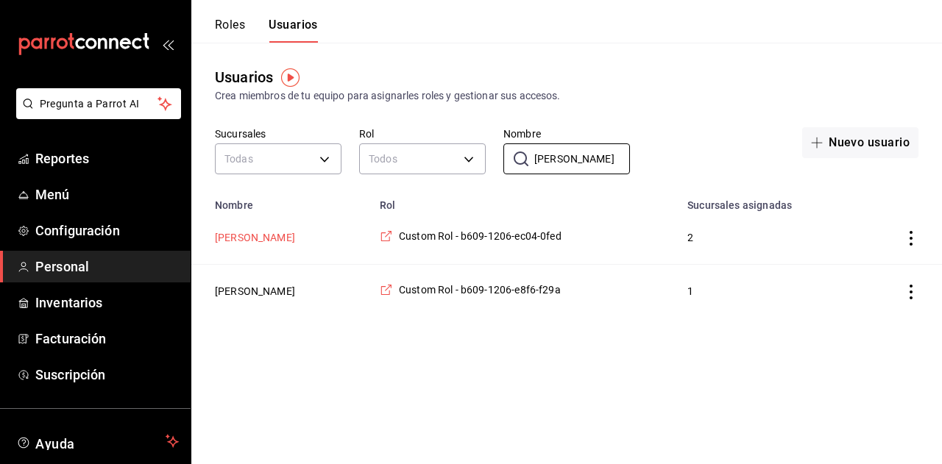
type input "[PERSON_NAME]"
click at [295, 243] on button "[PERSON_NAME]" at bounding box center [255, 237] width 80 height 15
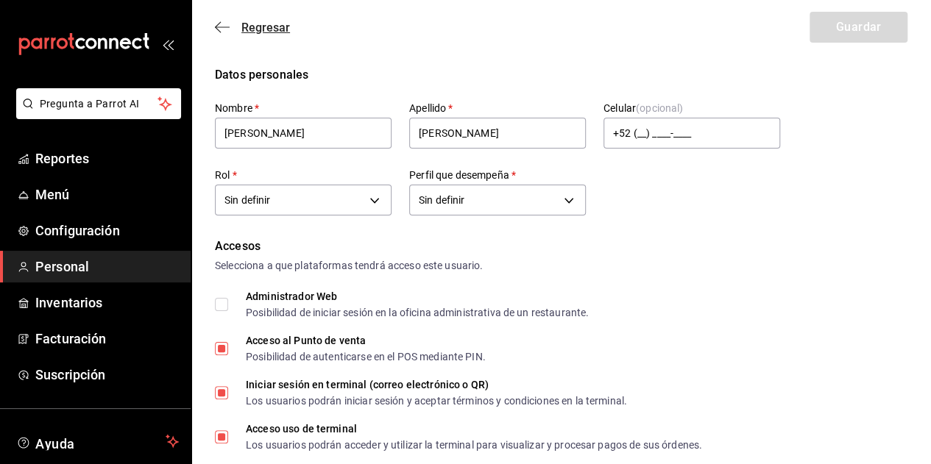
click at [218, 27] on icon "button" at bounding box center [222, 26] width 15 height 1
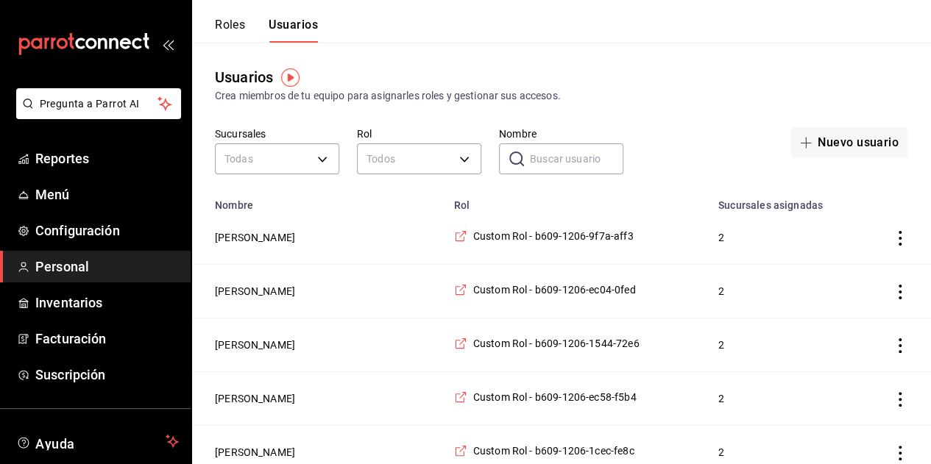
click at [572, 164] on input "Nombre" at bounding box center [576, 158] width 93 height 29
type input "a"
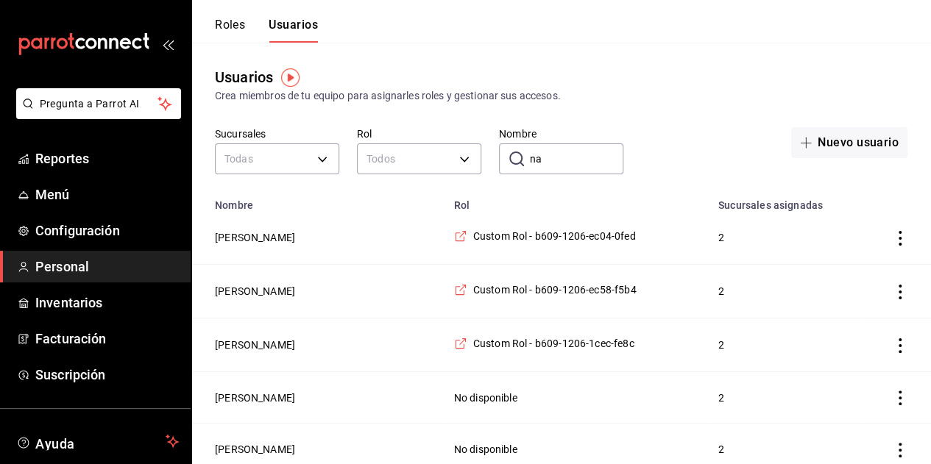
type input "n"
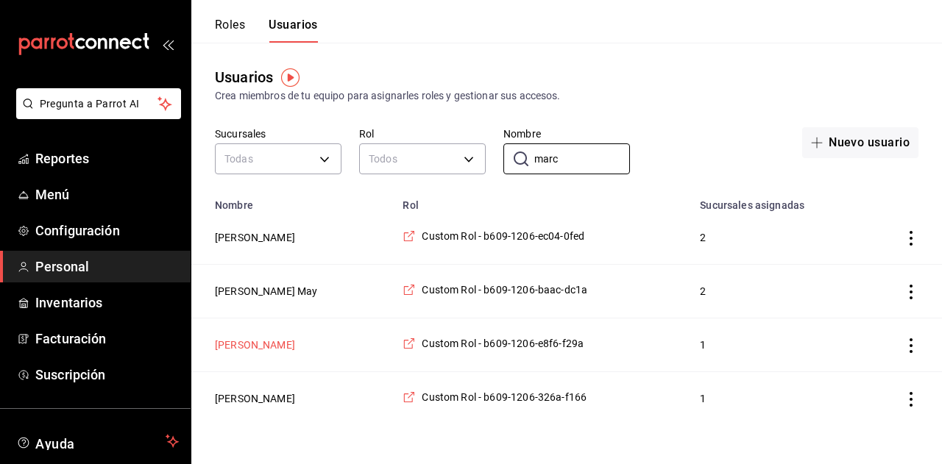
type input "marc"
click at [291, 352] on button "[PERSON_NAME]" at bounding box center [255, 345] width 80 height 15
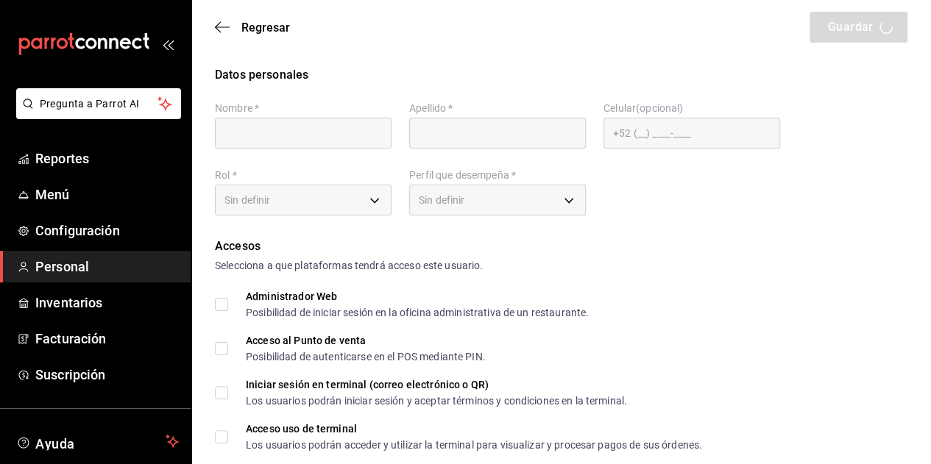
type input "[PERSON_NAME]"
checkbox input "true"
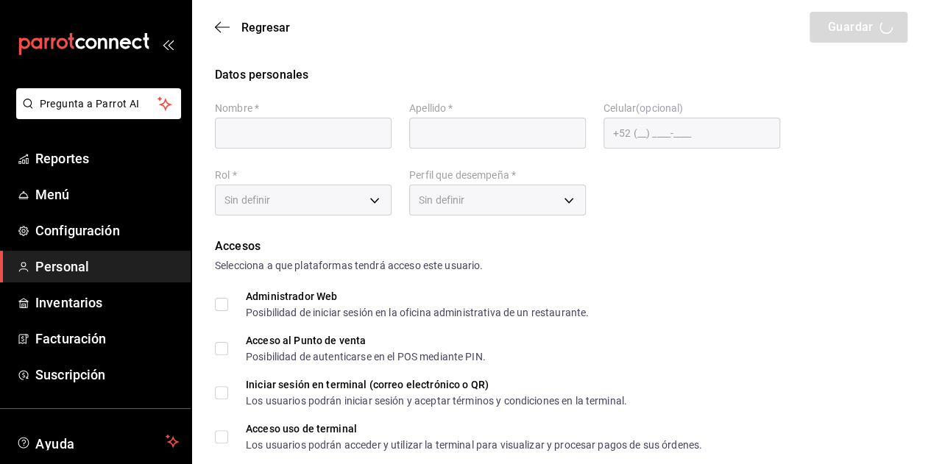
type input "[EMAIL_ADDRESS][DOMAIN_NAME]"
type input "0931"
type input "39c8adb1-8a75-4c02-ba6d-725ce2658d36"
type input "WAITER"
checkbox input "true"
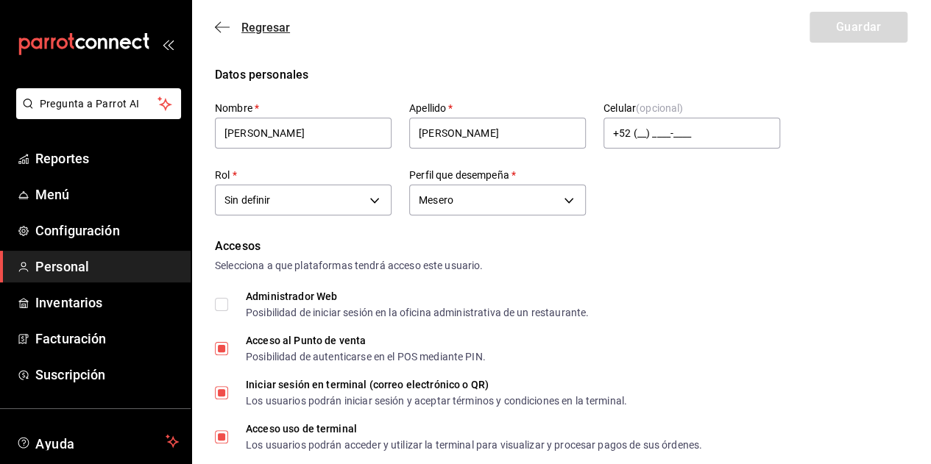
click at [233, 29] on span "Regresar" at bounding box center [252, 28] width 75 height 14
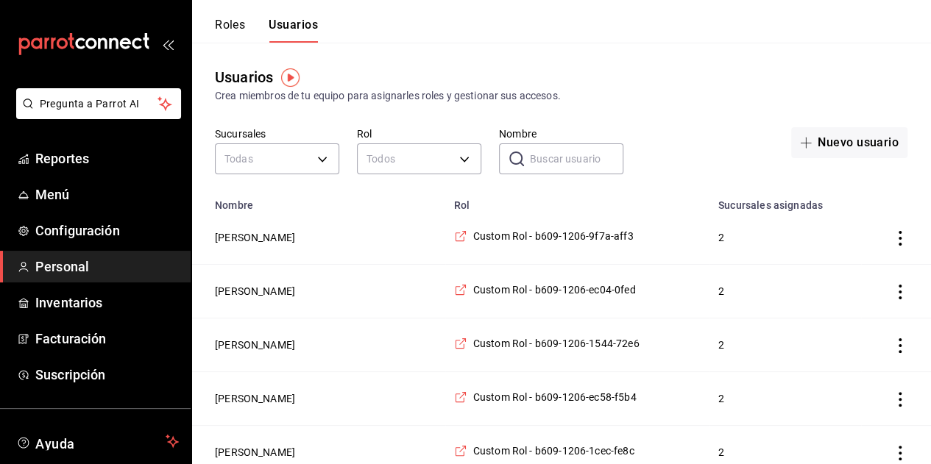
click at [545, 160] on input "Nombre" at bounding box center [576, 158] width 93 height 29
click at [560, 163] on input "Nombre" at bounding box center [576, 158] width 93 height 29
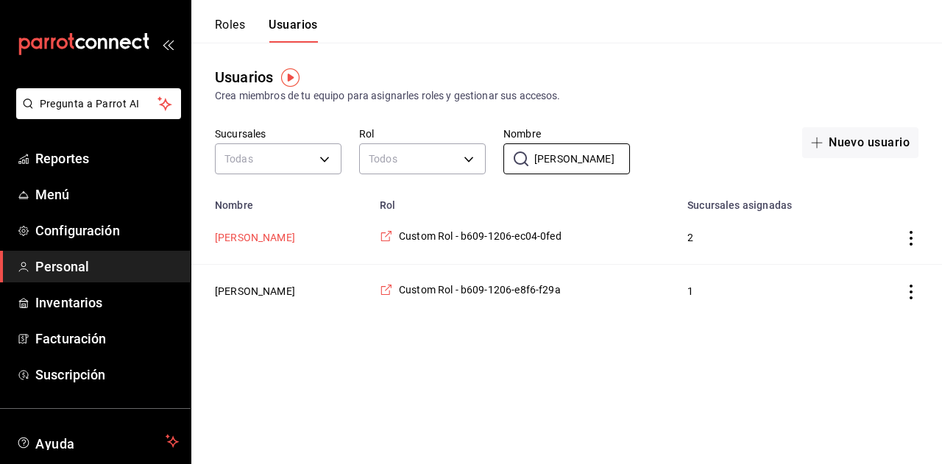
type input "[PERSON_NAME]"
click at [295, 239] on button "[PERSON_NAME]" at bounding box center [255, 237] width 80 height 15
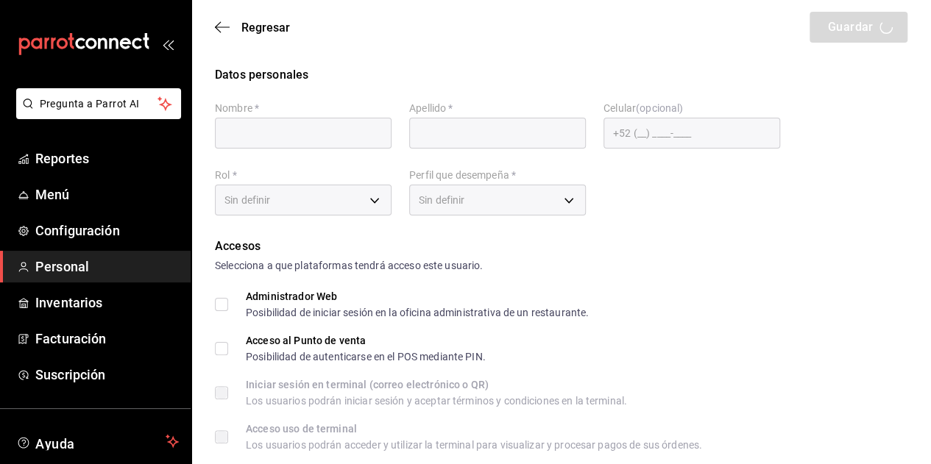
type input "[PERSON_NAME]"
checkbox input "true"
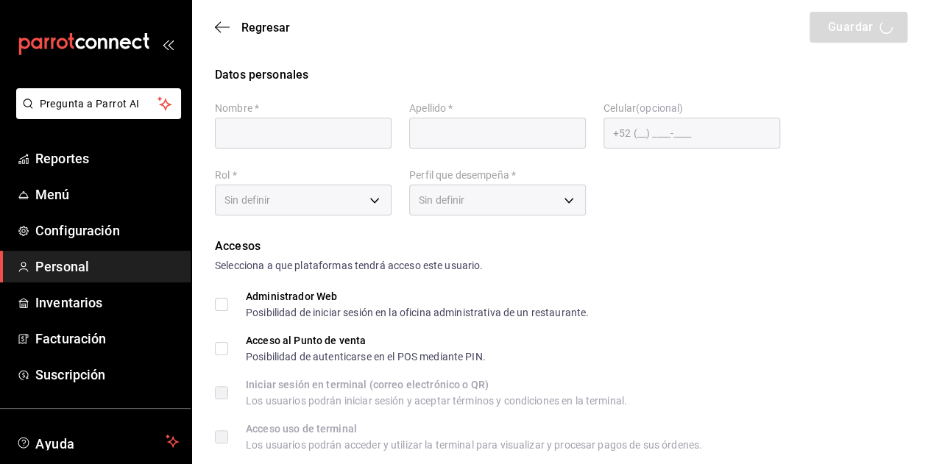
type input "[PERSON_NAME][EMAIL_ADDRESS][DOMAIN_NAME]"
type input "1390"
type input "232fcd6b-4c86-4d77-aed1-9746735d7305"
type input "UNDEFINED"
checkbox input "true"
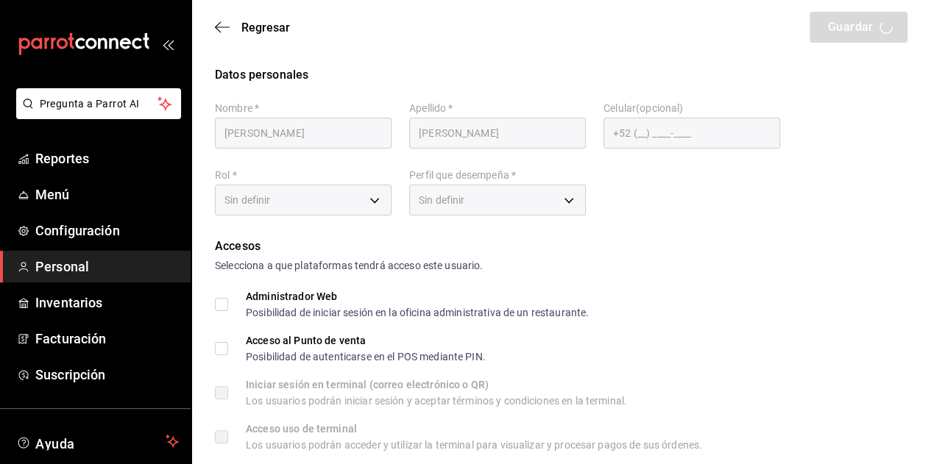
checkbox input "true"
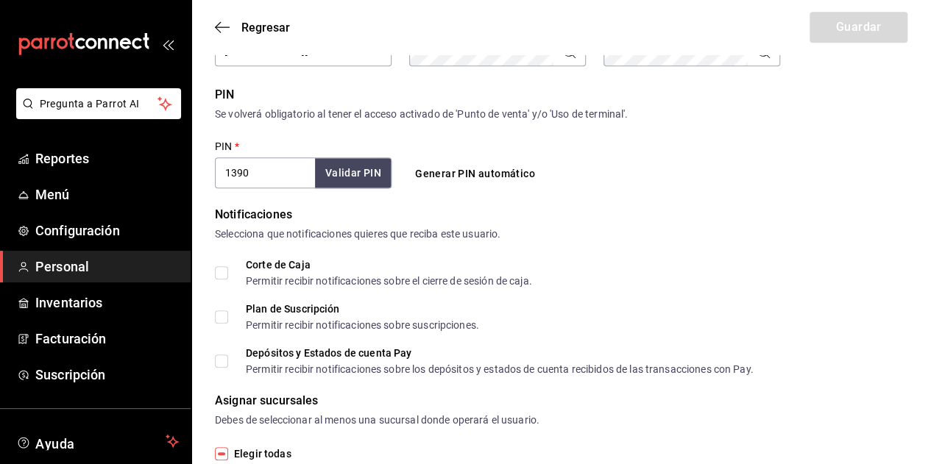
scroll to position [91, 0]
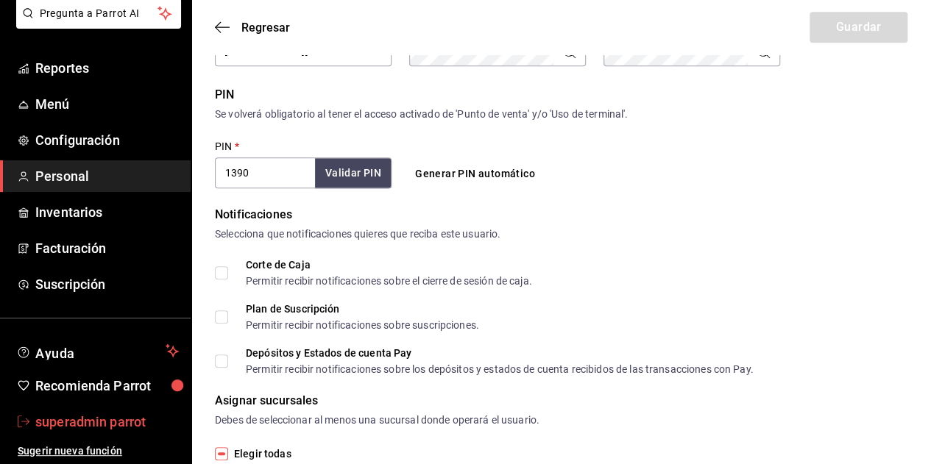
click at [87, 414] on span "superadmin parrot" at bounding box center [106, 422] width 143 height 20
